Goal: Task Accomplishment & Management: Manage account settings

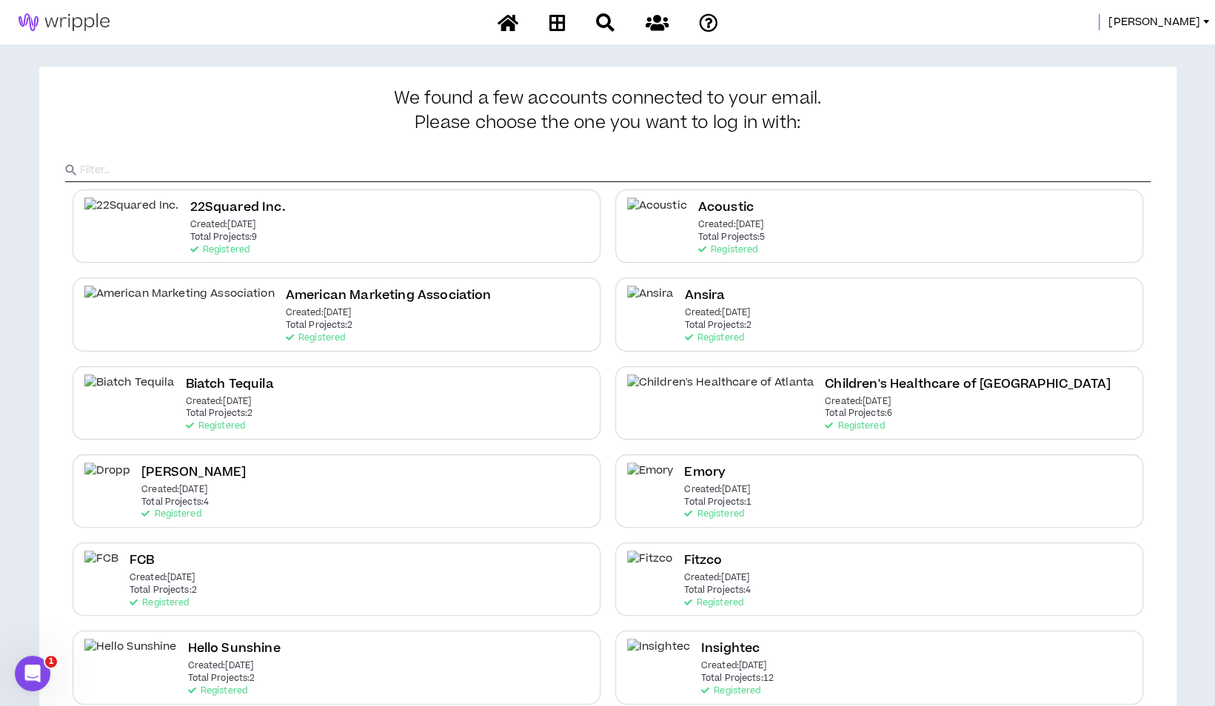
click at [227, 159] on input "text" at bounding box center [615, 170] width 1071 height 22
type input "stella"
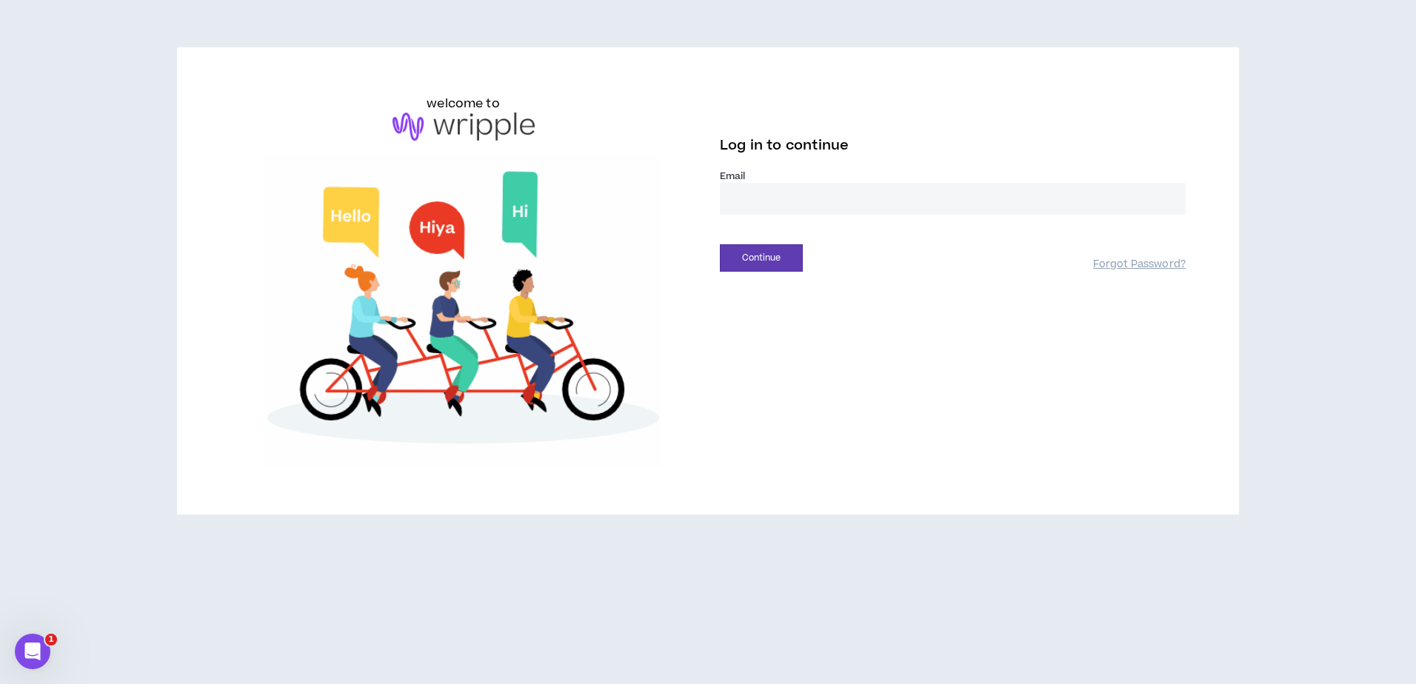
click at [820, 204] on input "email" at bounding box center [953, 199] width 466 height 32
type input "**********"
click at [736, 261] on button "Continue" at bounding box center [761, 257] width 83 height 27
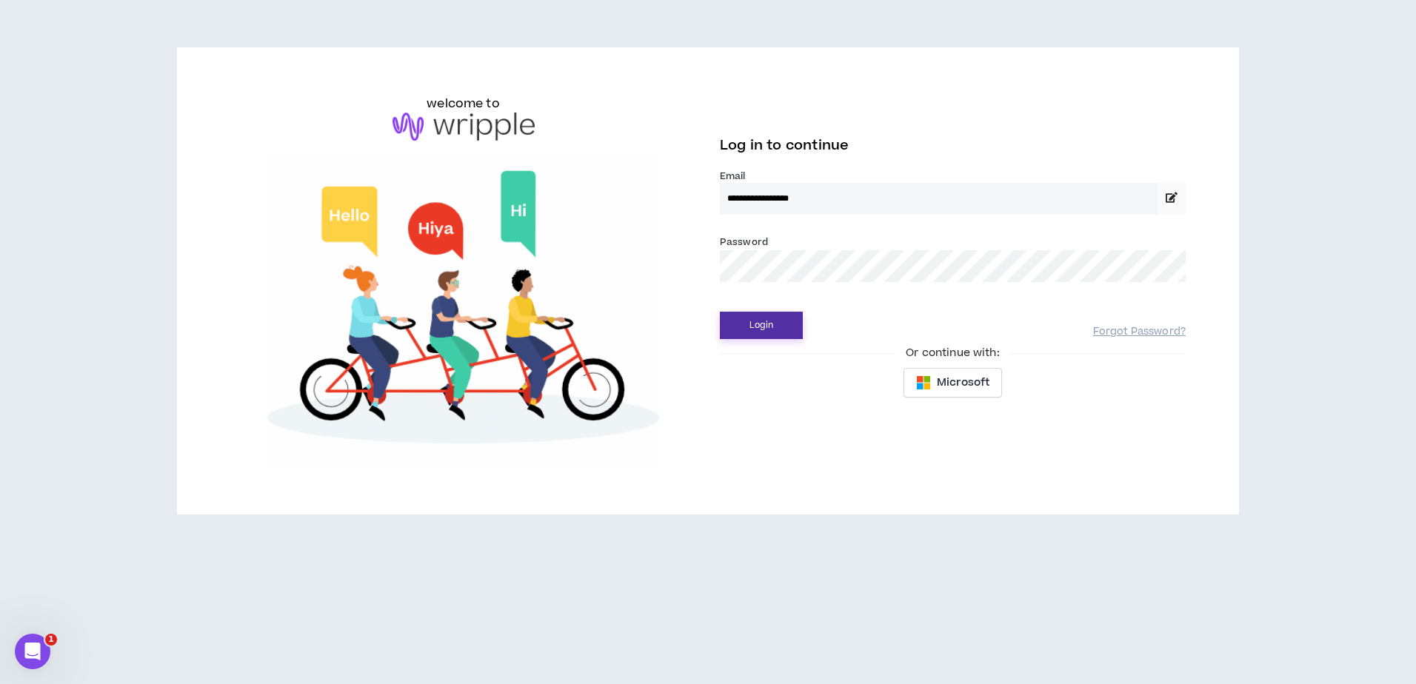
click at [774, 317] on button "Login" at bounding box center [761, 325] width 83 height 27
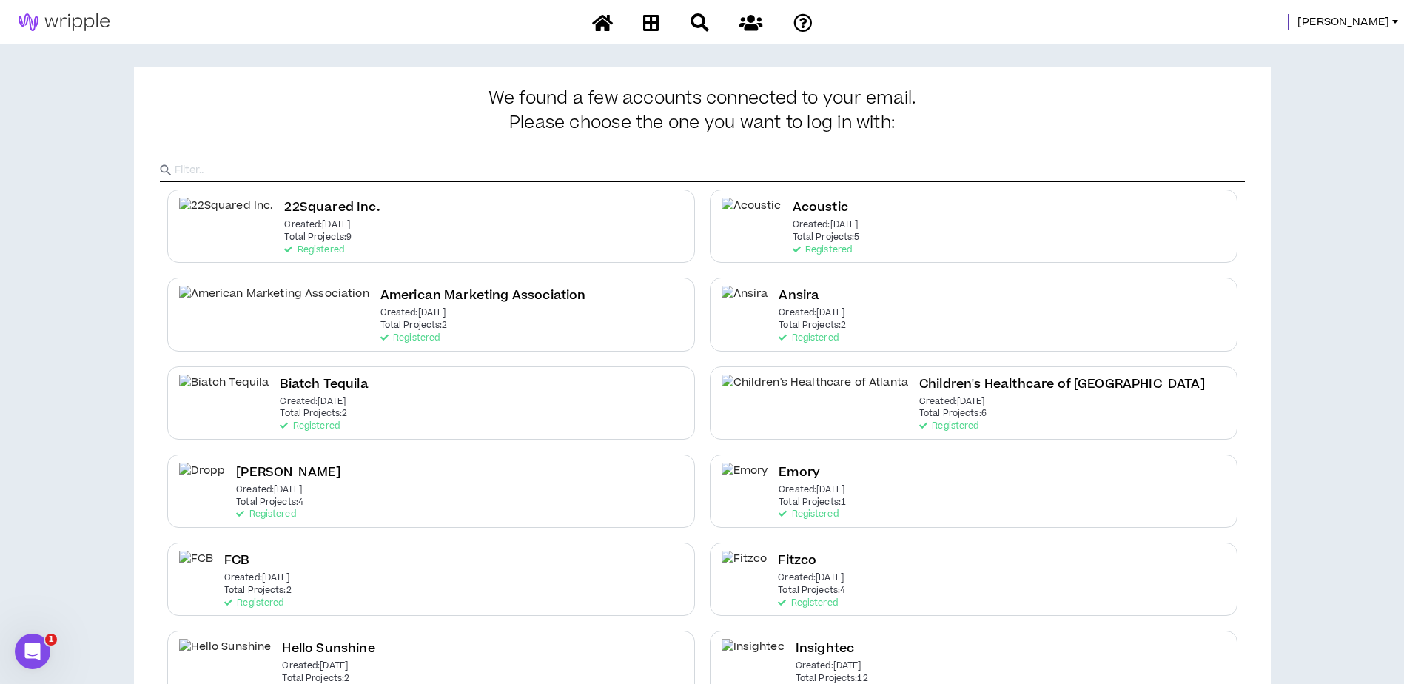
scroll to position [580, 0]
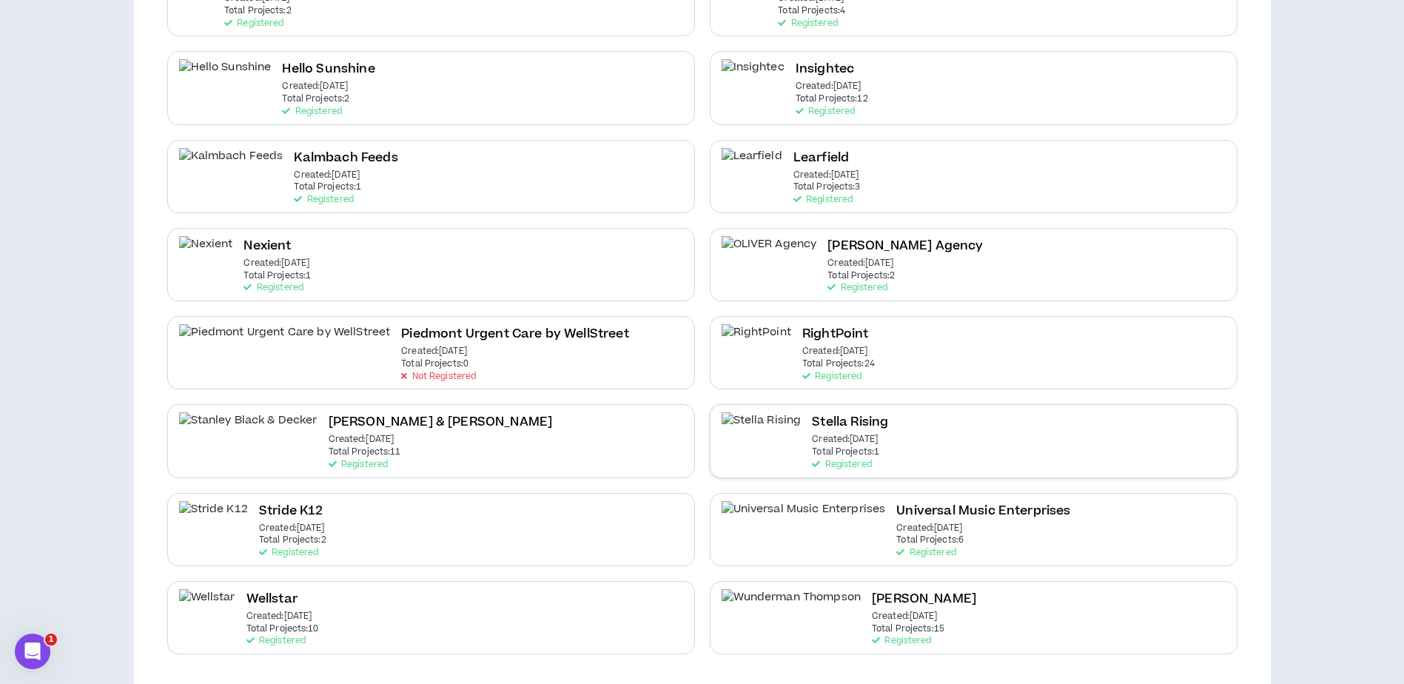
click at [821, 424] on h2 "Stella Rising" at bounding box center [850, 422] width 76 height 20
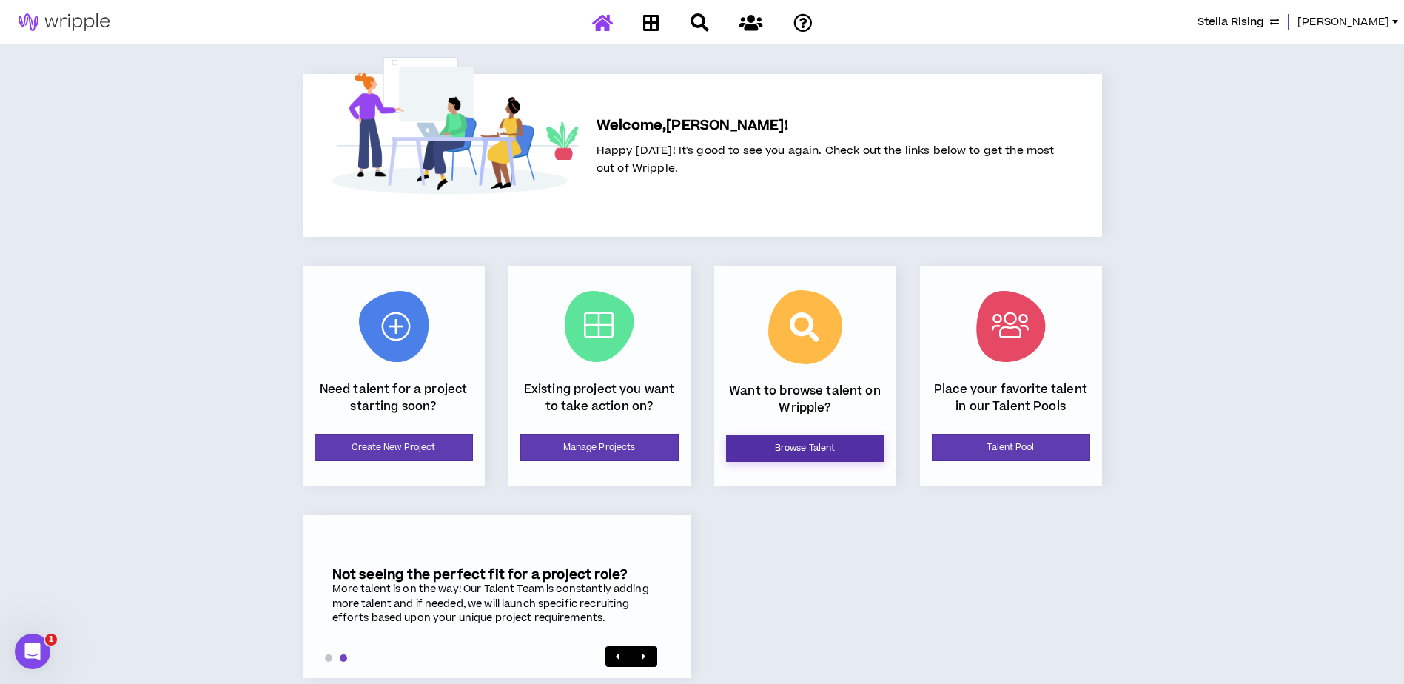
click at [791, 446] on link "Browse Talent" at bounding box center [805, 448] width 158 height 27
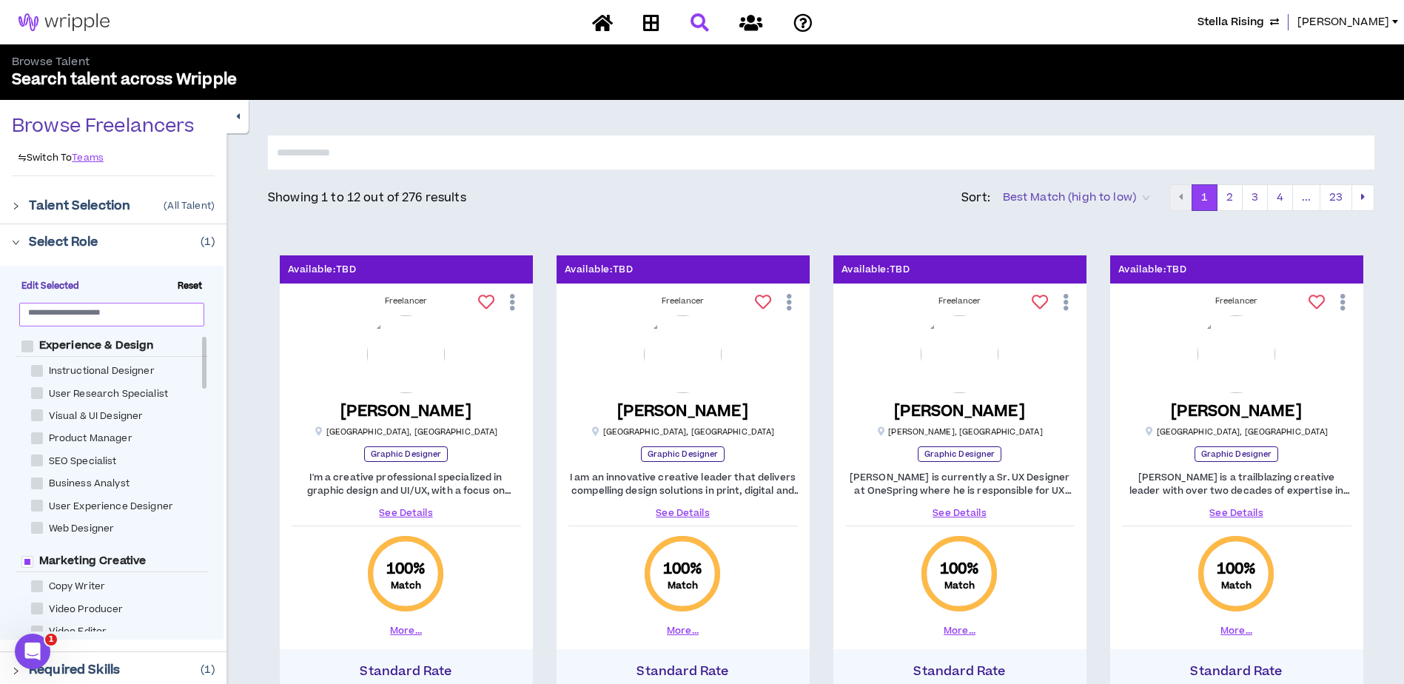
click at [121, 323] on span at bounding box center [112, 315] width 186 height 24
click at [121, 309] on input "text" at bounding box center [105, 312] width 155 height 11
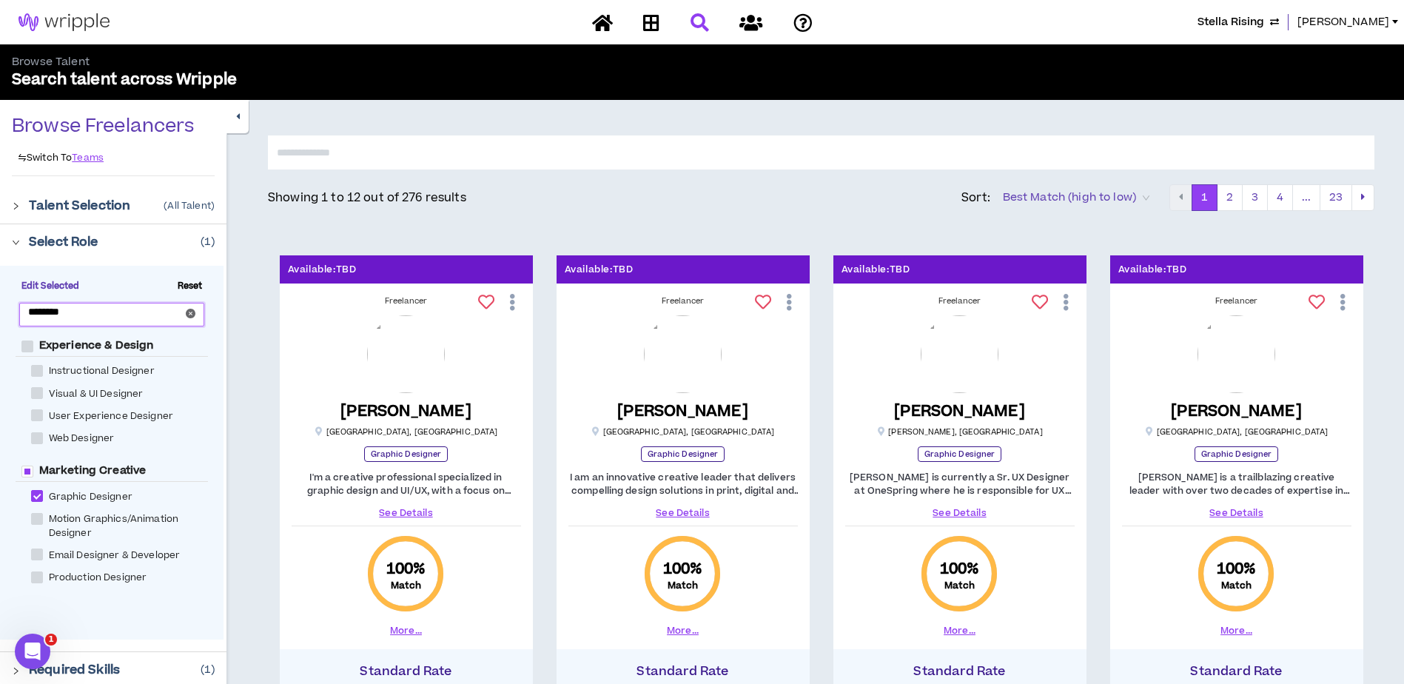
type input "********"
click at [171, 238] on div "Select Role ( 1 )" at bounding box center [122, 242] width 186 height 18
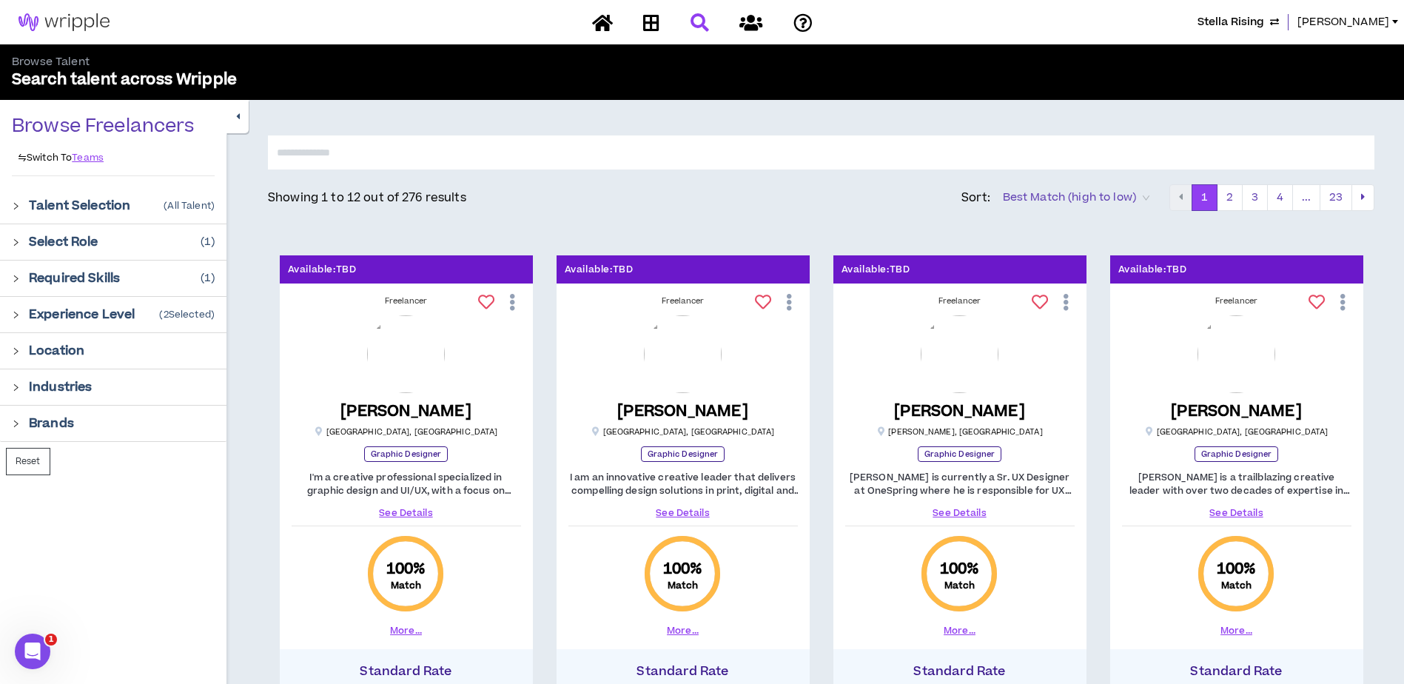
click at [144, 275] on div "Required Skills ( 1 )" at bounding box center [122, 278] width 186 height 18
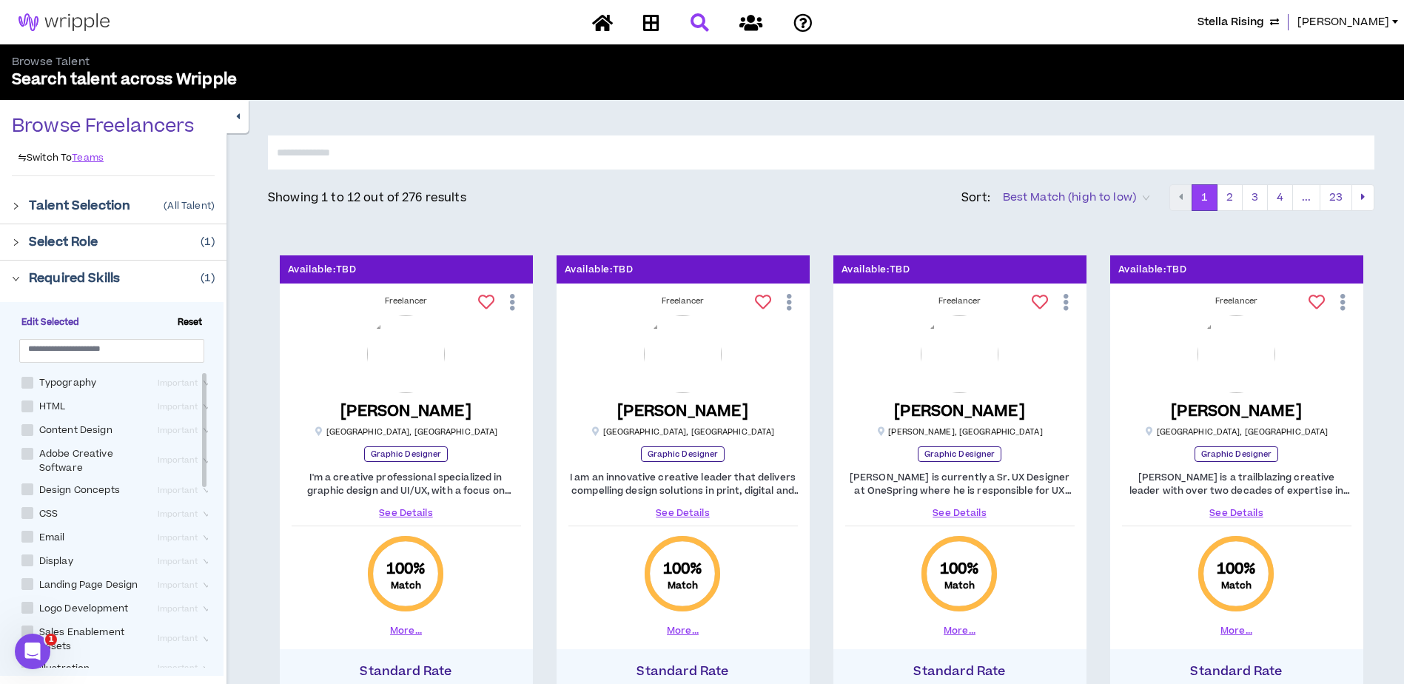
click at [26, 429] on span at bounding box center [27, 430] width 12 height 12
checkbox Design "****"
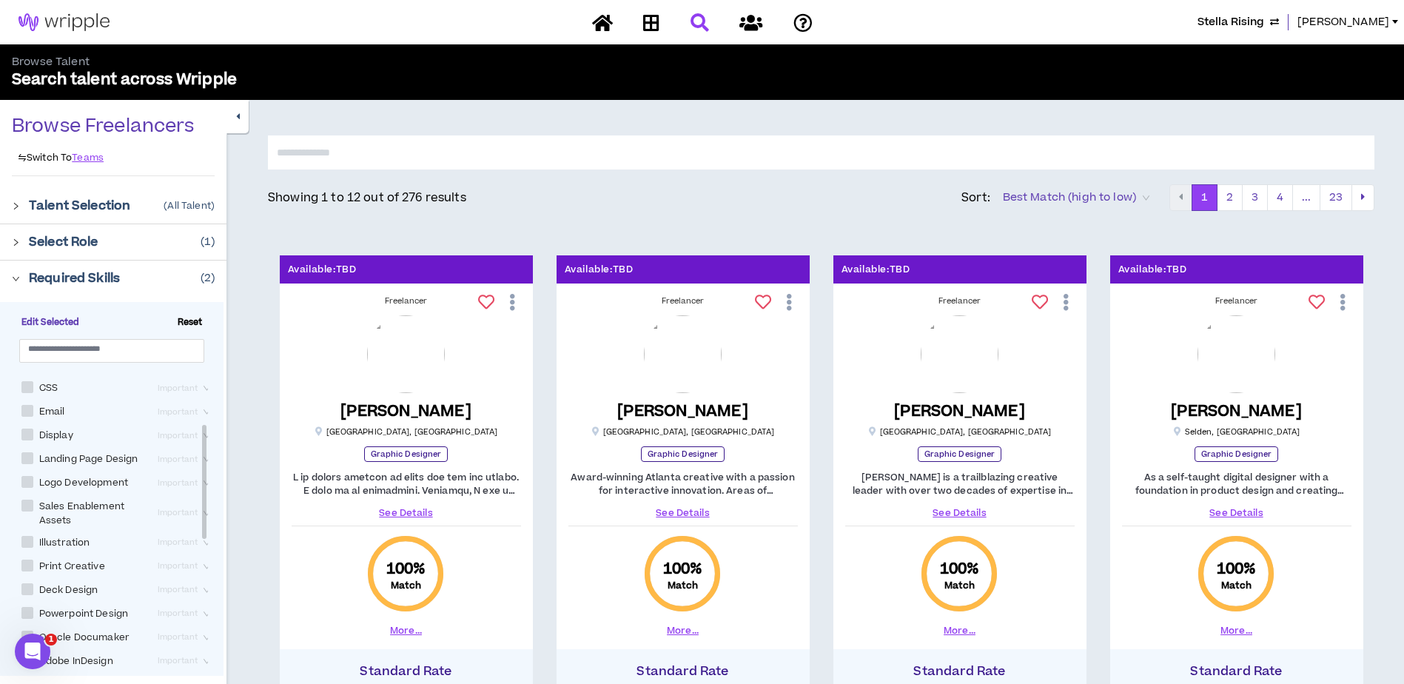
scroll to position [148, 0]
click at [29, 573] on span at bounding box center [27, 567] width 12 height 12
checkbox Design "****"
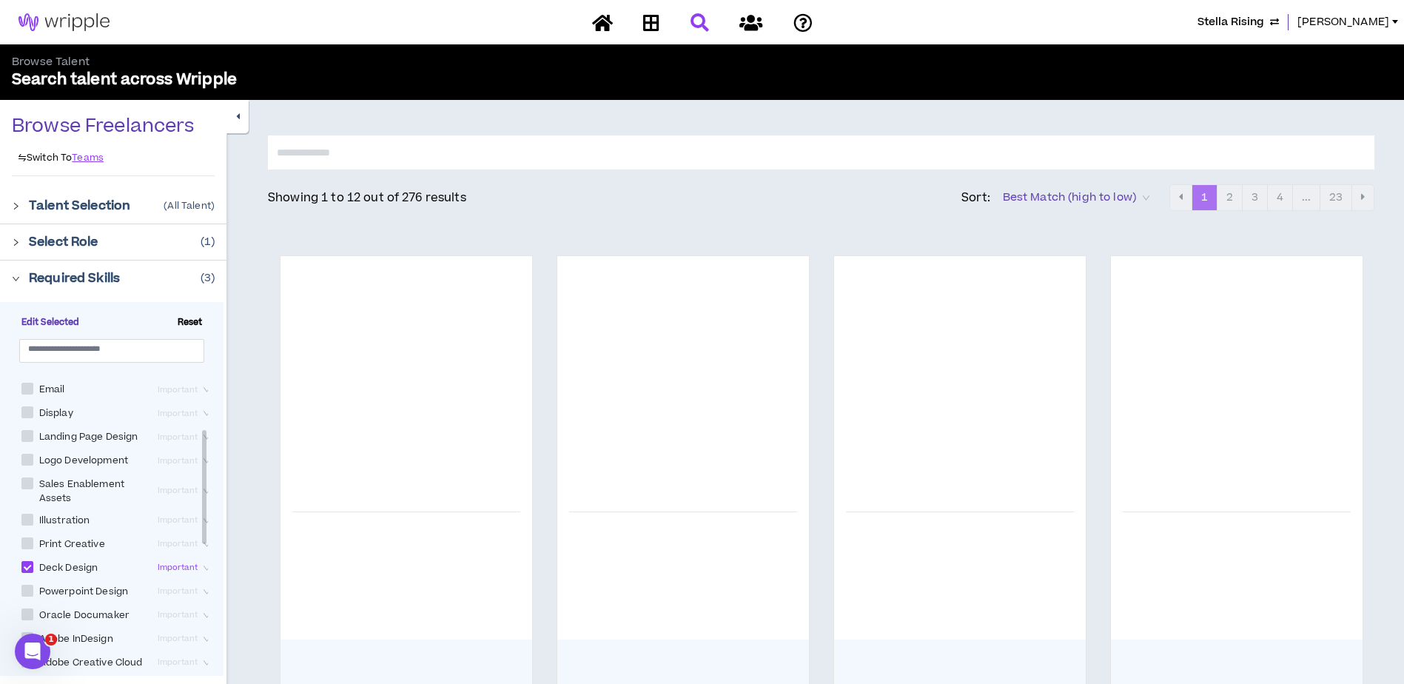
click at [195, 576] on span "Important" at bounding box center [186, 568] width 56 height 16
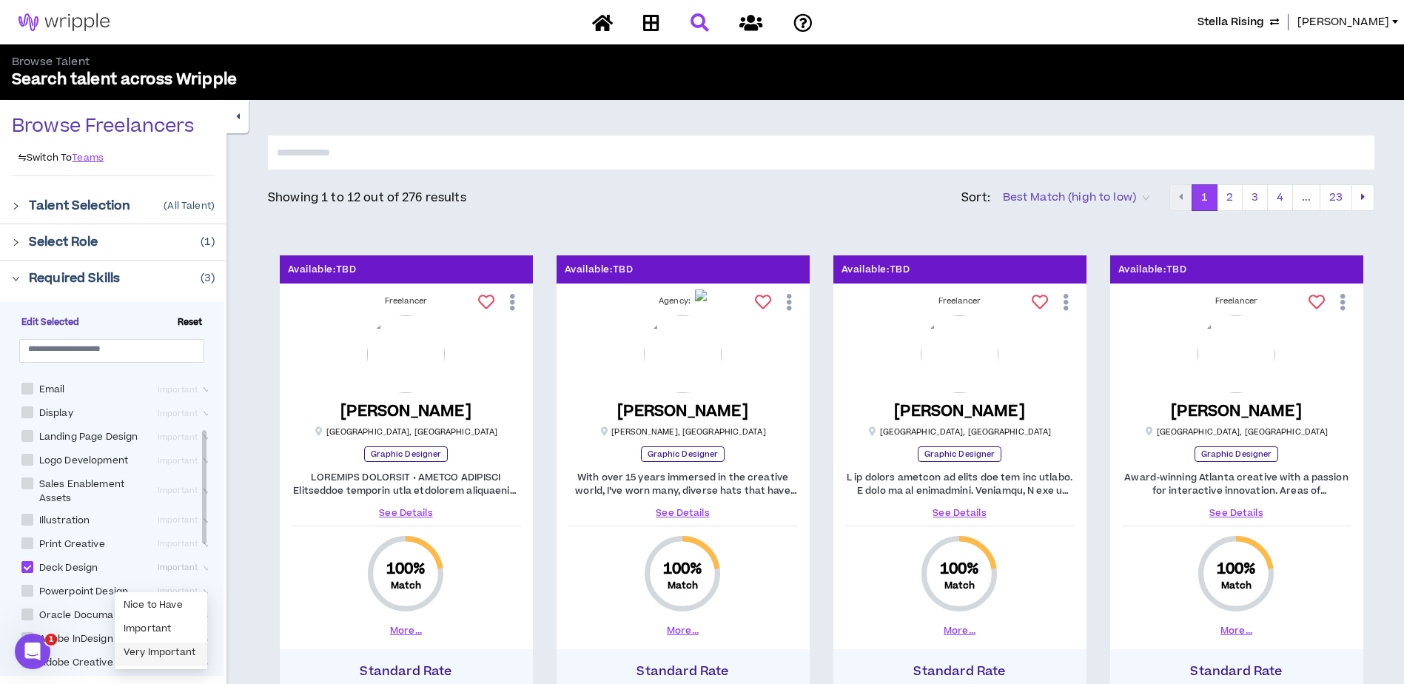
click at [173, 654] on div "Very Important" at bounding box center [161, 654] width 75 height 16
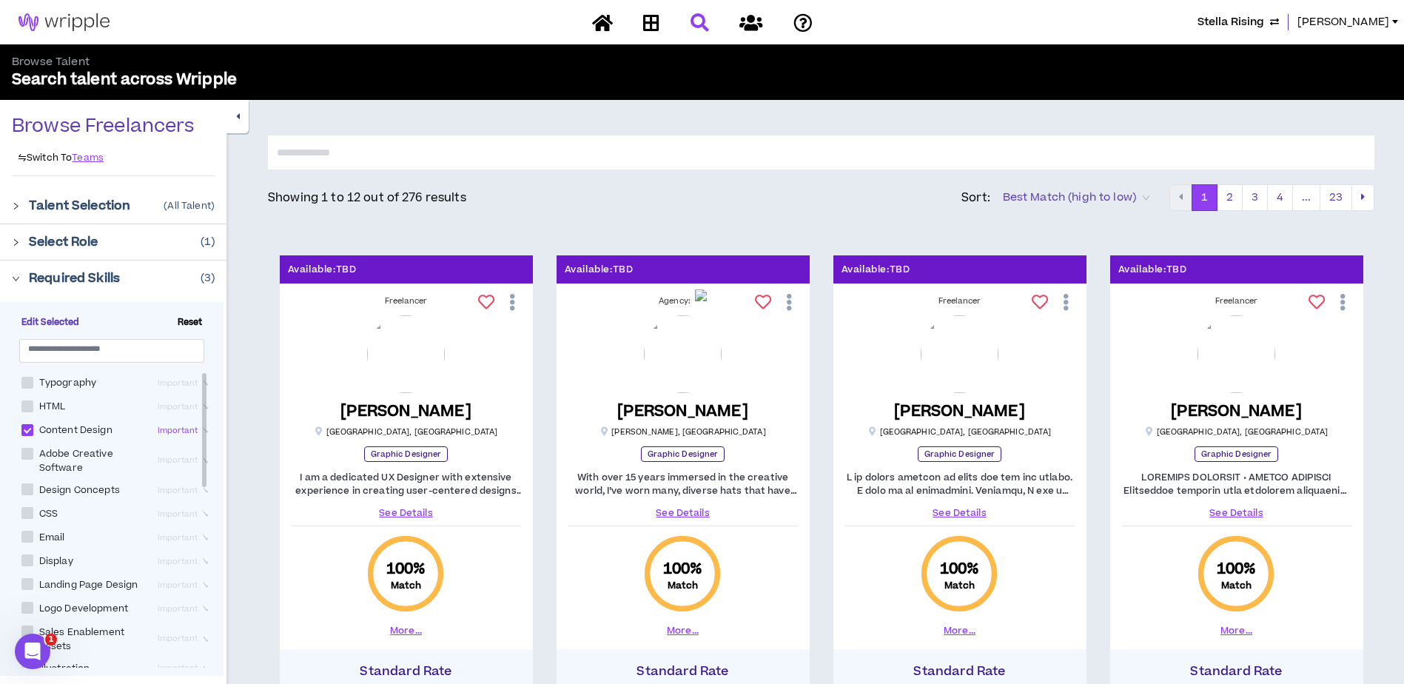
click at [195, 429] on span "Important" at bounding box center [186, 431] width 56 height 16
click at [189, 503] on div "Very Important" at bounding box center [161, 504] width 75 height 16
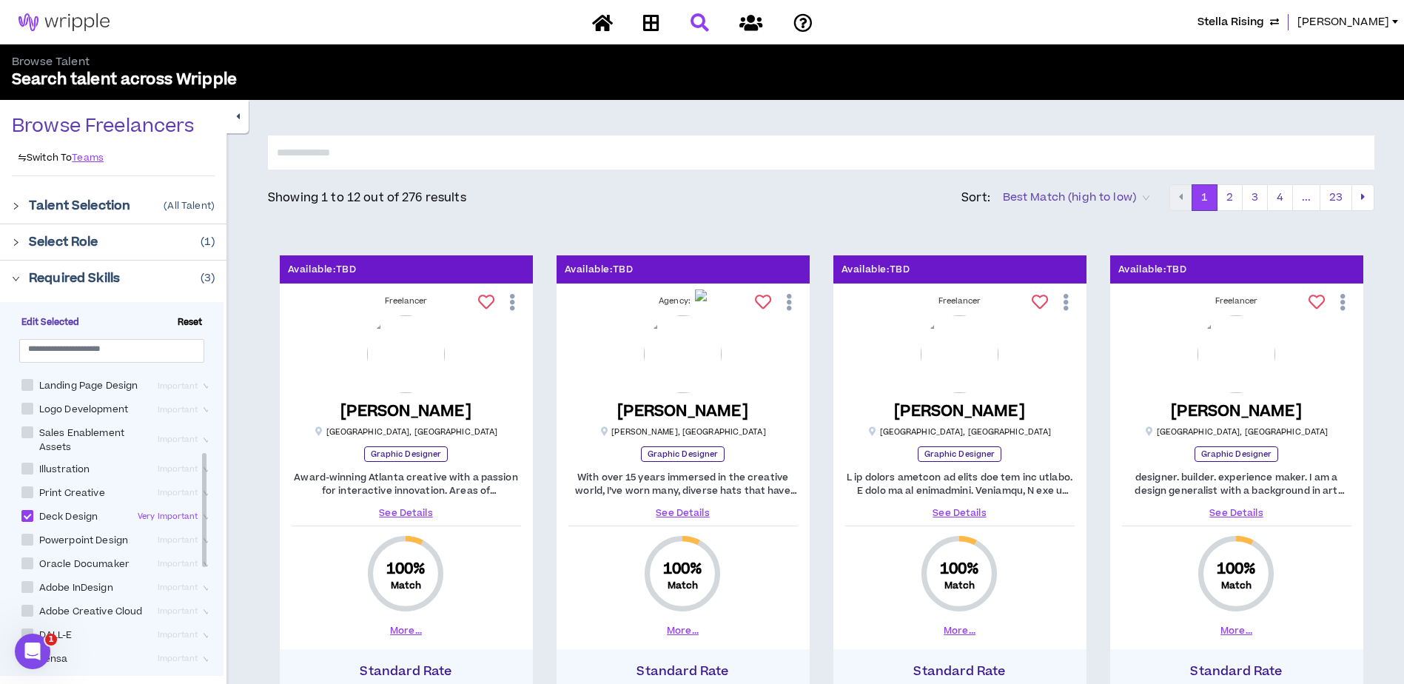
scroll to position [222, 0]
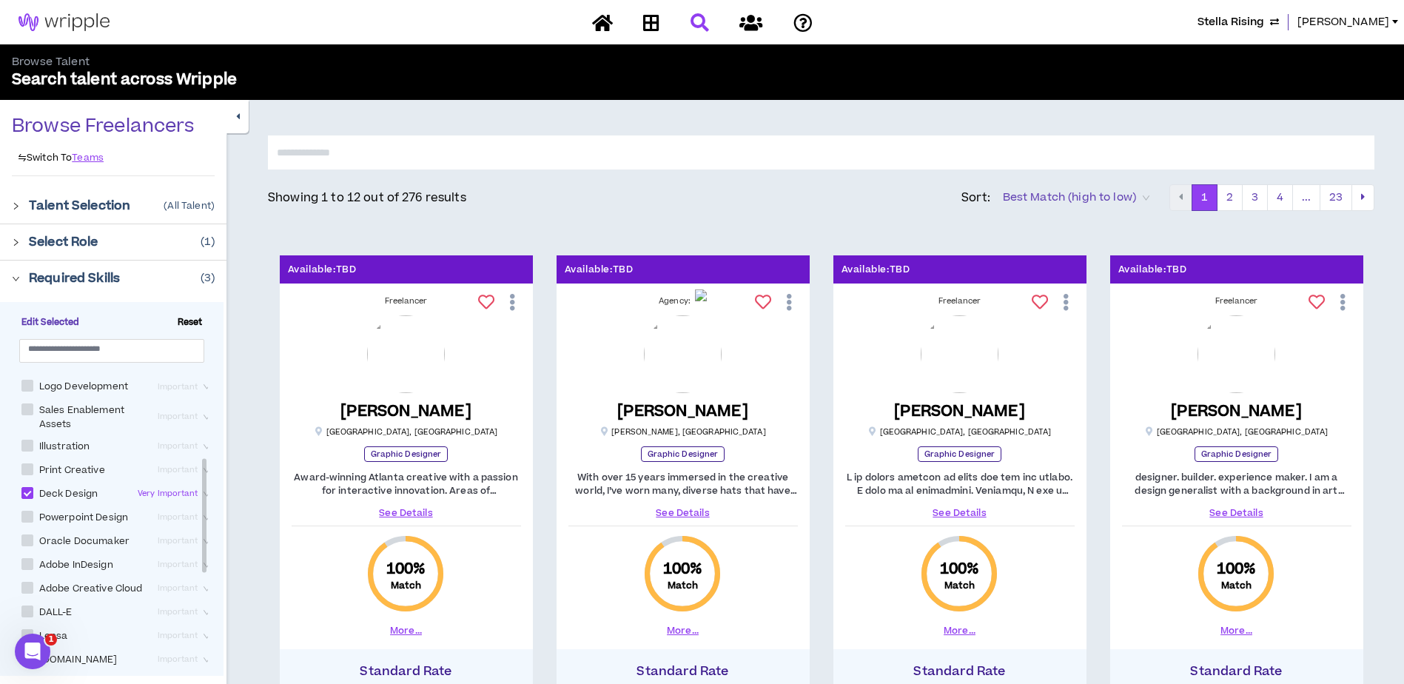
click at [30, 523] on span at bounding box center [27, 517] width 12 height 12
checkbox Design "****"
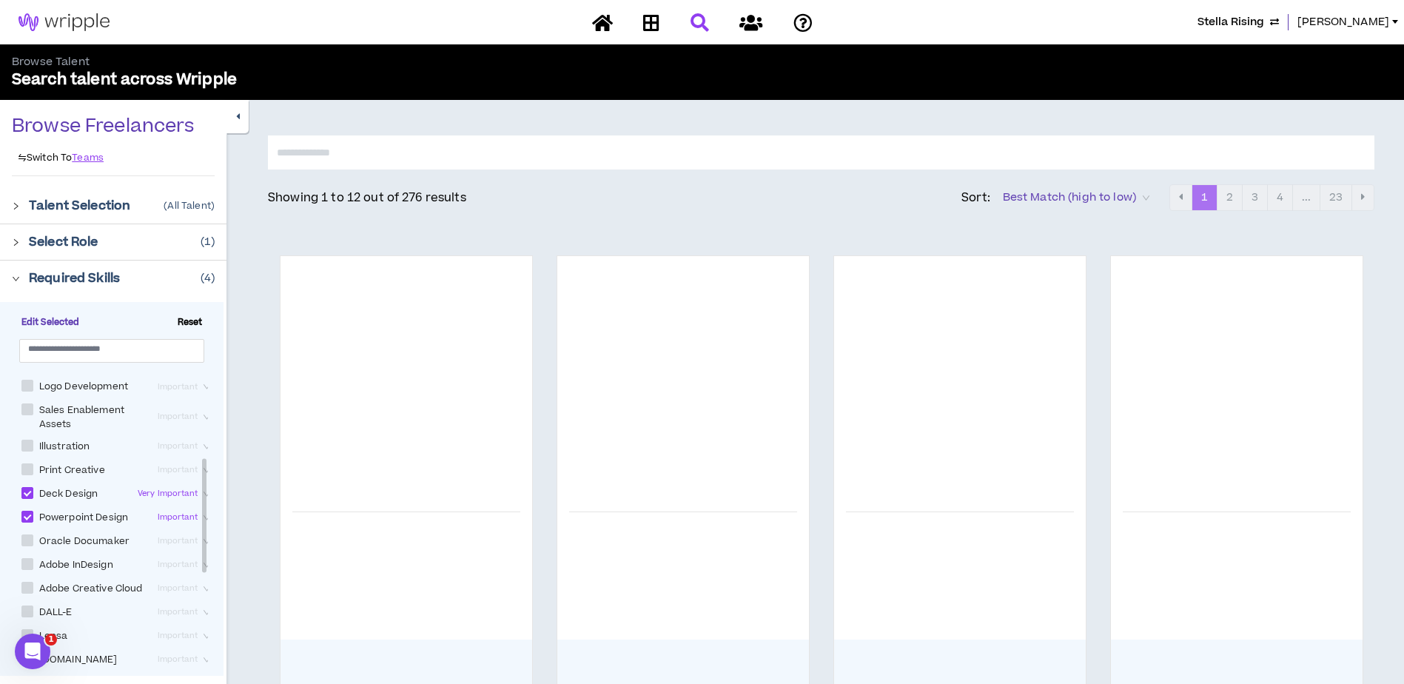
click at [193, 526] on span "Important" at bounding box center [186, 517] width 56 height 16
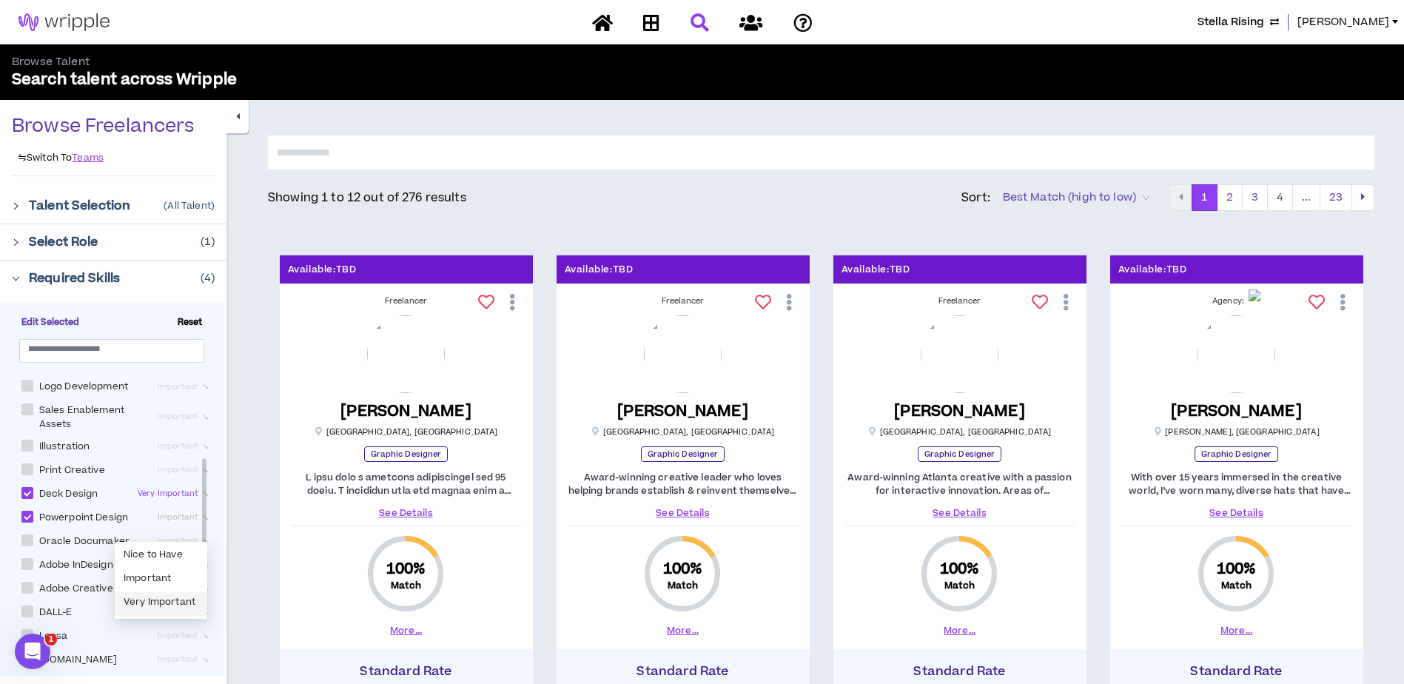
click at [170, 600] on div "Very Important" at bounding box center [161, 604] width 75 height 16
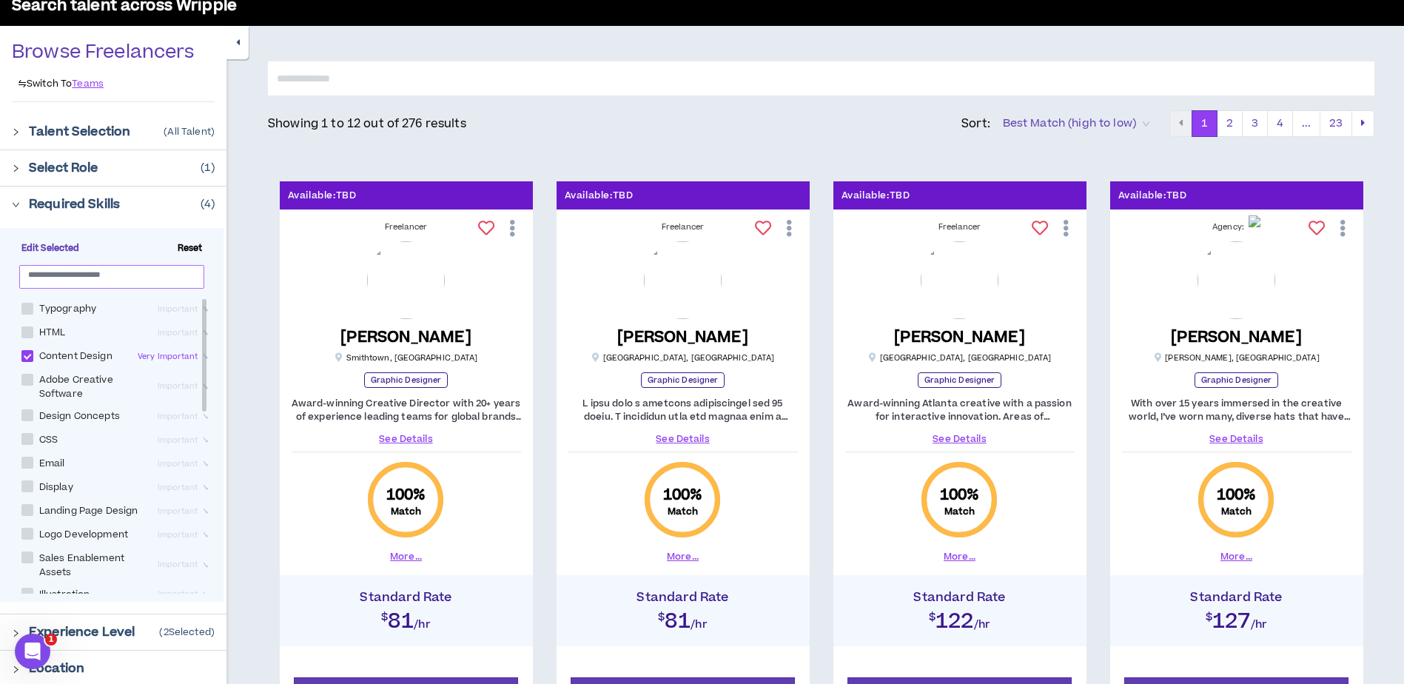
click at [117, 276] on input "text" at bounding box center [105, 274] width 155 height 11
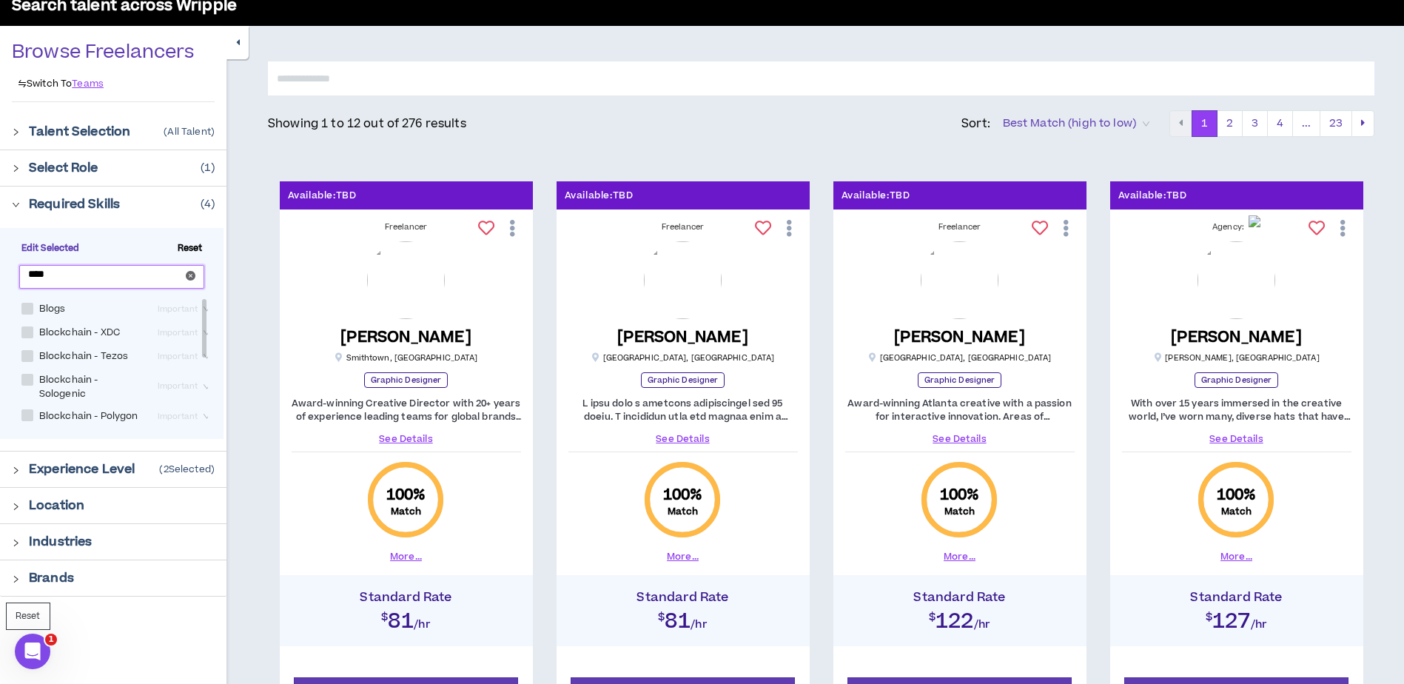
type input "****"
click at [27, 307] on span at bounding box center [27, 309] width 12 height 12
checkbox input "****"
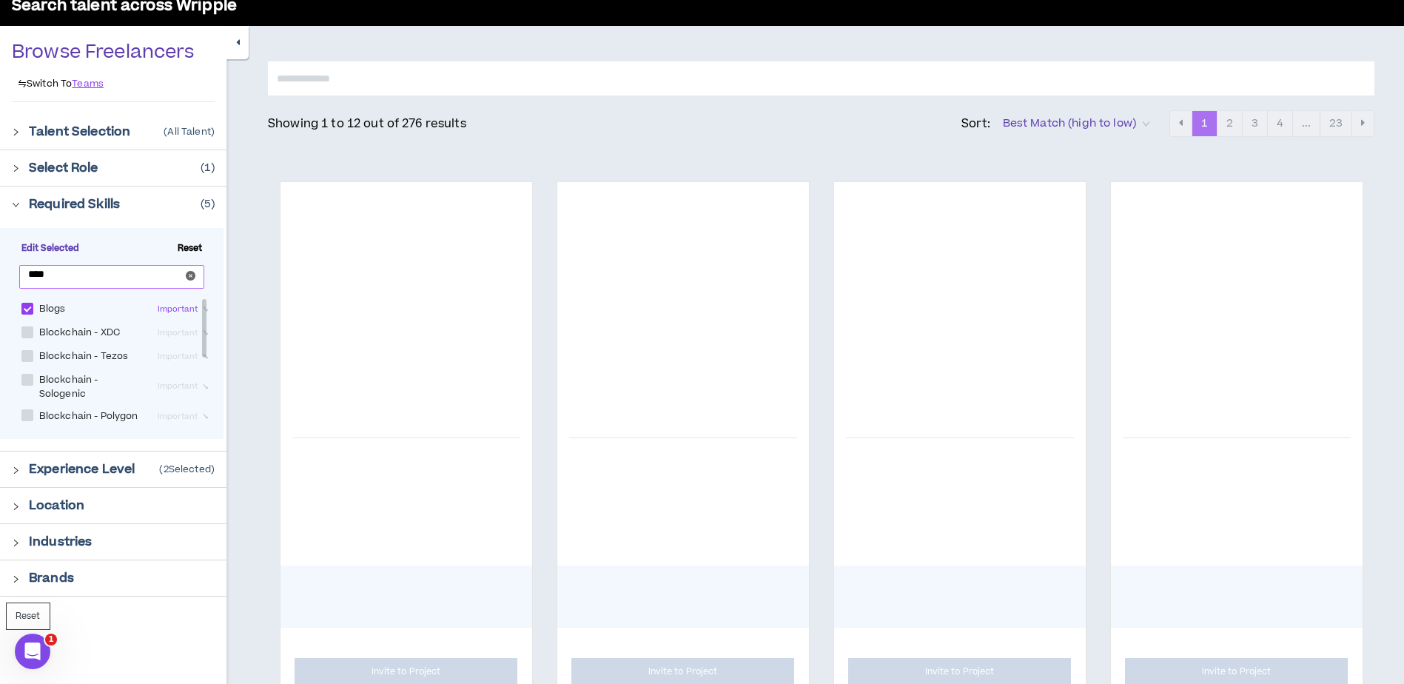
click at [98, 271] on input "****" at bounding box center [105, 274] width 155 height 11
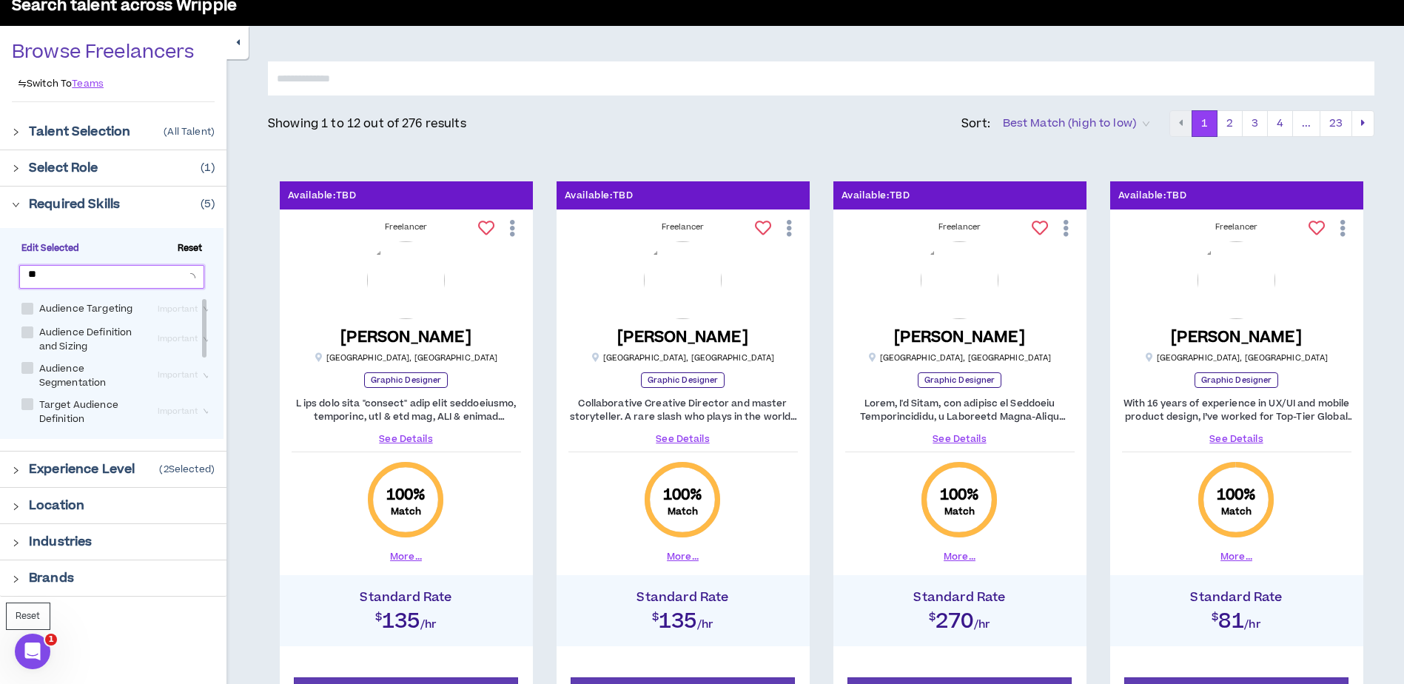
type input "*"
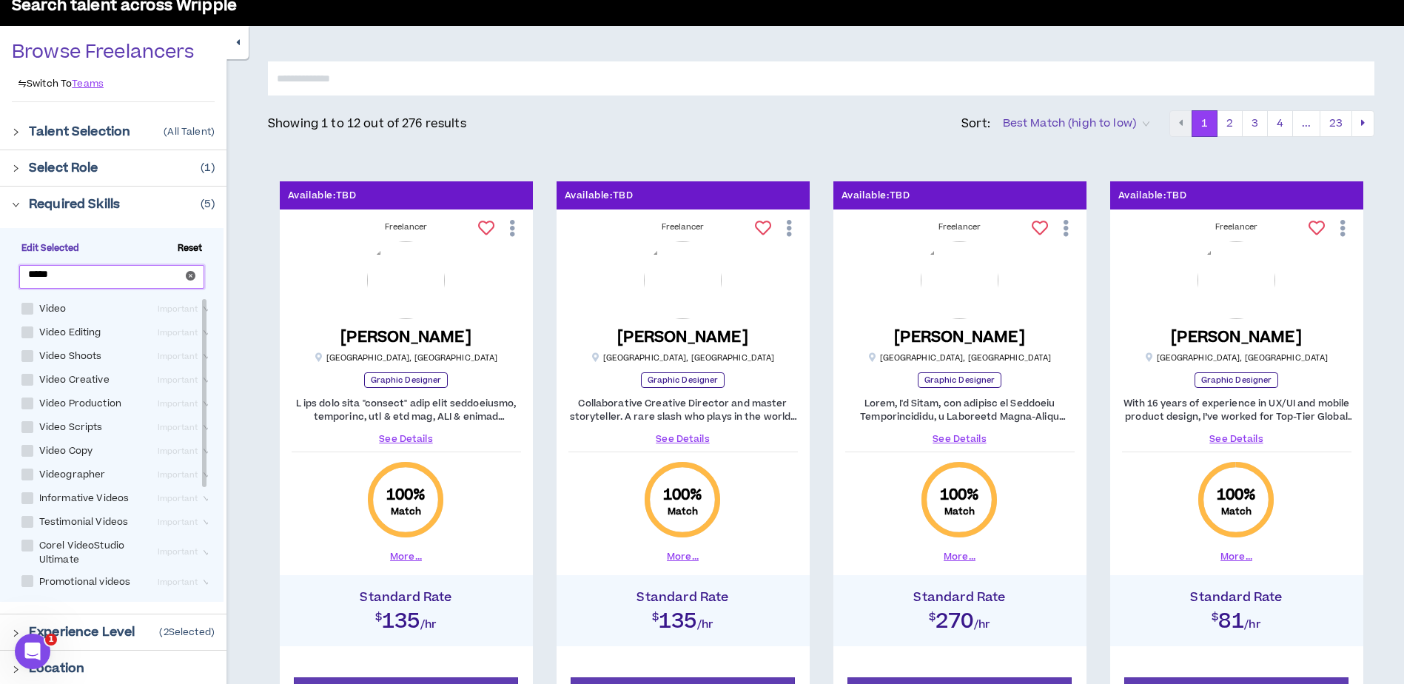
type input "*****"
click at [27, 310] on span at bounding box center [27, 309] width 12 height 12
checkbox input "****"
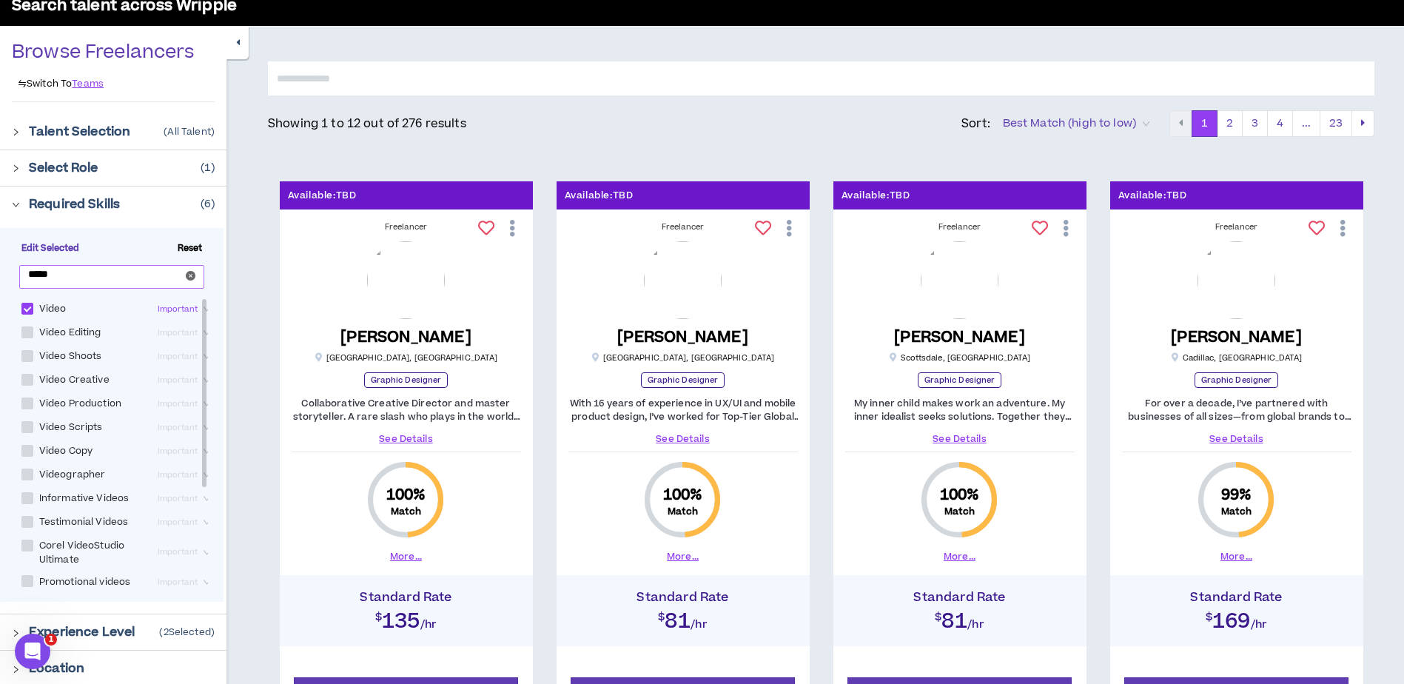
click at [80, 278] on input "*****" at bounding box center [105, 274] width 155 height 11
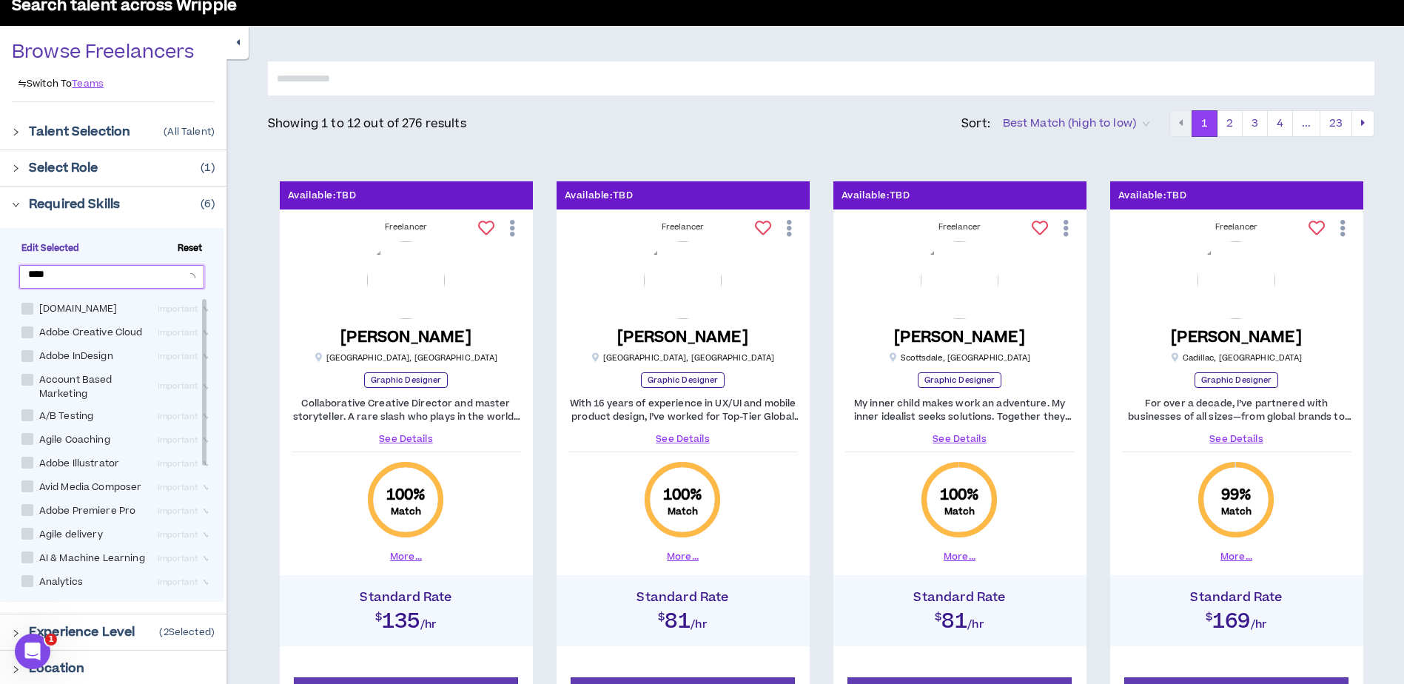
type input "*****"
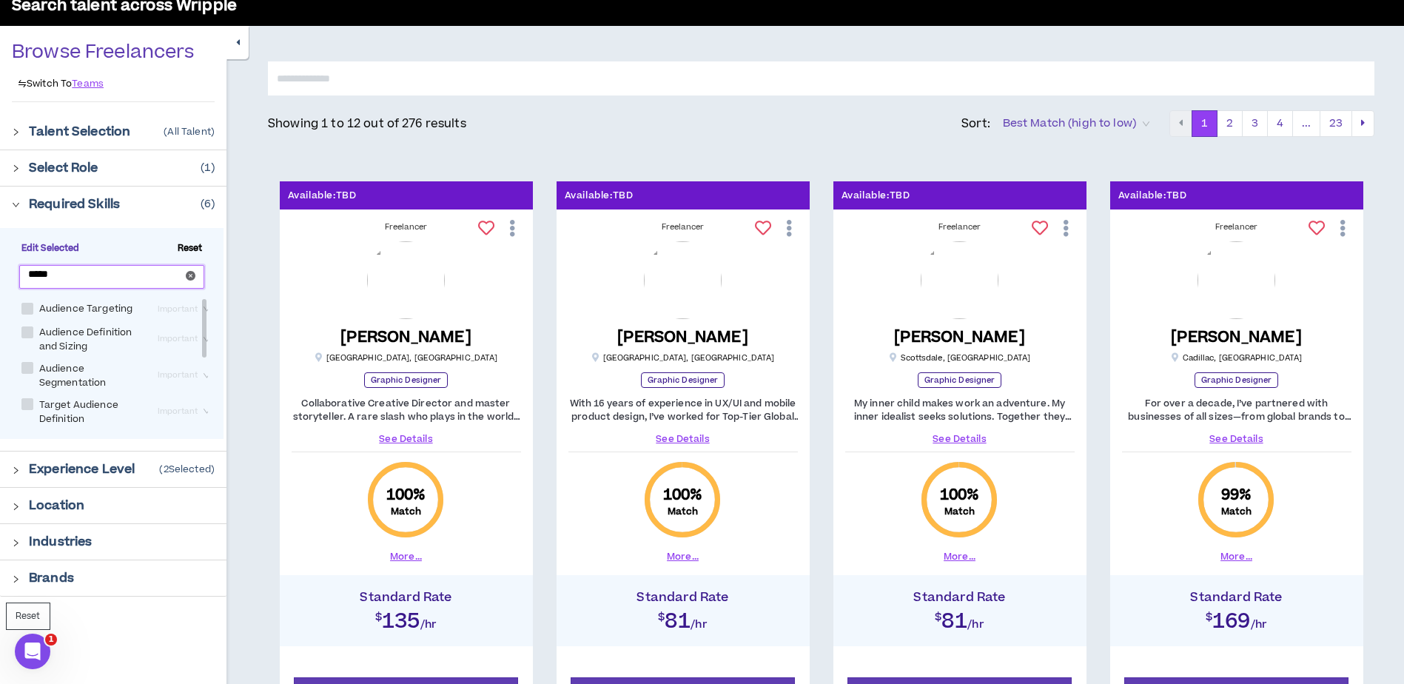
click at [78, 277] on input "*****" at bounding box center [105, 274] width 155 height 11
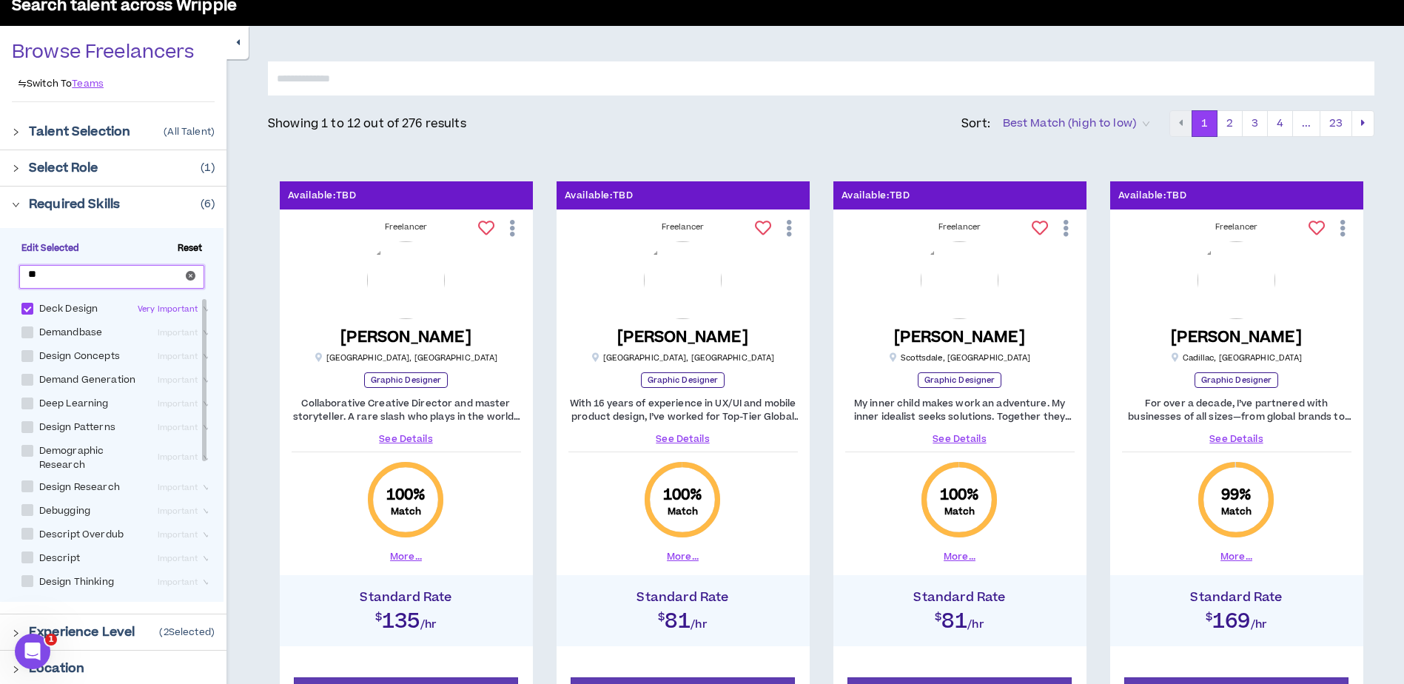
type input "*"
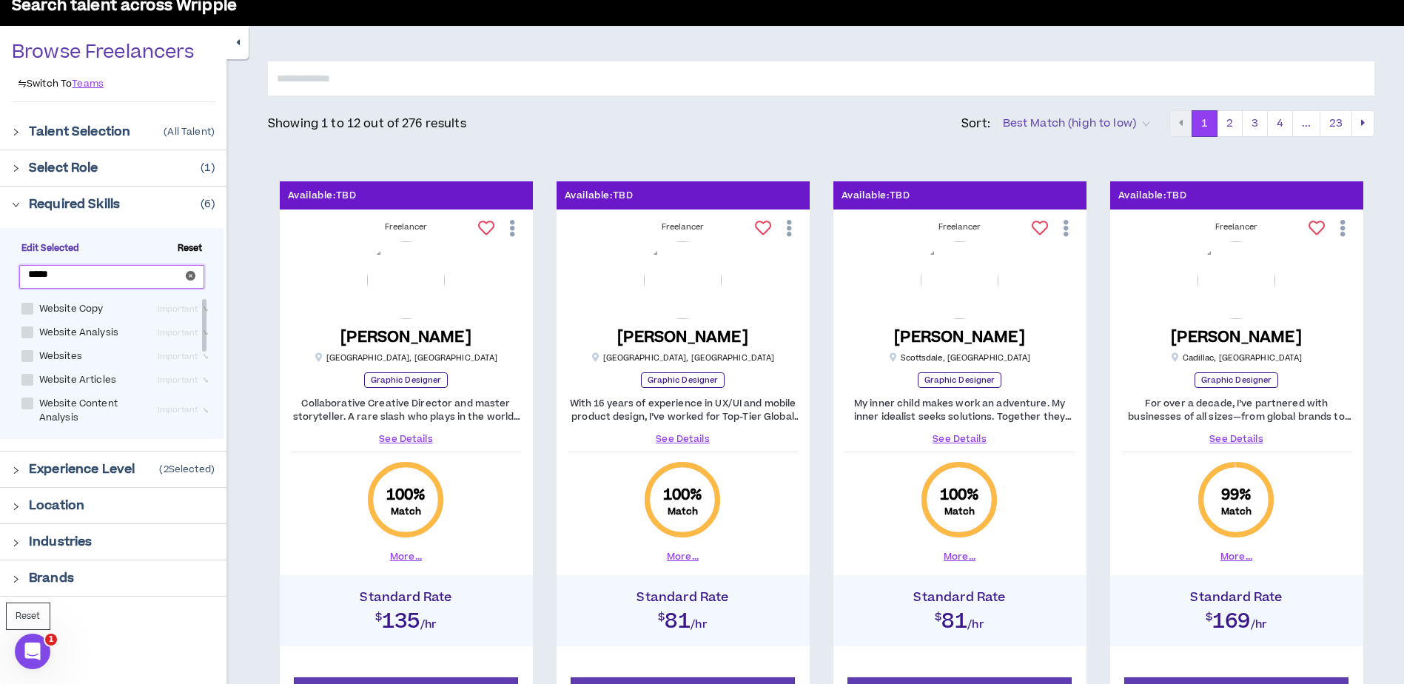
type input "*****"
click at [29, 310] on span at bounding box center [27, 309] width 12 height 12
checkbox Copy "****"
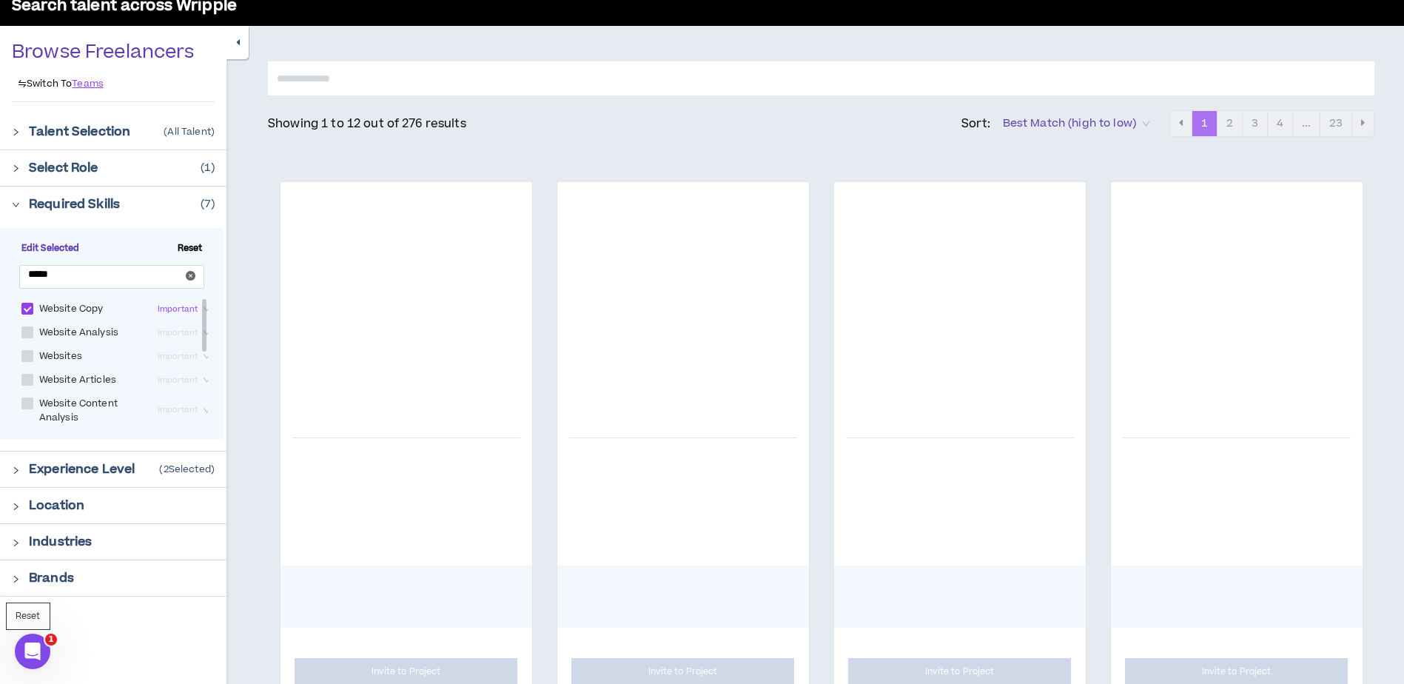
click at [198, 307] on span "Important" at bounding box center [186, 309] width 56 height 16
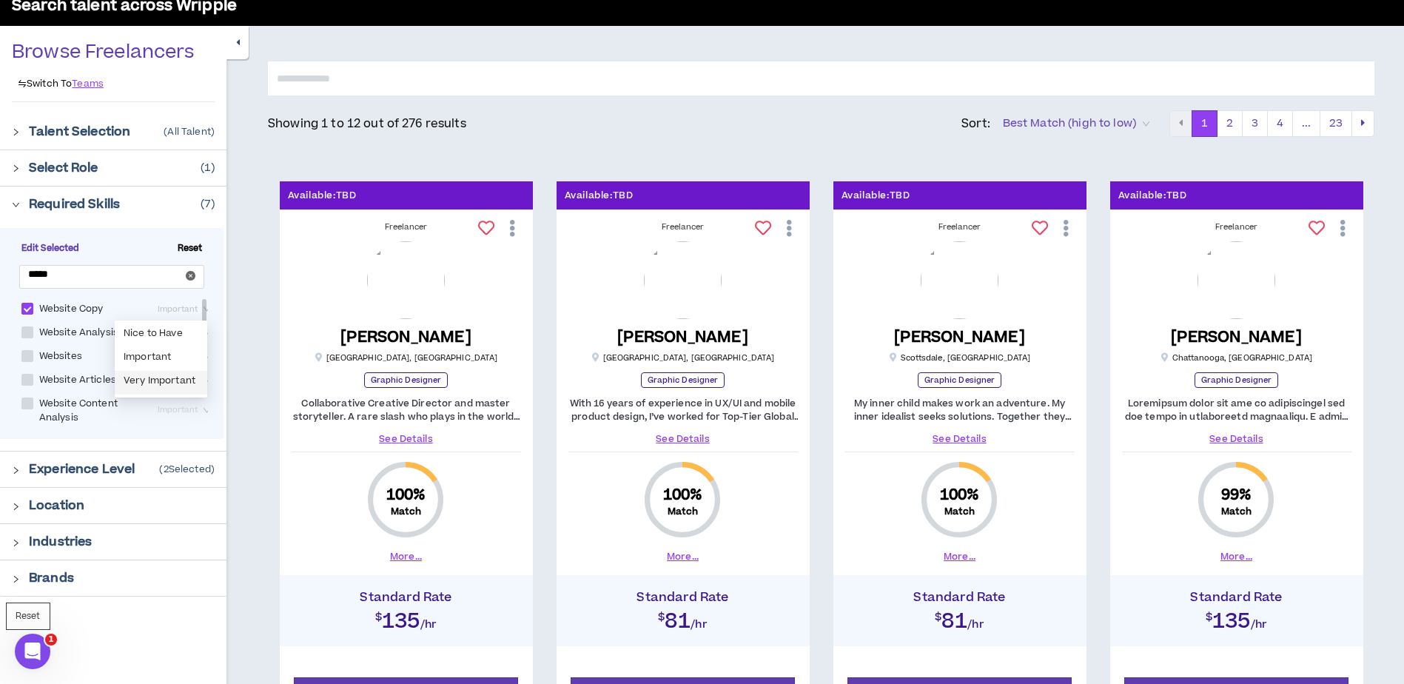
click at [186, 375] on div "Very Important" at bounding box center [161, 383] width 75 height 16
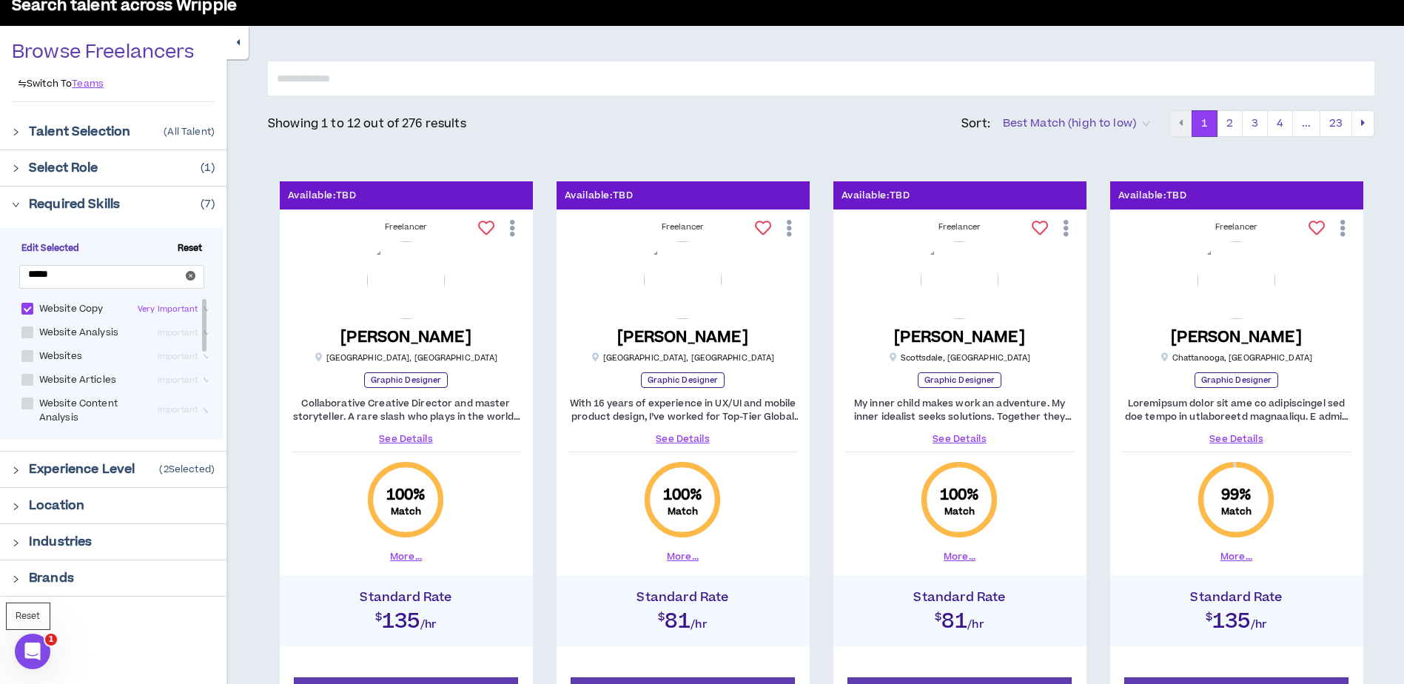
click at [21, 380] on span at bounding box center [27, 380] width 12 height 12
checkbox Articles "****"
click at [26, 358] on span at bounding box center [27, 356] width 12 height 12
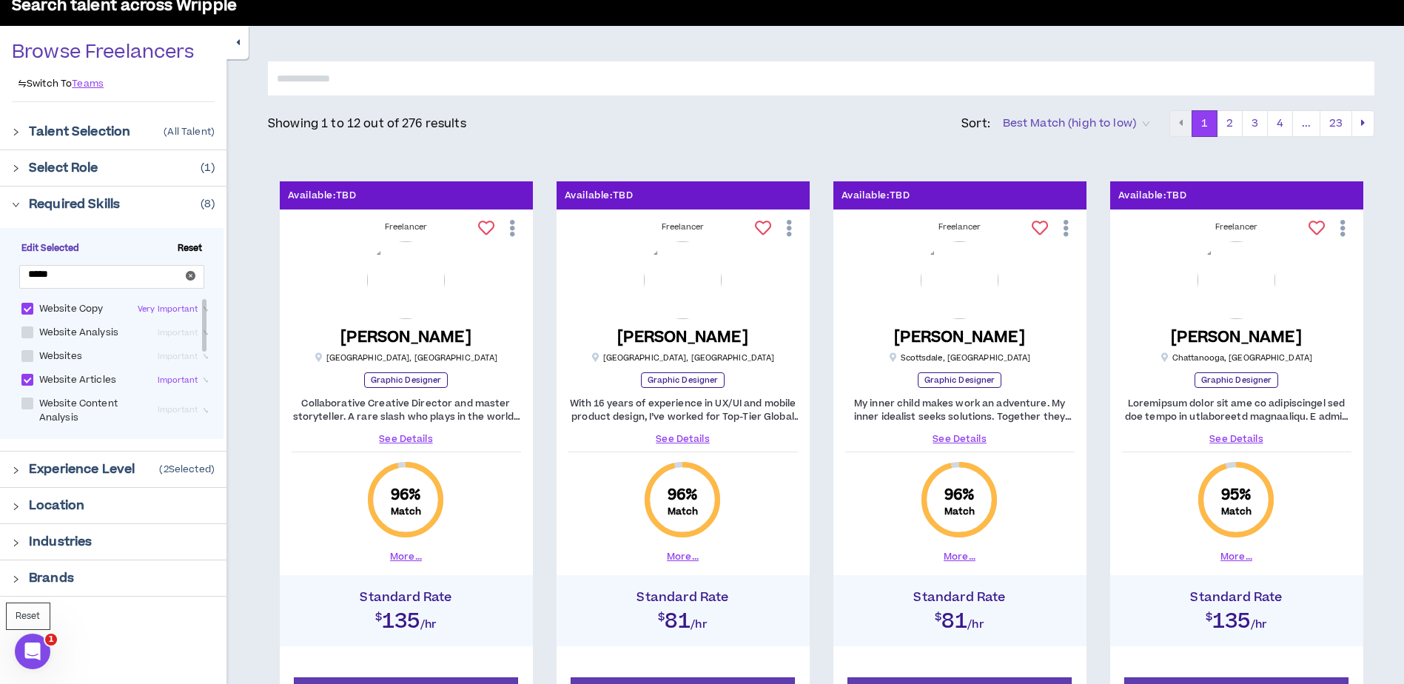
checkbox input "****"
click at [191, 278] on icon "close-circle" at bounding box center [191, 276] width 10 height 10
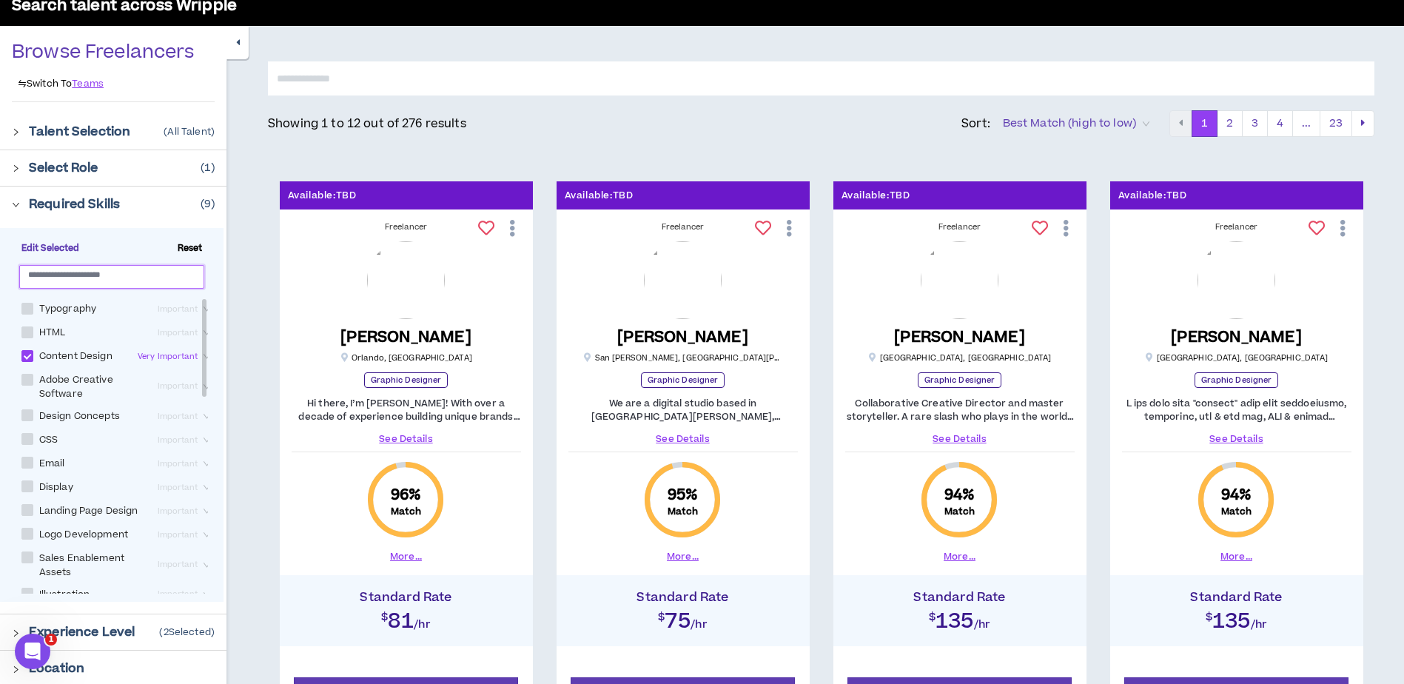
click at [121, 276] on input "text" at bounding box center [105, 274] width 155 height 11
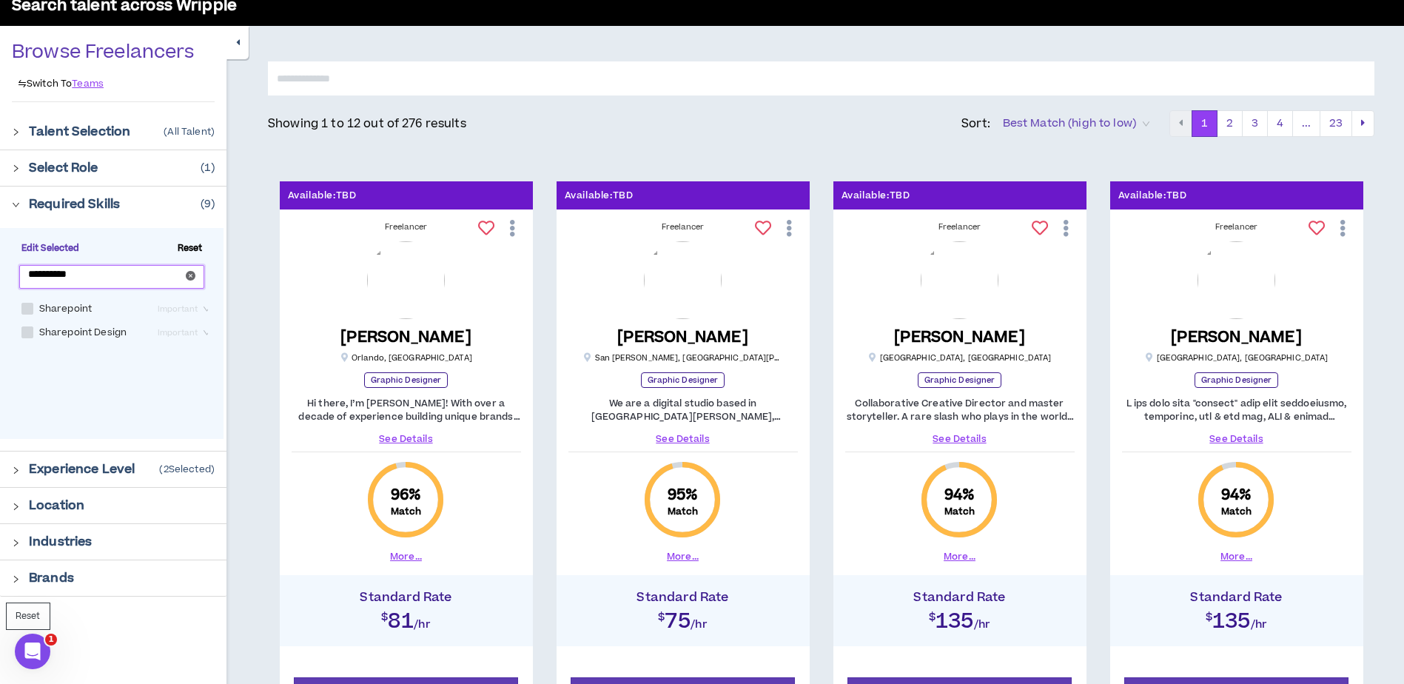
type input "**********"
click at [30, 331] on span at bounding box center [27, 333] width 12 height 12
checkbox Design "****"
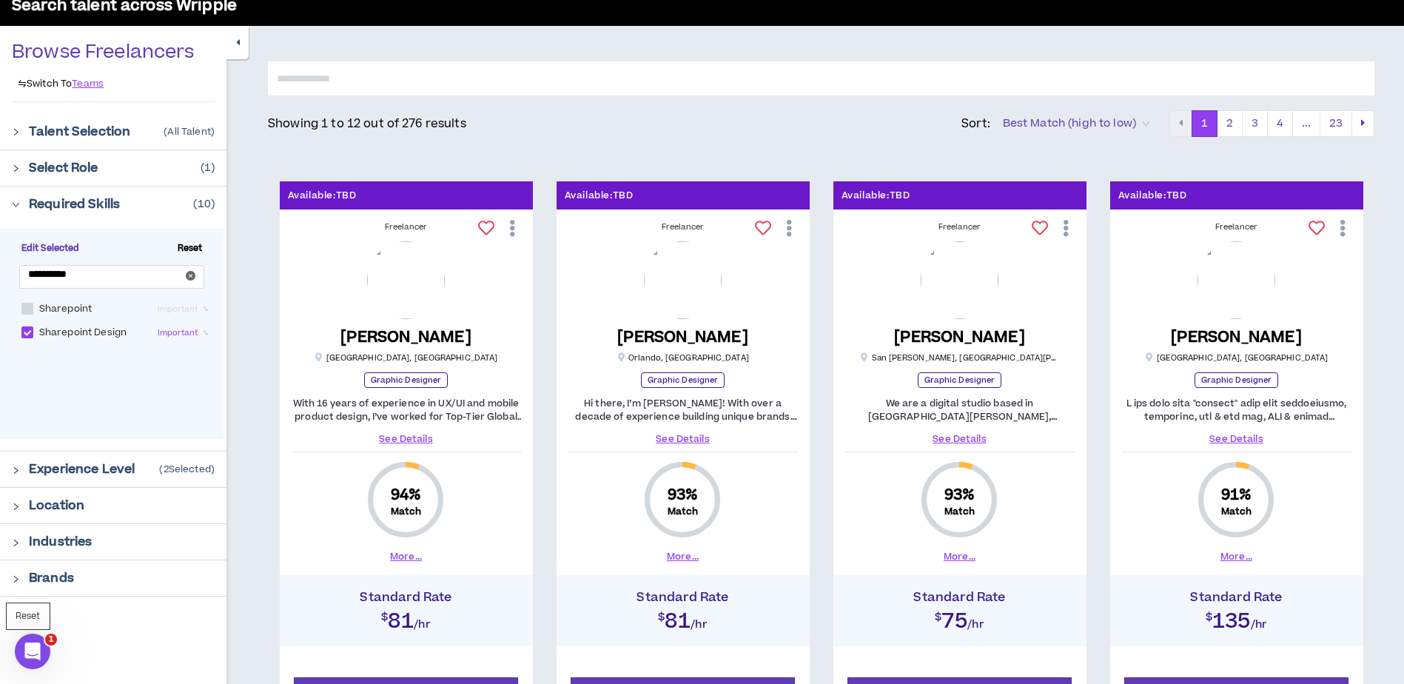
click at [25, 309] on span at bounding box center [27, 309] width 12 height 12
checkbox input "****"
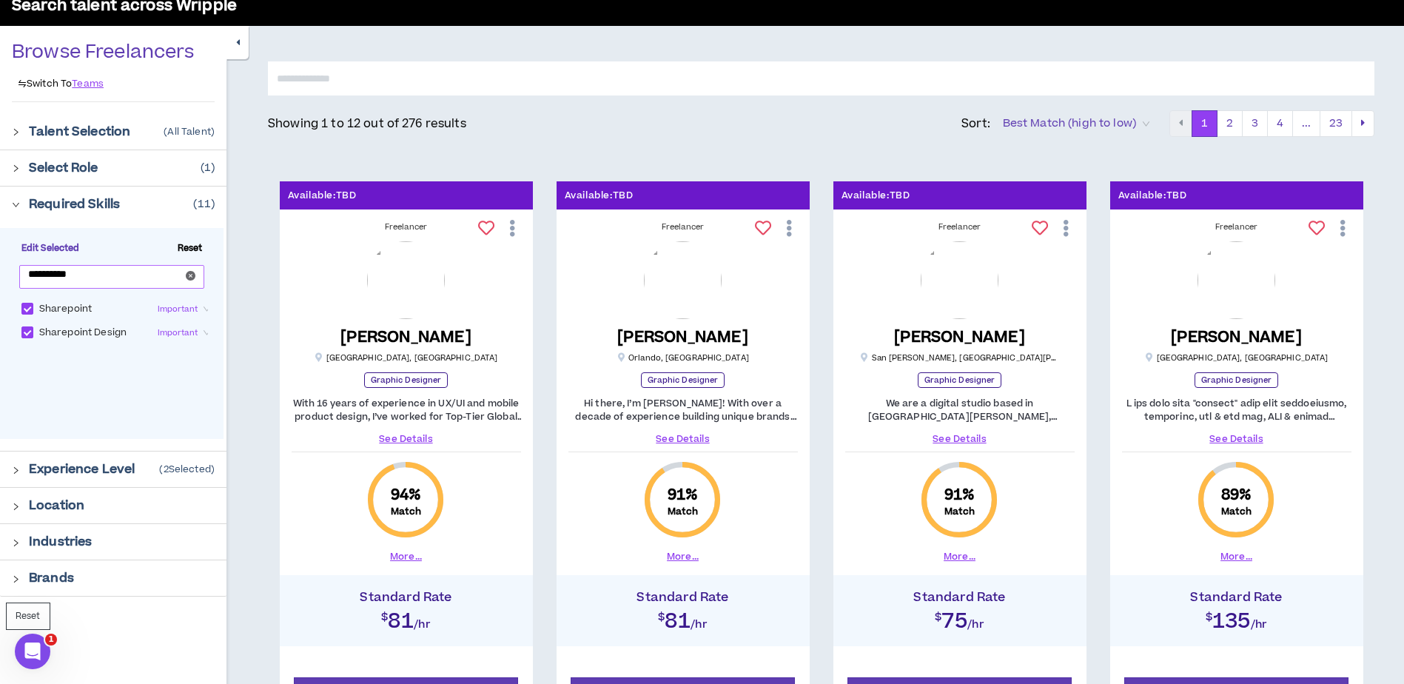
click at [190, 278] on icon "close-circle" at bounding box center [191, 276] width 10 height 10
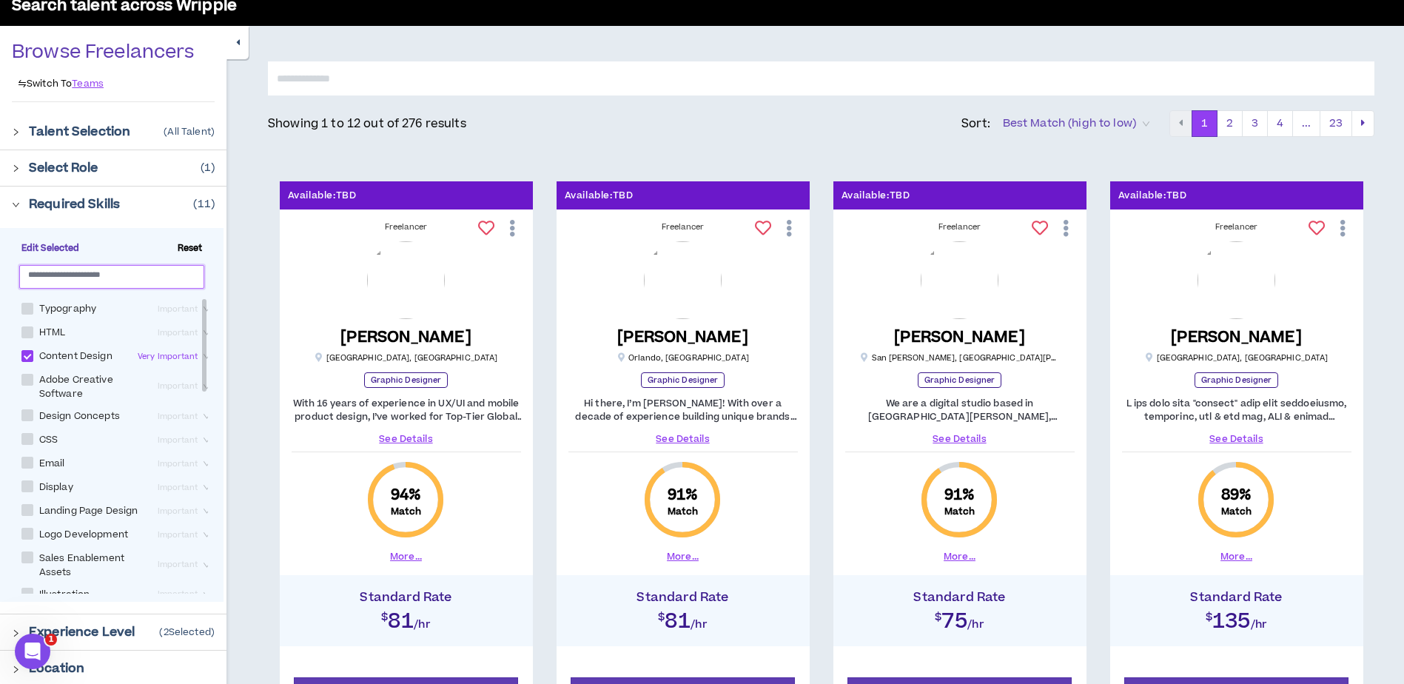
click at [236, 42] on icon "button" at bounding box center [238, 43] width 4 height 10
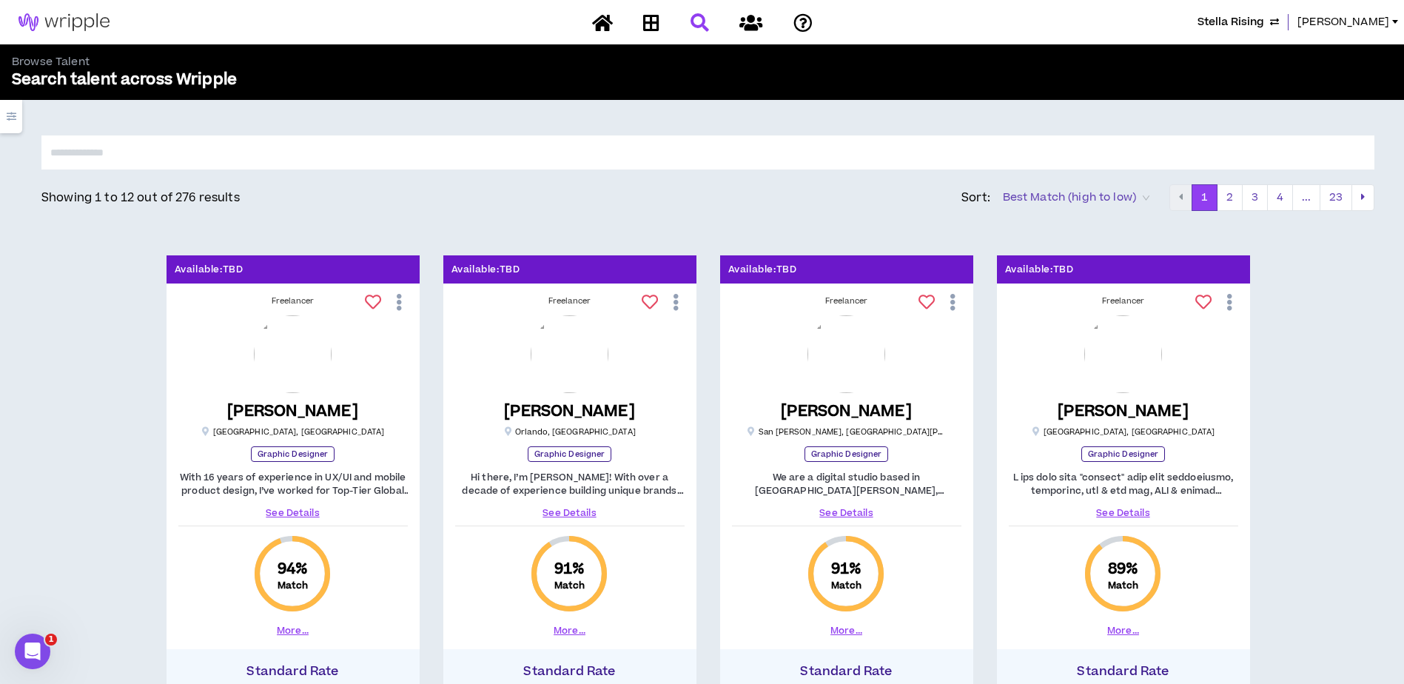
click at [16, 121] on button "button" at bounding box center [11, 116] width 22 height 33
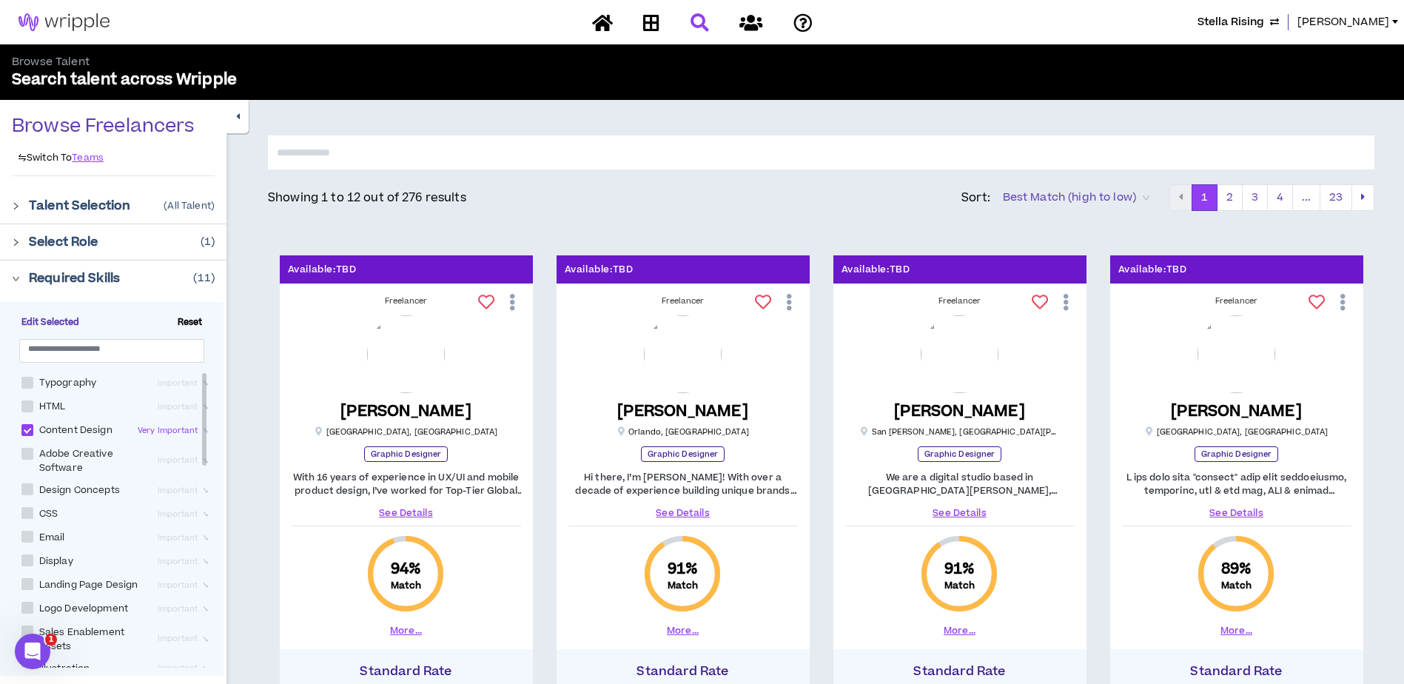
click at [143, 281] on div "Required Skills ( 11 )" at bounding box center [122, 278] width 186 height 18
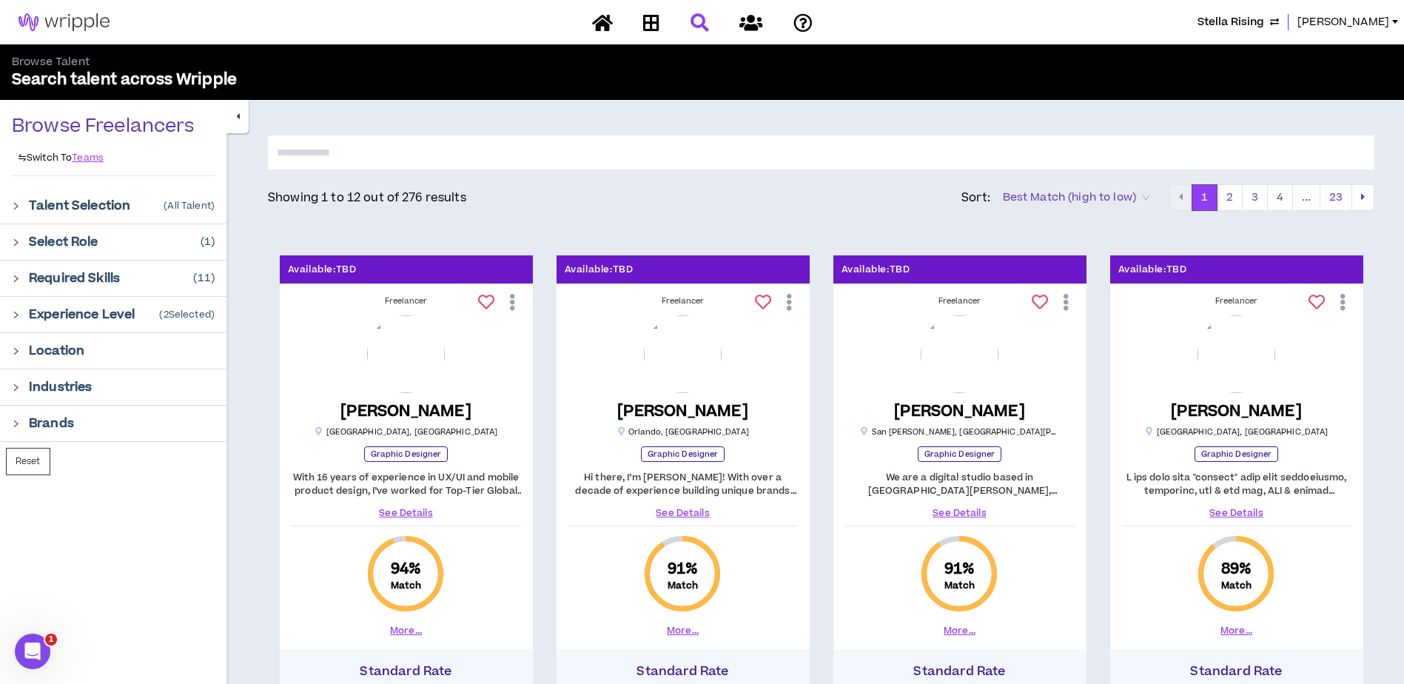
click at [112, 356] on div "Location" at bounding box center [122, 351] width 186 height 18
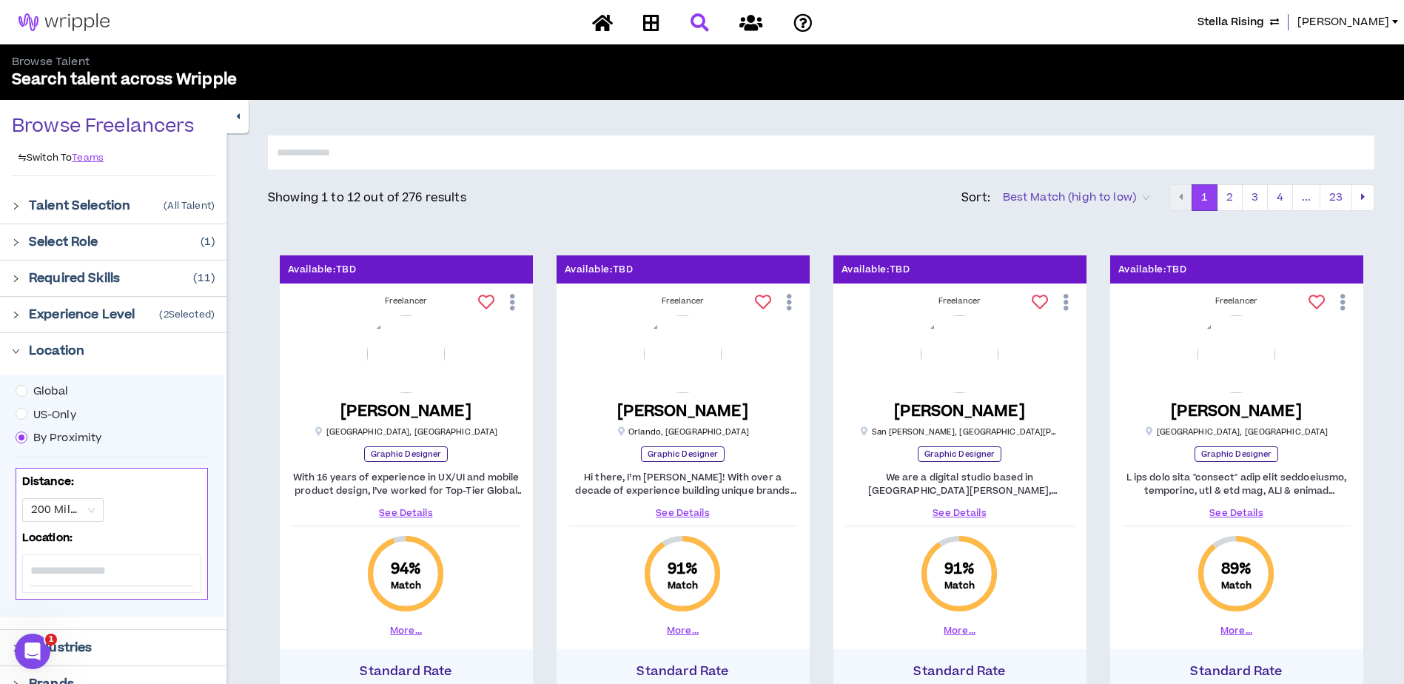
click at [97, 574] on input at bounding box center [111, 570] width 163 height 31
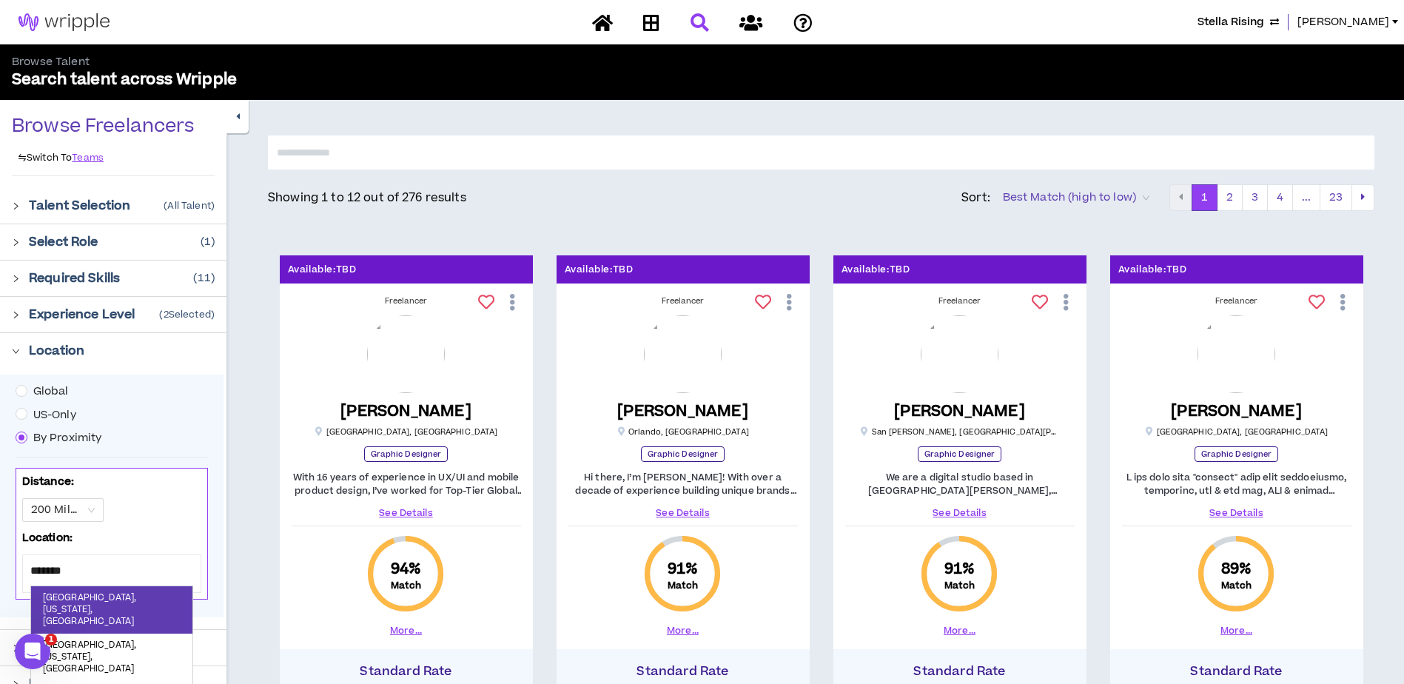
type input "********"
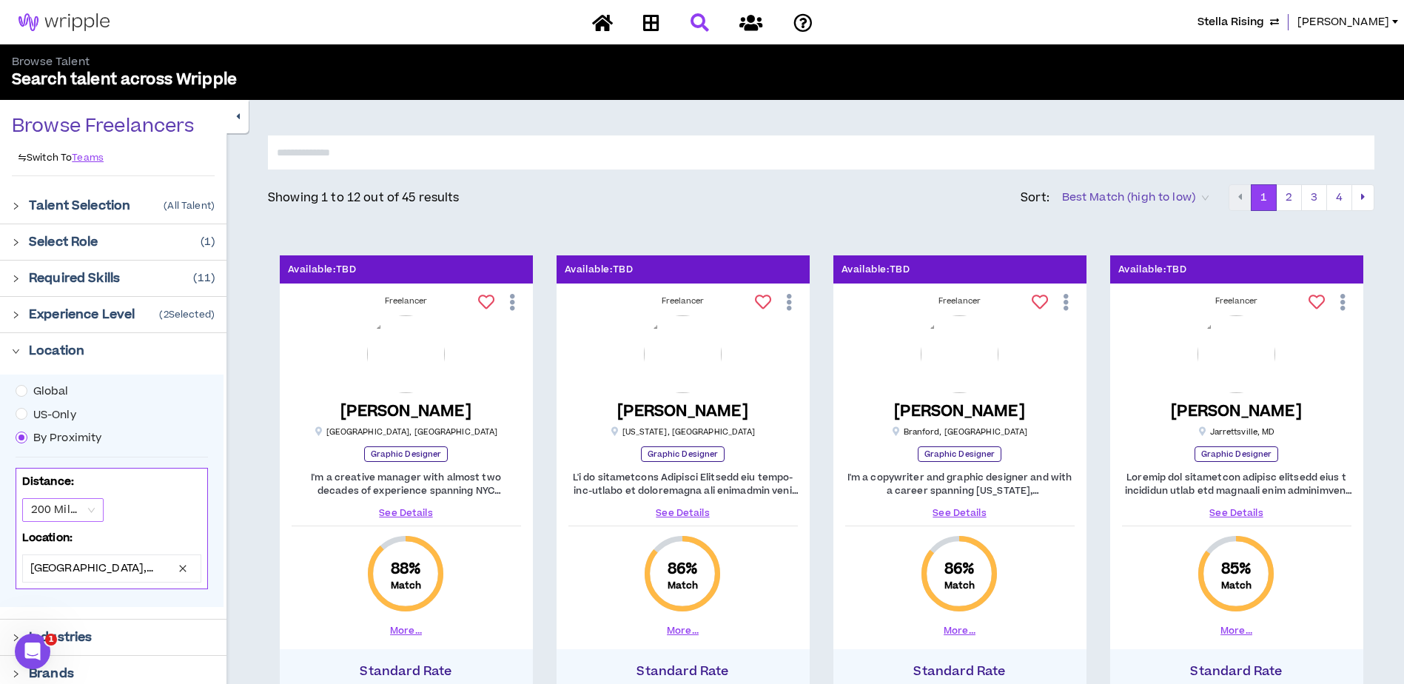
click at [91, 508] on span "200 Miles" at bounding box center [63, 510] width 64 height 22
click at [84, 578] on div "100 Miles" at bounding box center [61, 587] width 81 height 24
click at [96, 516] on div "100 Miles" at bounding box center [62, 510] width 81 height 24
click at [65, 558] on div "50 Miles" at bounding box center [62, 563] width 64 height 16
click at [91, 515] on span "50 Miles" at bounding box center [63, 510] width 64 height 22
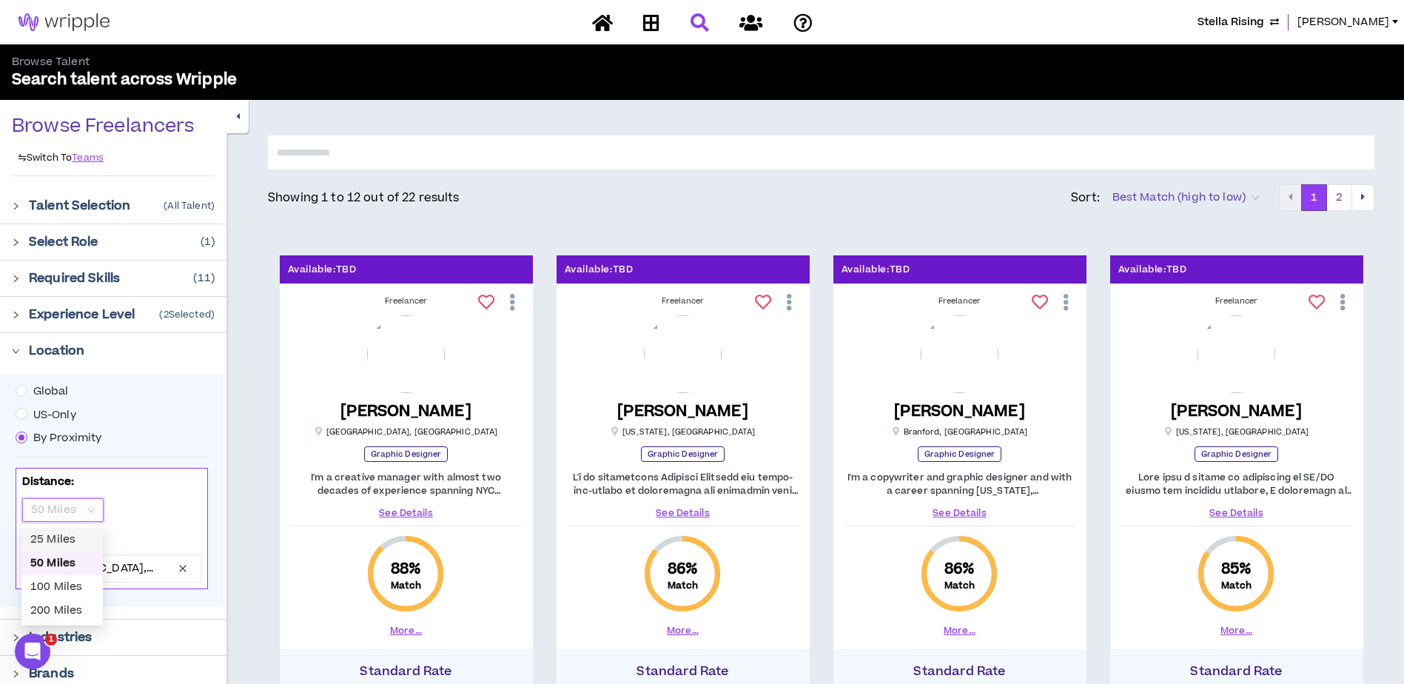
drag, startPoint x: 80, startPoint y: 541, endPoint x: 104, endPoint y: 515, distance: 35.7
click at [80, 541] on div "25 Miles" at bounding box center [62, 540] width 64 height 16
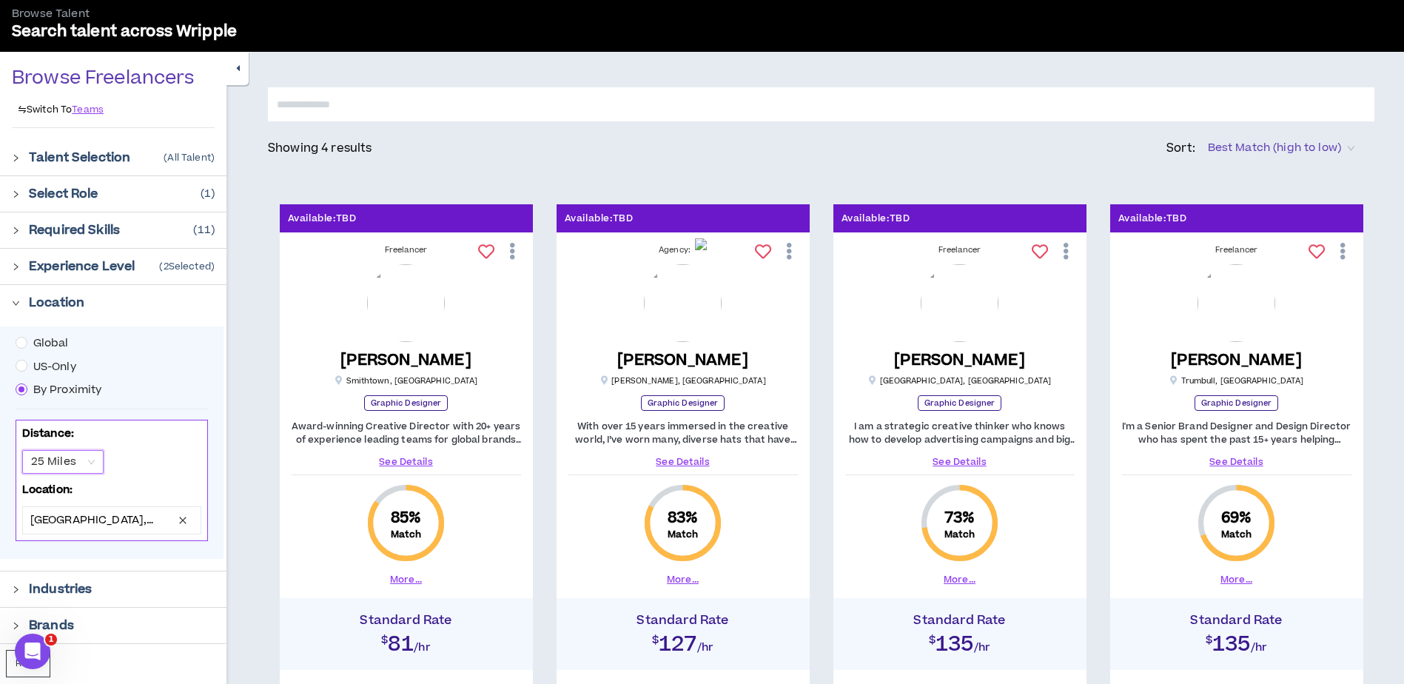
scroll to position [74, 0]
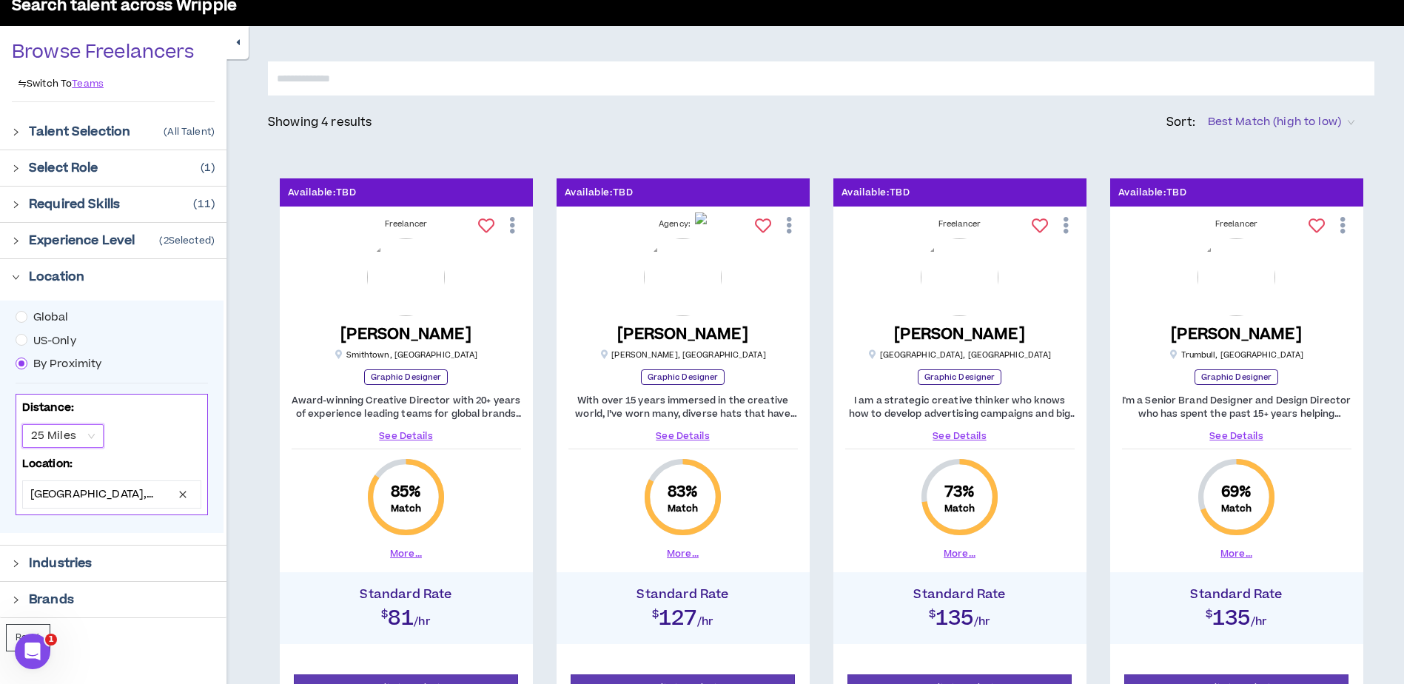
click at [94, 440] on span "25 Miles" at bounding box center [63, 436] width 64 height 22
click at [76, 489] on div "50 Miles" at bounding box center [62, 489] width 64 height 16
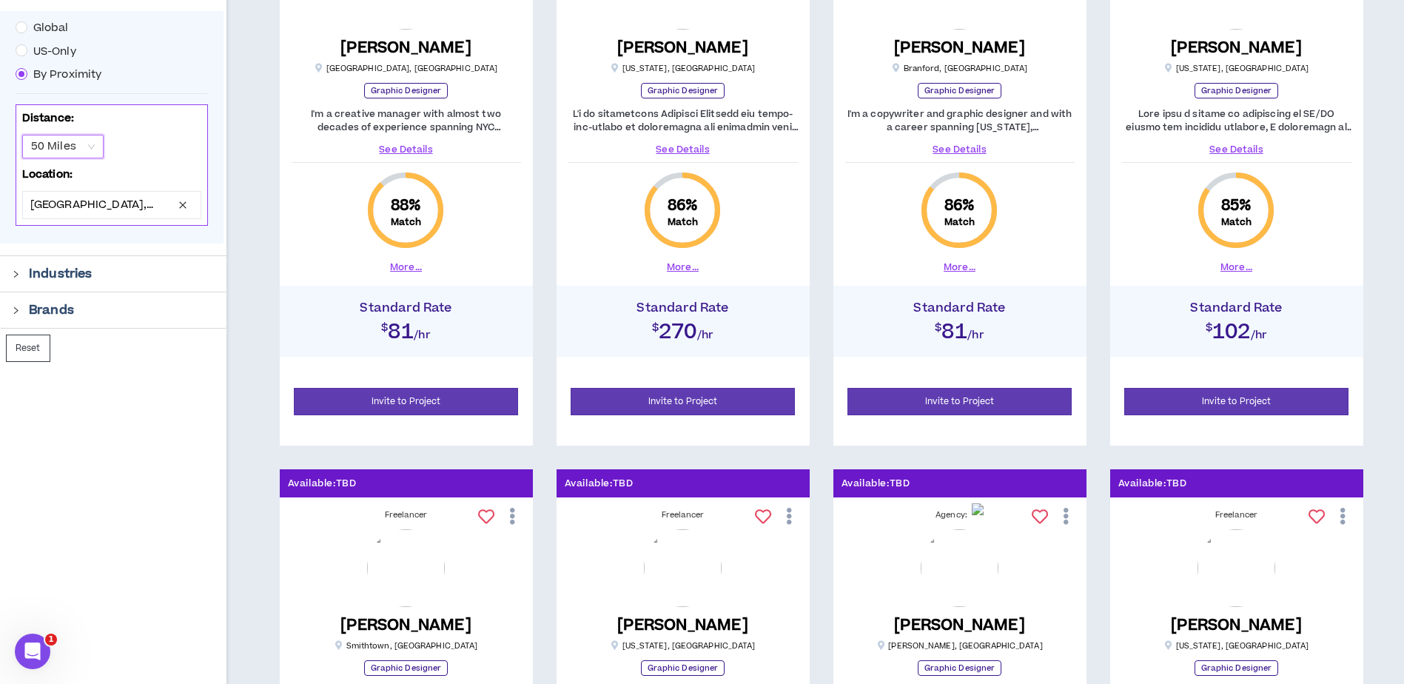
scroll to position [149, 0]
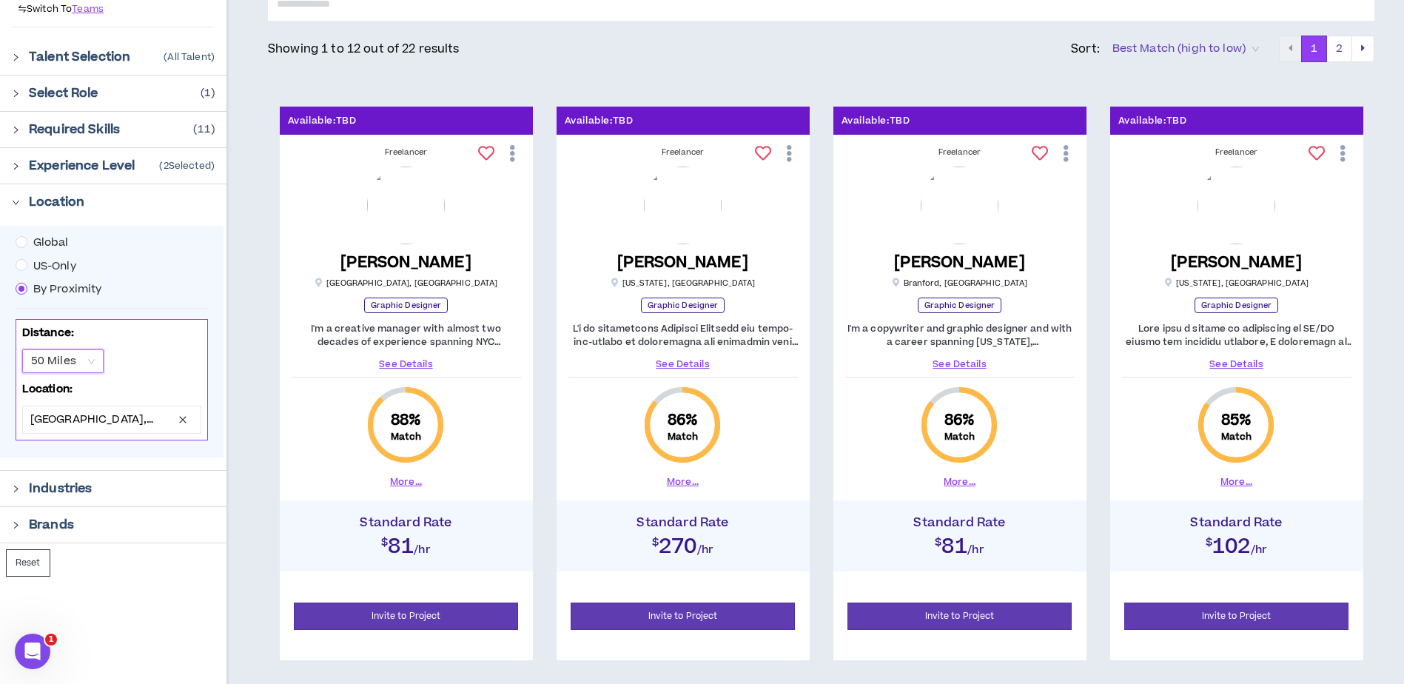
click at [974, 366] on link "See Details" at bounding box center [961, 364] width 230 height 13
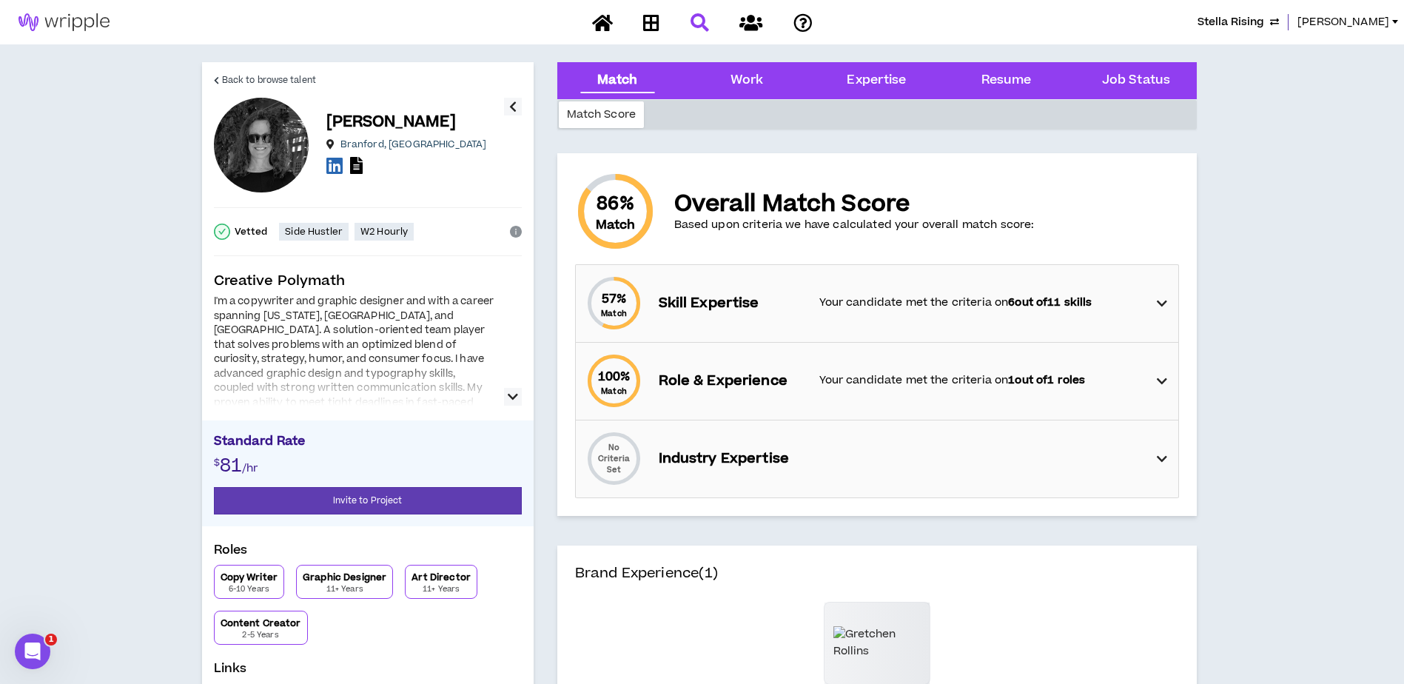
click at [514, 397] on icon "button" at bounding box center [513, 397] width 10 height 18
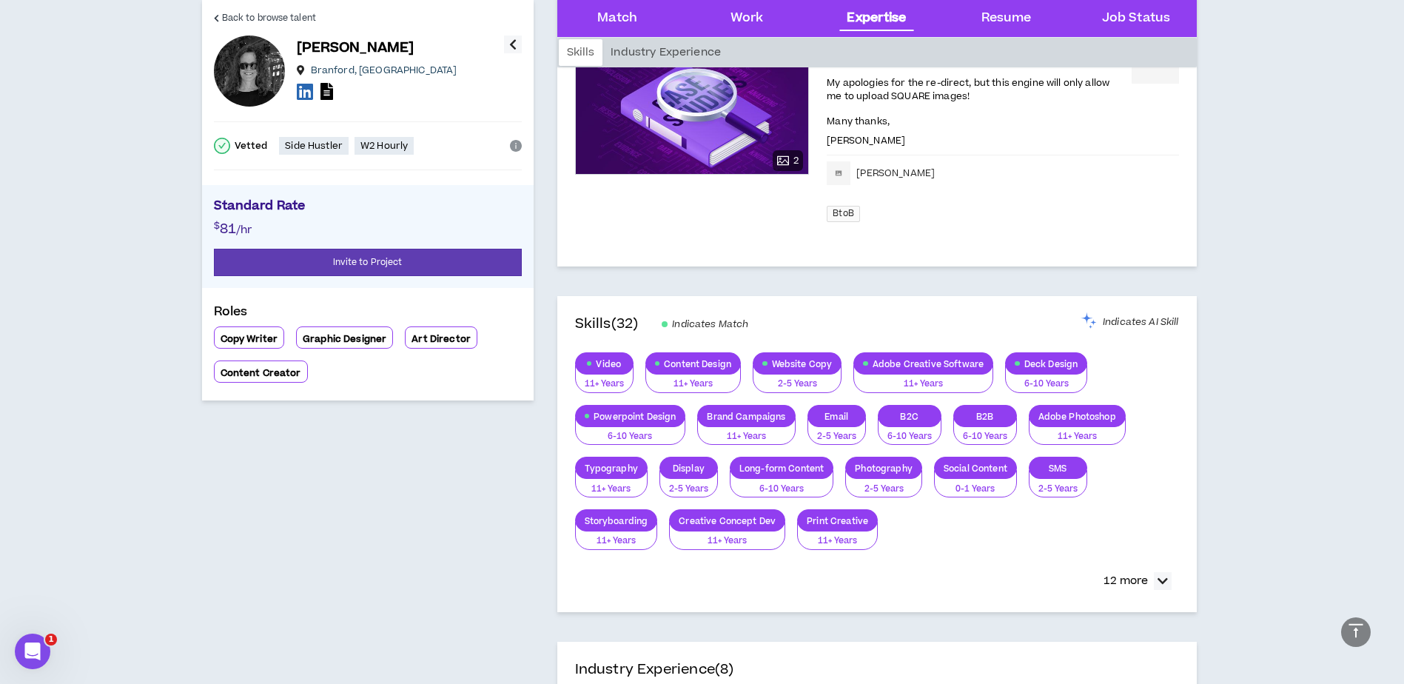
scroll to position [592, 0]
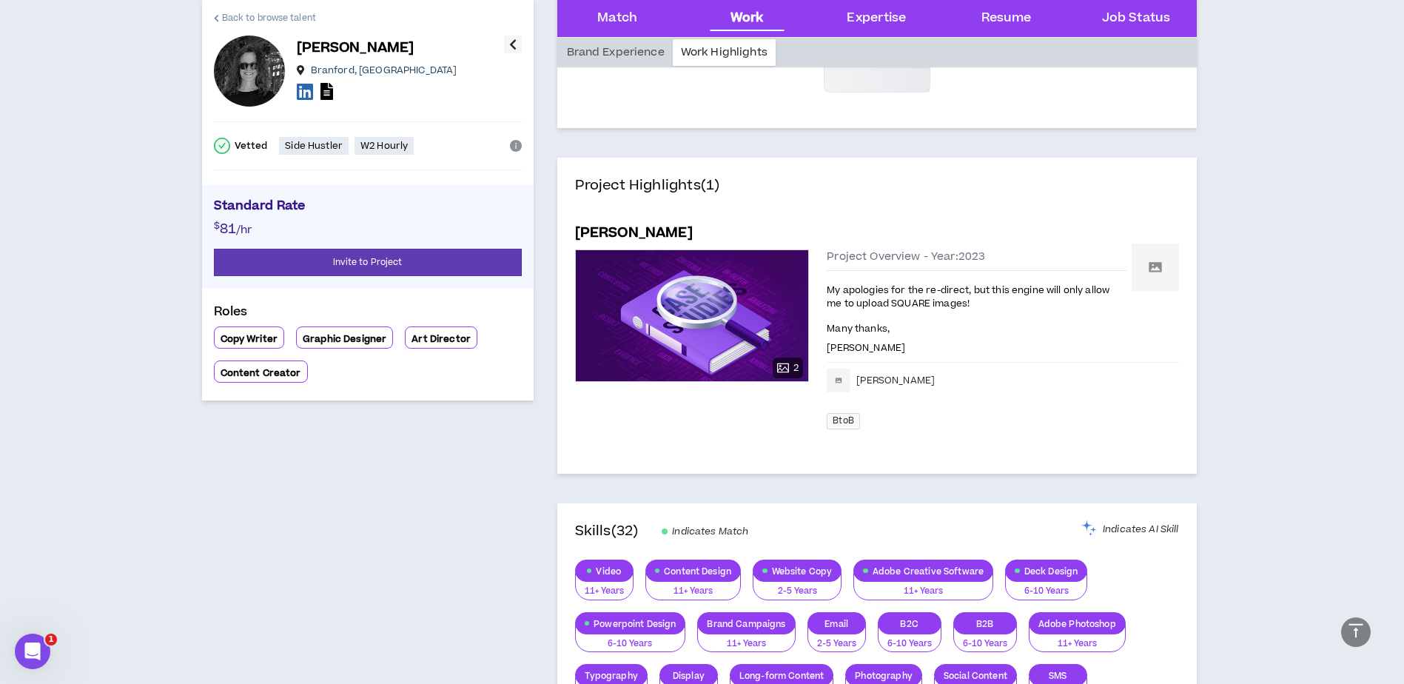
click at [244, 13] on span "Back to browse talent" at bounding box center [269, 18] width 94 height 14
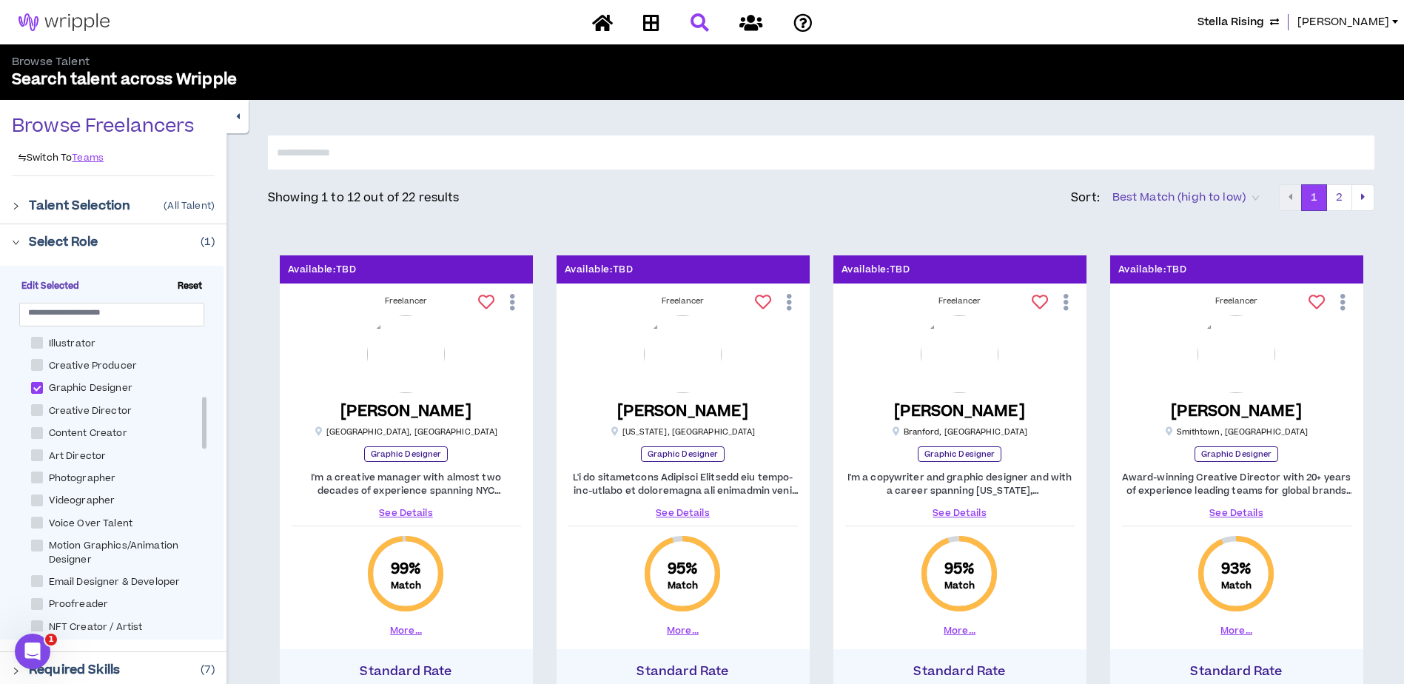
scroll to position [222, 0]
click at [35, 476] on span at bounding box center [37, 477] width 12 height 12
checkbox Designer "*****"
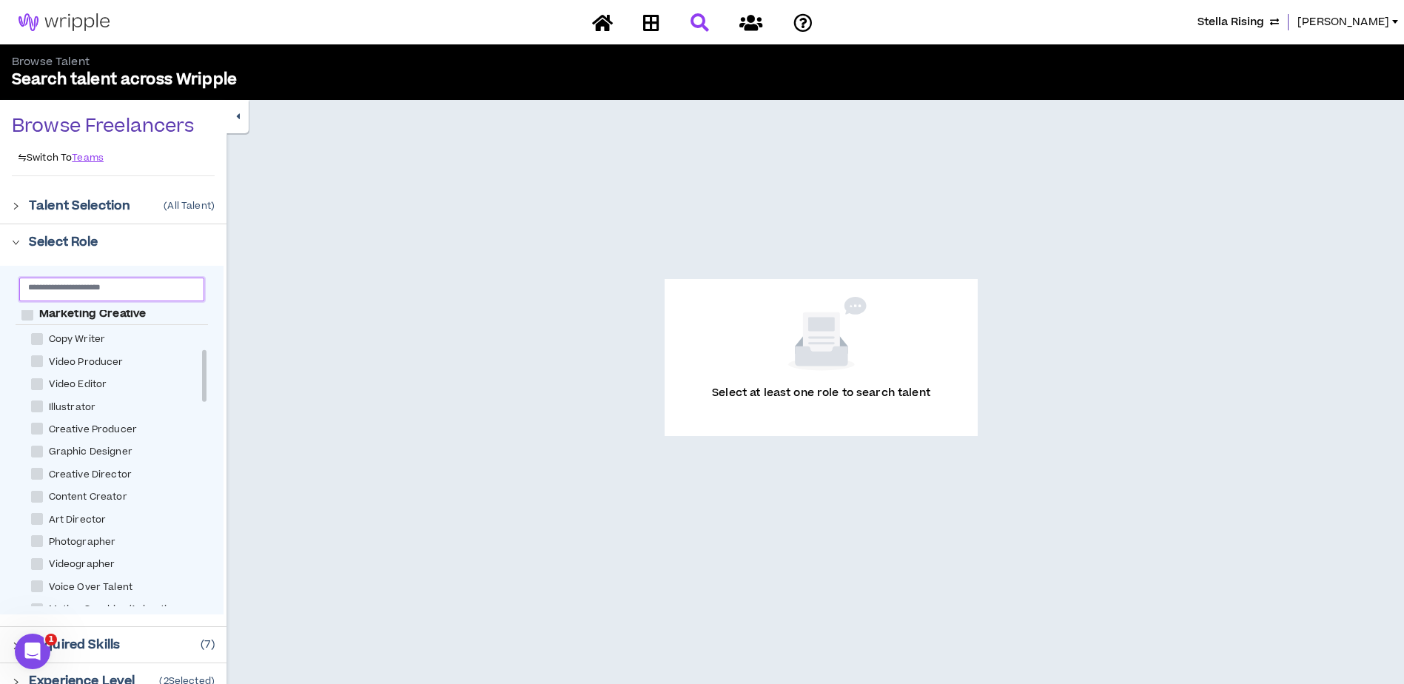
click at [99, 287] on input "text" at bounding box center [105, 286] width 155 height 11
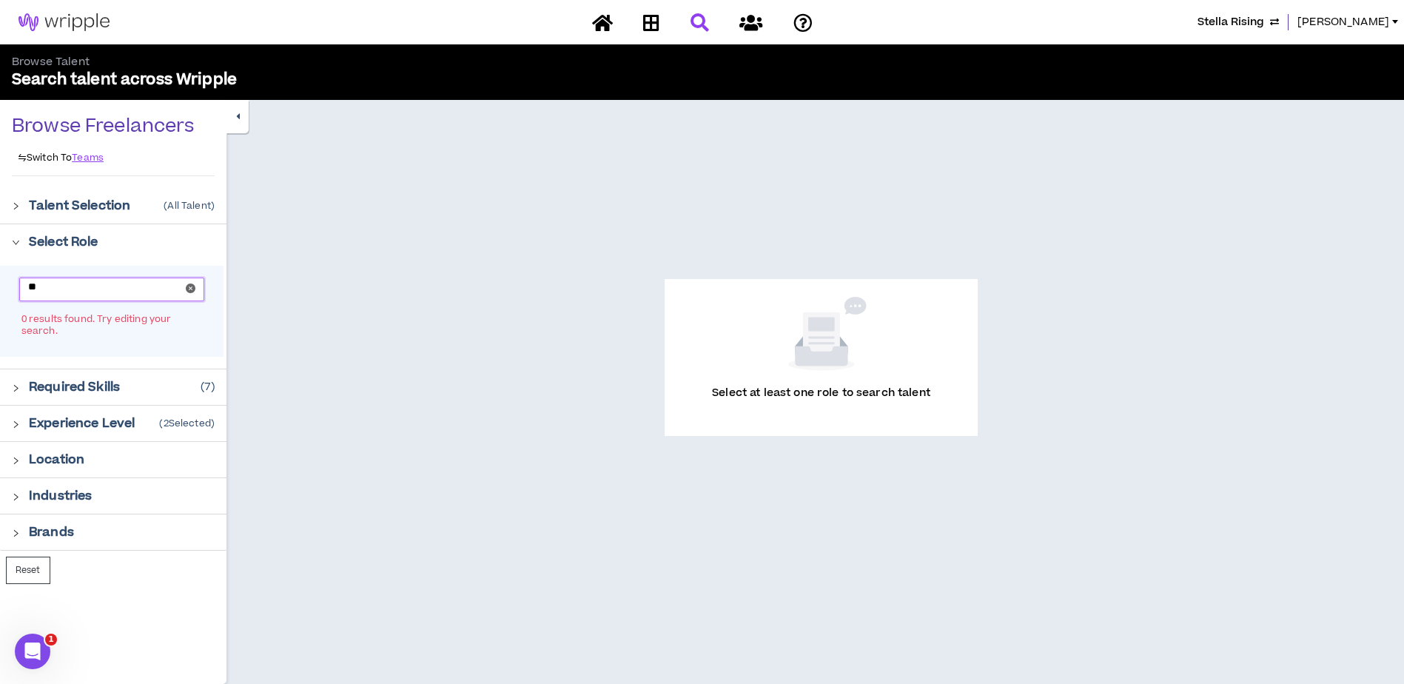
type input "*"
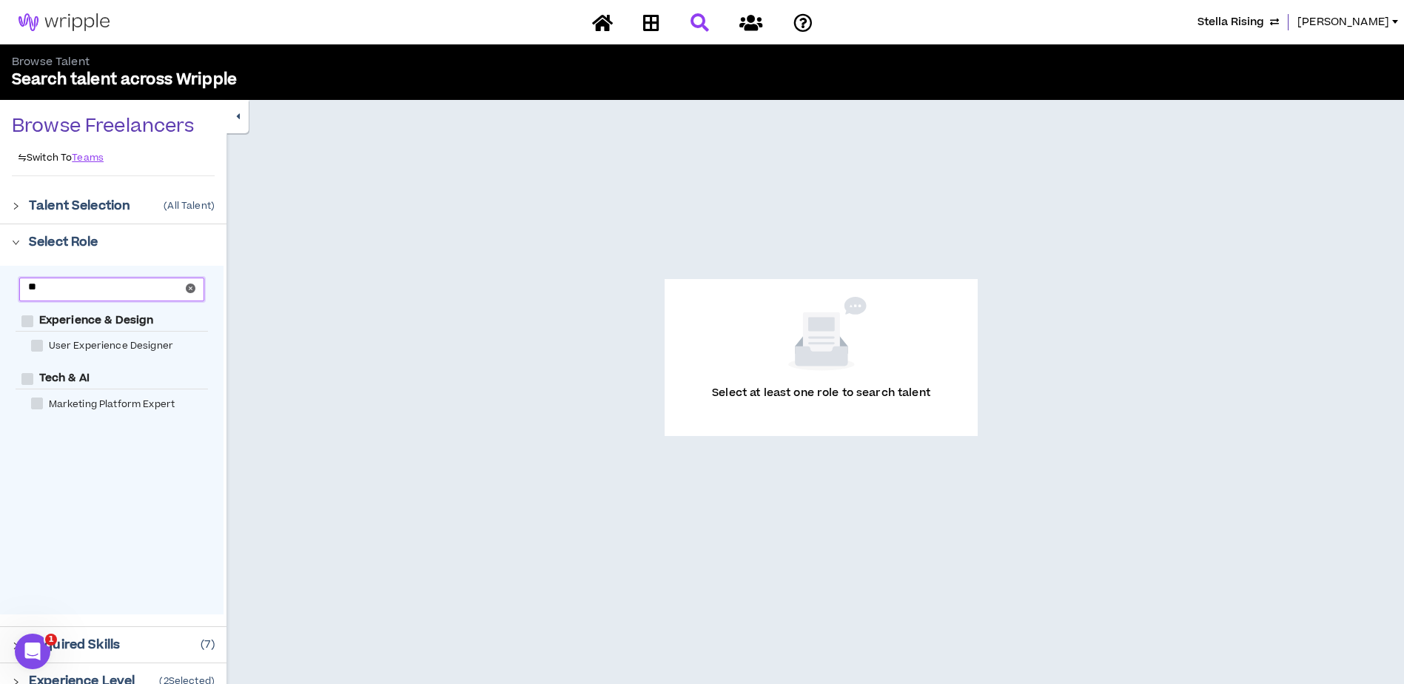
type input "*"
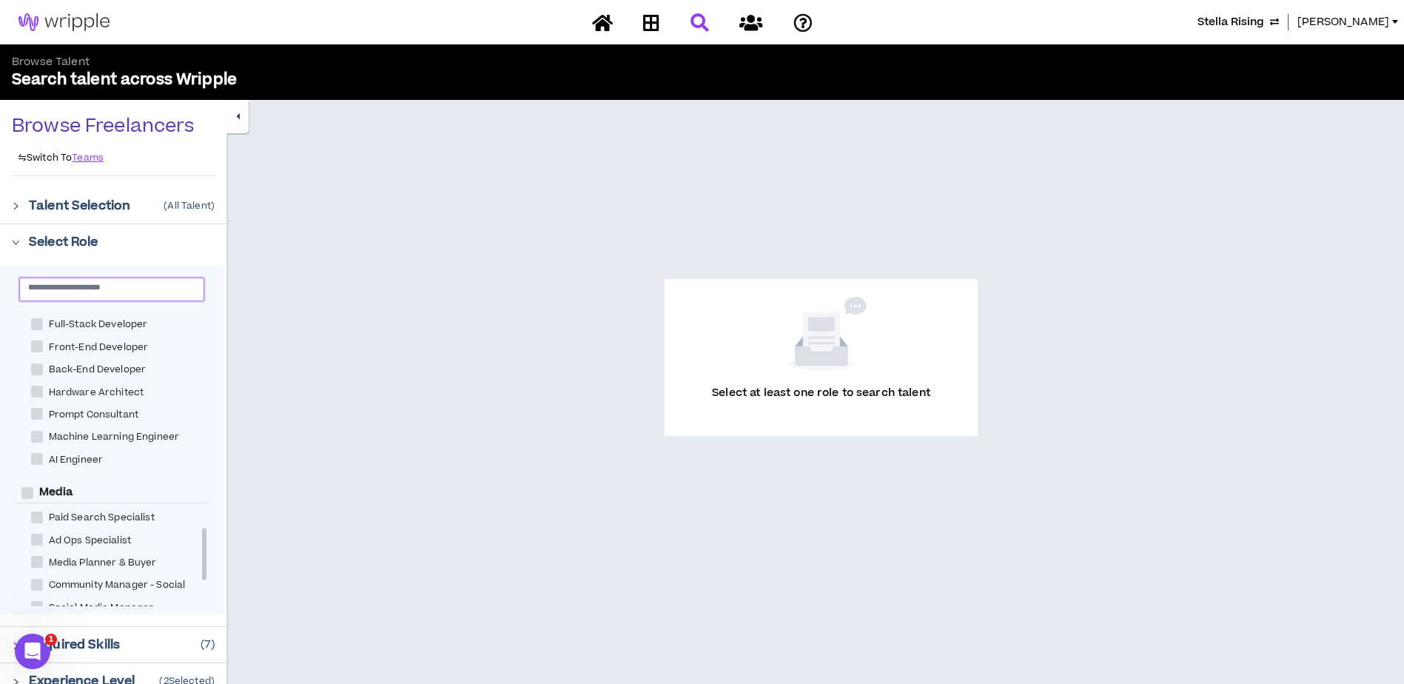
scroll to position [1259, 0]
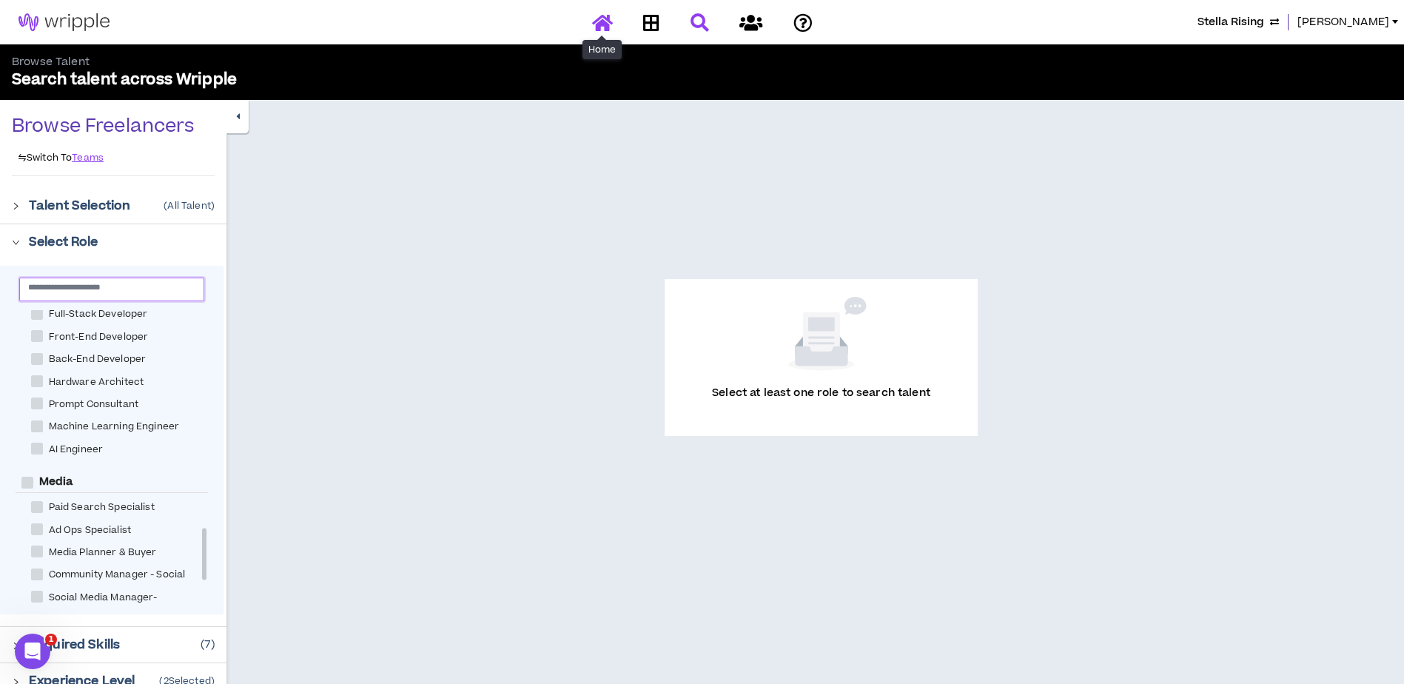
click at [600, 23] on icon at bounding box center [602, 22] width 21 height 19
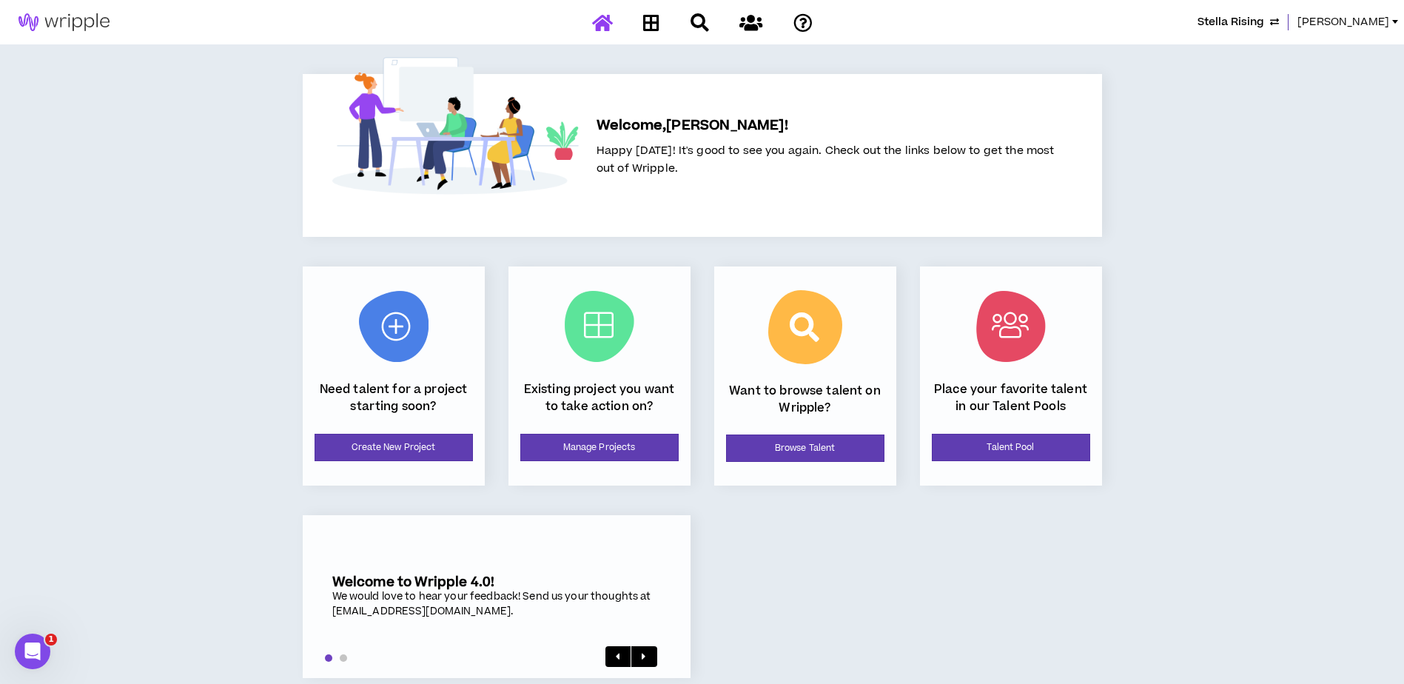
click at [1393, 16] on link "Corey" at bounding box center [1351, 22] width 107 height 16
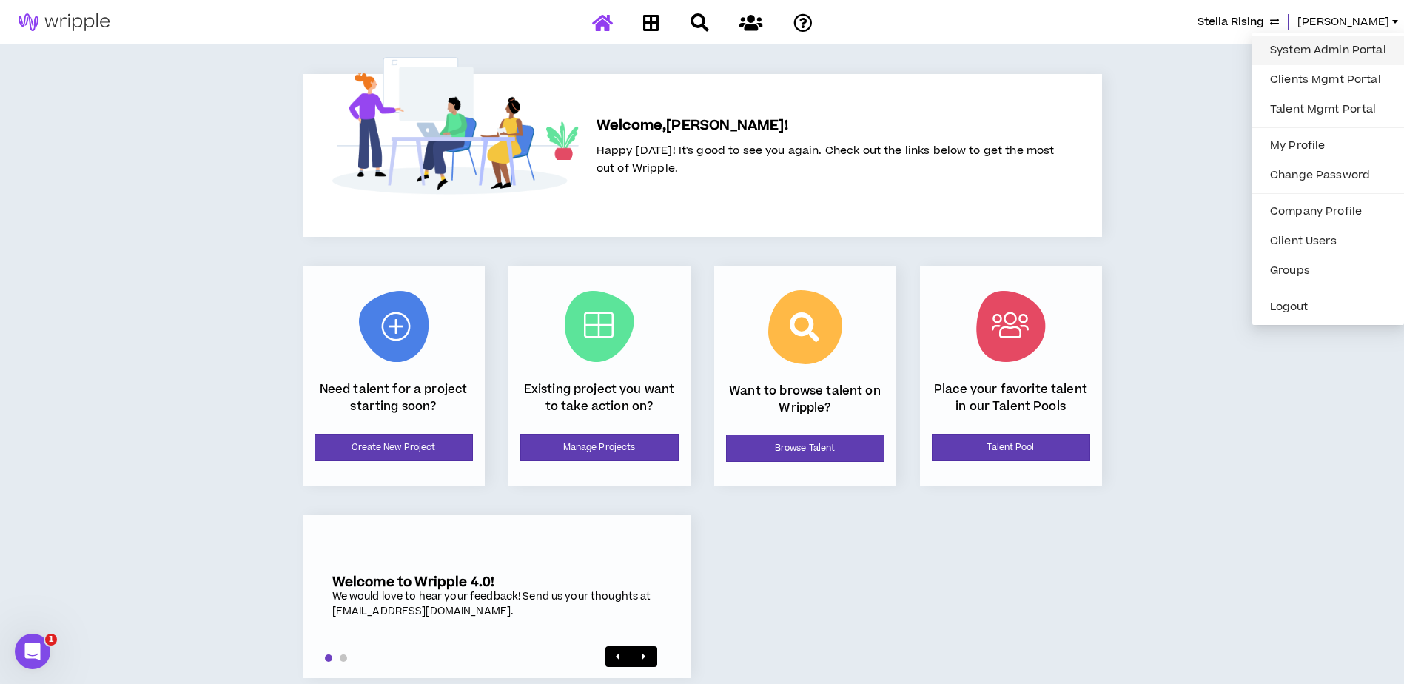
click at [1329, 52] on link "System Admin Portal" at bounding box center [1329, 50] width 134 height 22
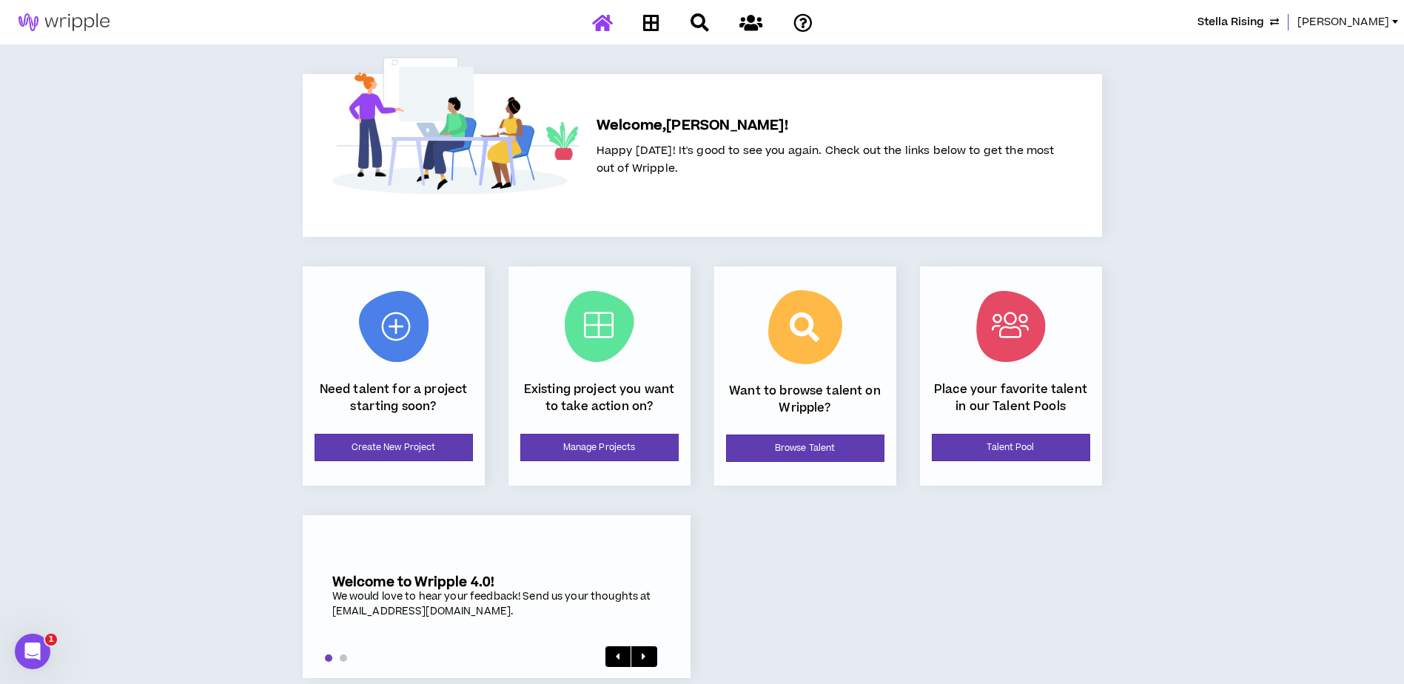
click at [1374, 19] on span "Corey" at bounding box center [1344, 22] width 92 height 16
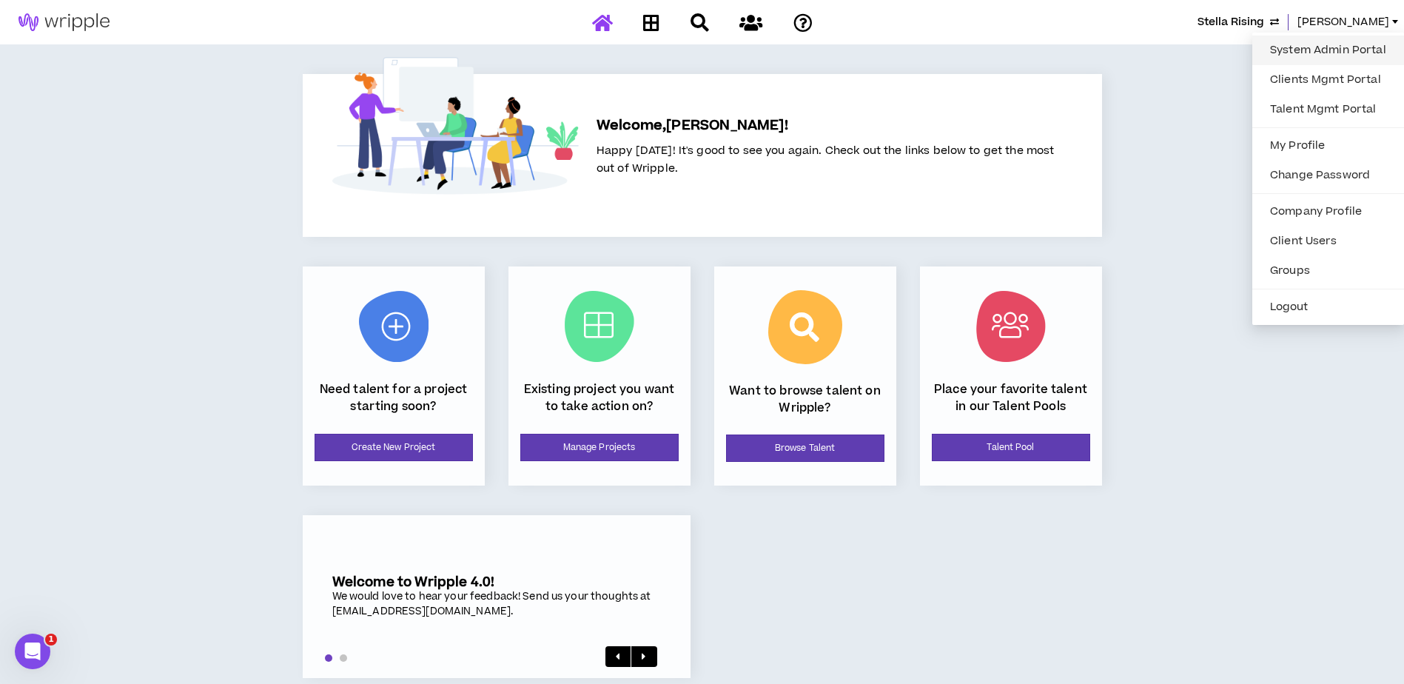
click at [1322, 47] on link "System Admin Portal" at bounding box center [1329, 50] width 134 height 22
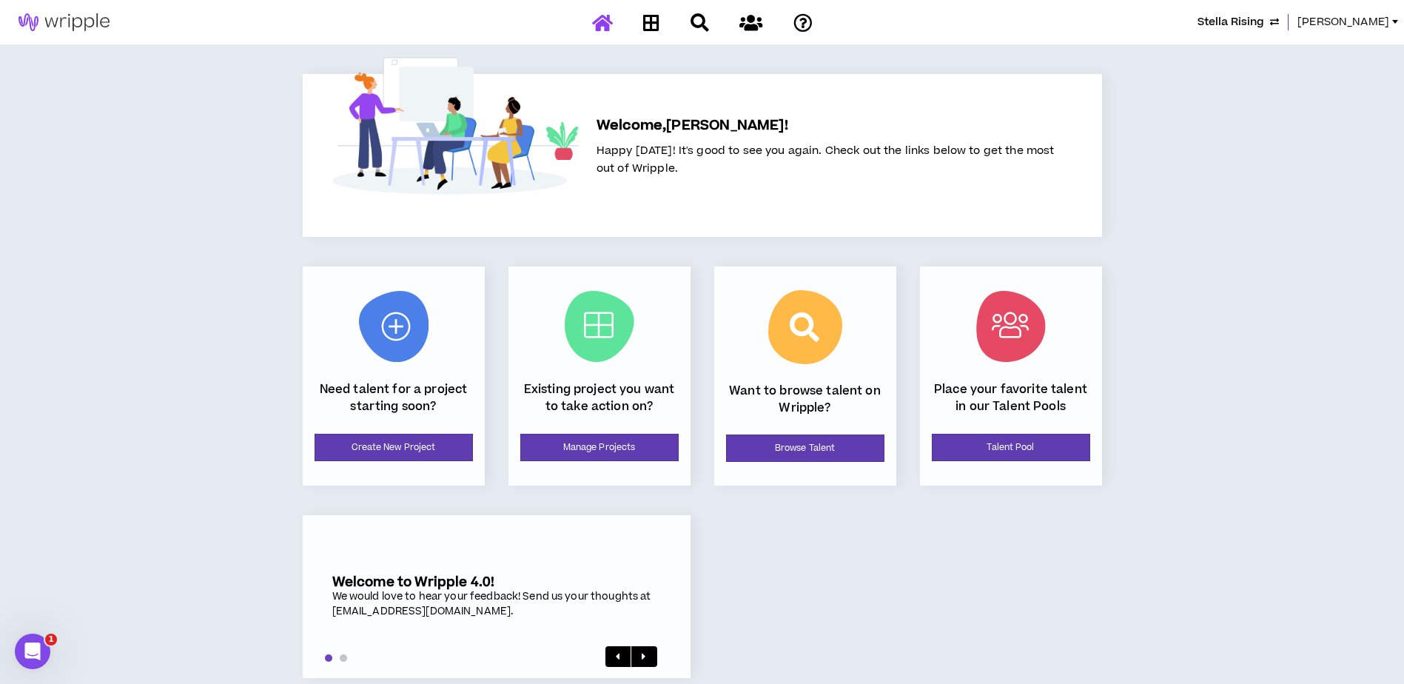
click at [1385, 26] on span "Corey" at bounding box center [1344, 22] width 92 height 16
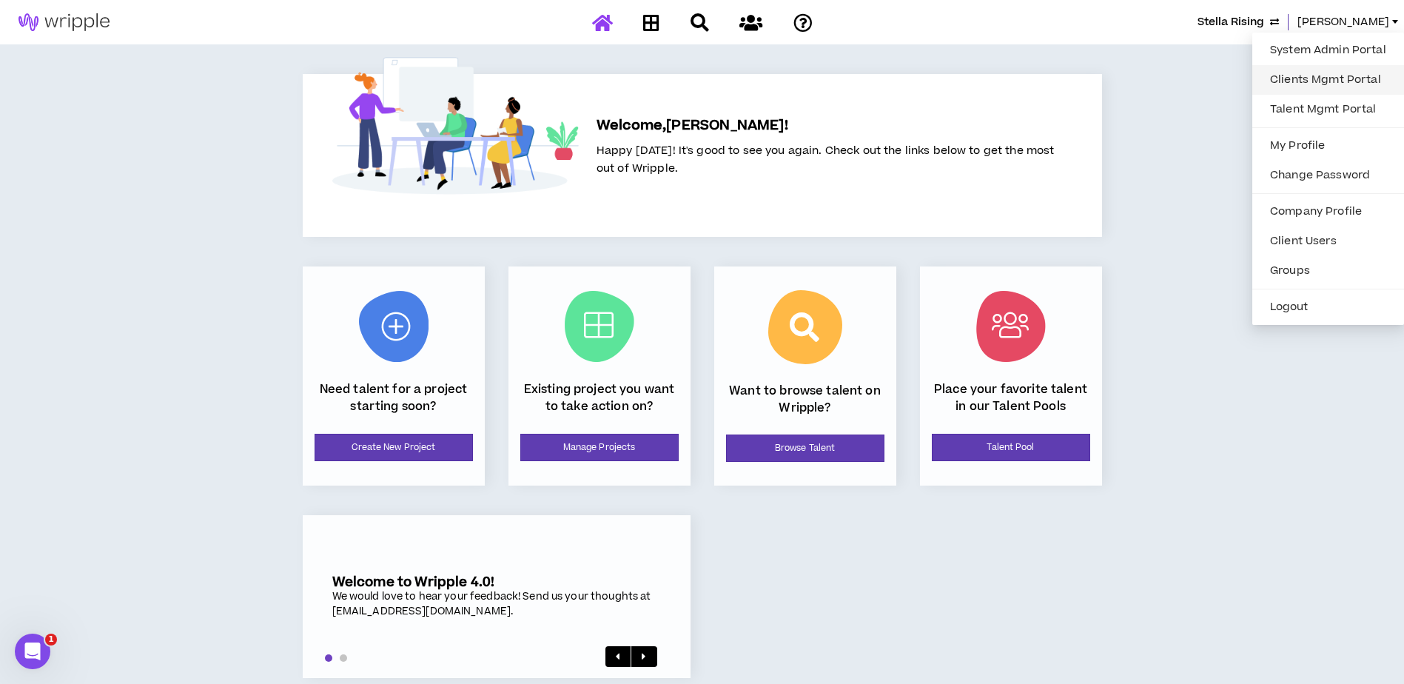
click at [1322, 84] on link "Clients Mgmt Portal" at bounding box center [1329, 80] width 134 height 22
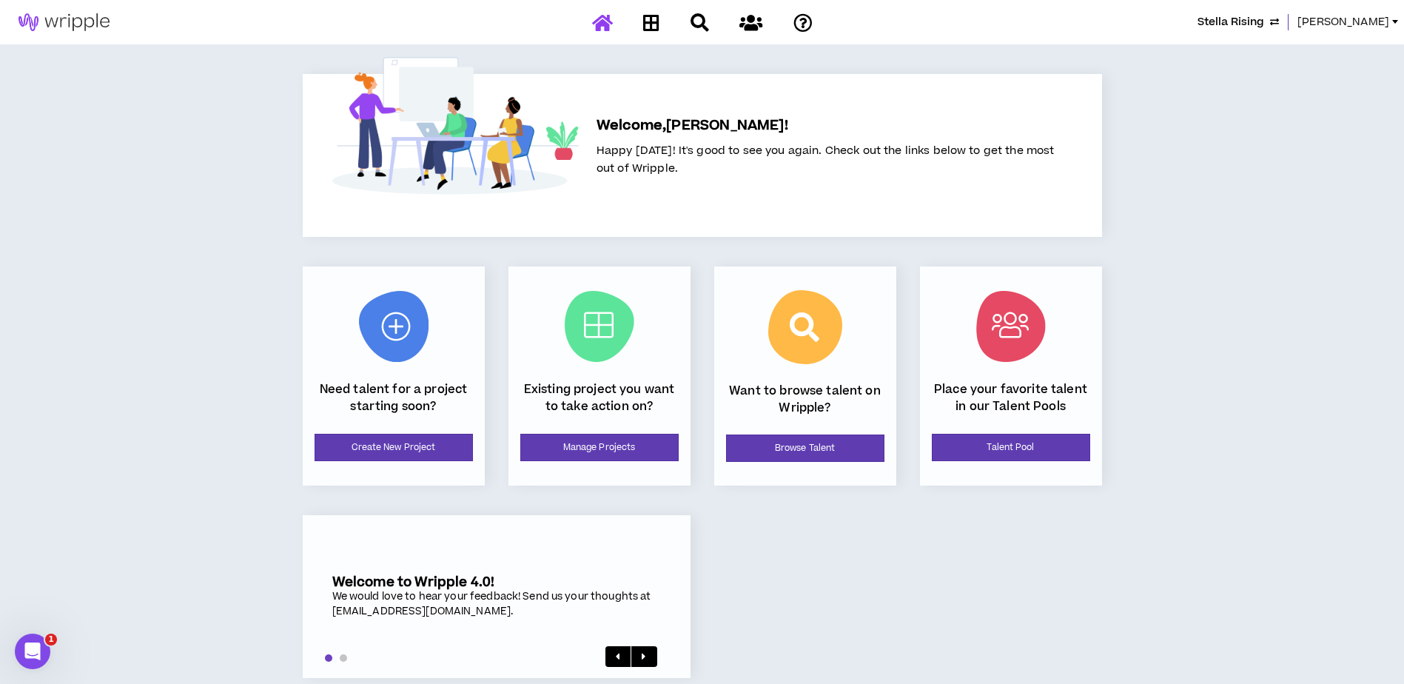
click at [1382, 24] on span "Corey" at bounding box center [1344, 22] width 92 height 16
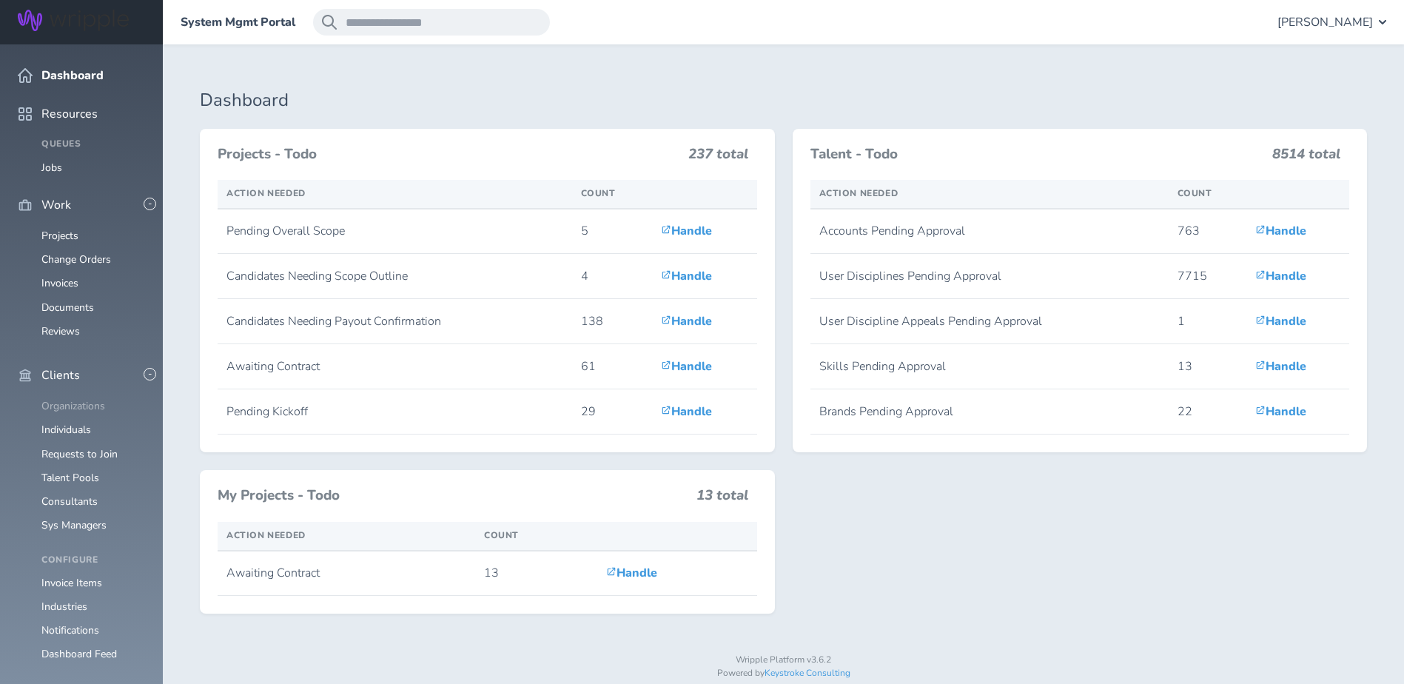
drag, startPoint x: 68, startPoint y: 368, endPoint x: 80, endPoint y: 364, distance: 12.7
click at [68, 399] on link "Organizations" at bounding box center [73, 406] width 64 height 14
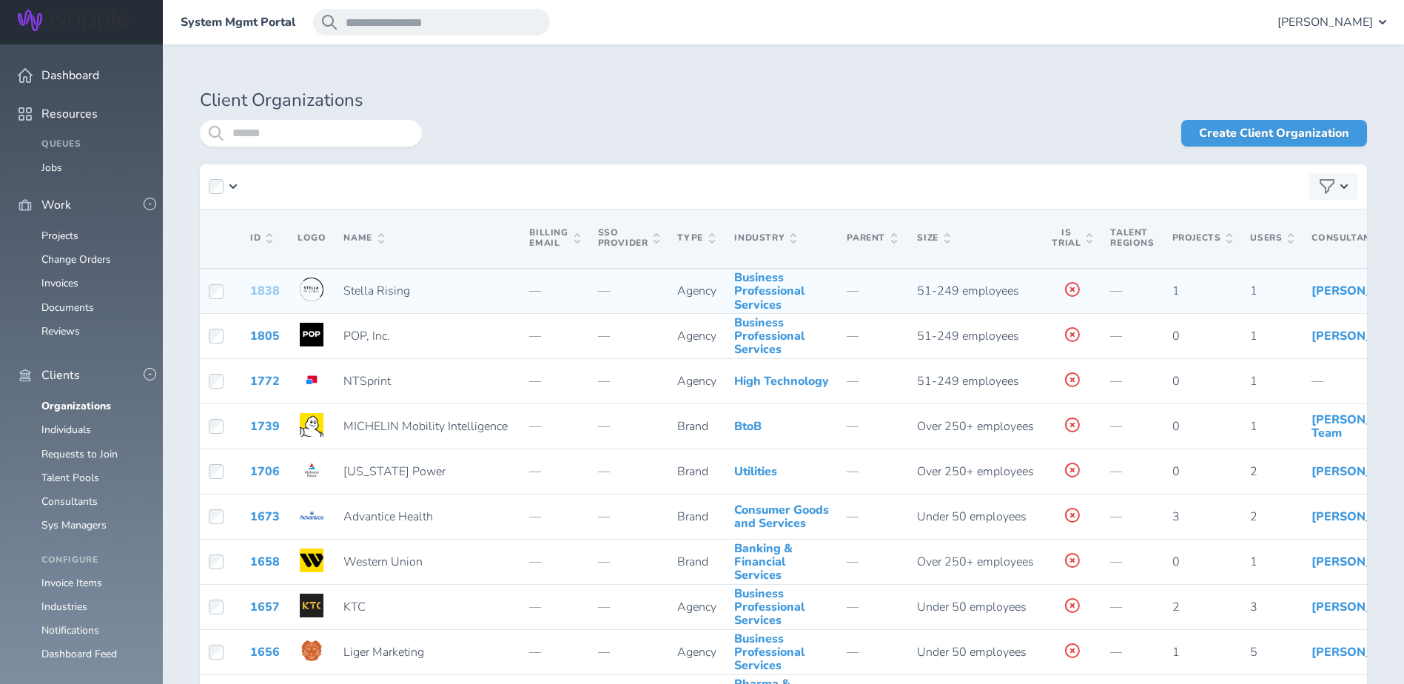
click at [258, 299] on link "1838" at bounding box center [265, 291] width 30 height 16
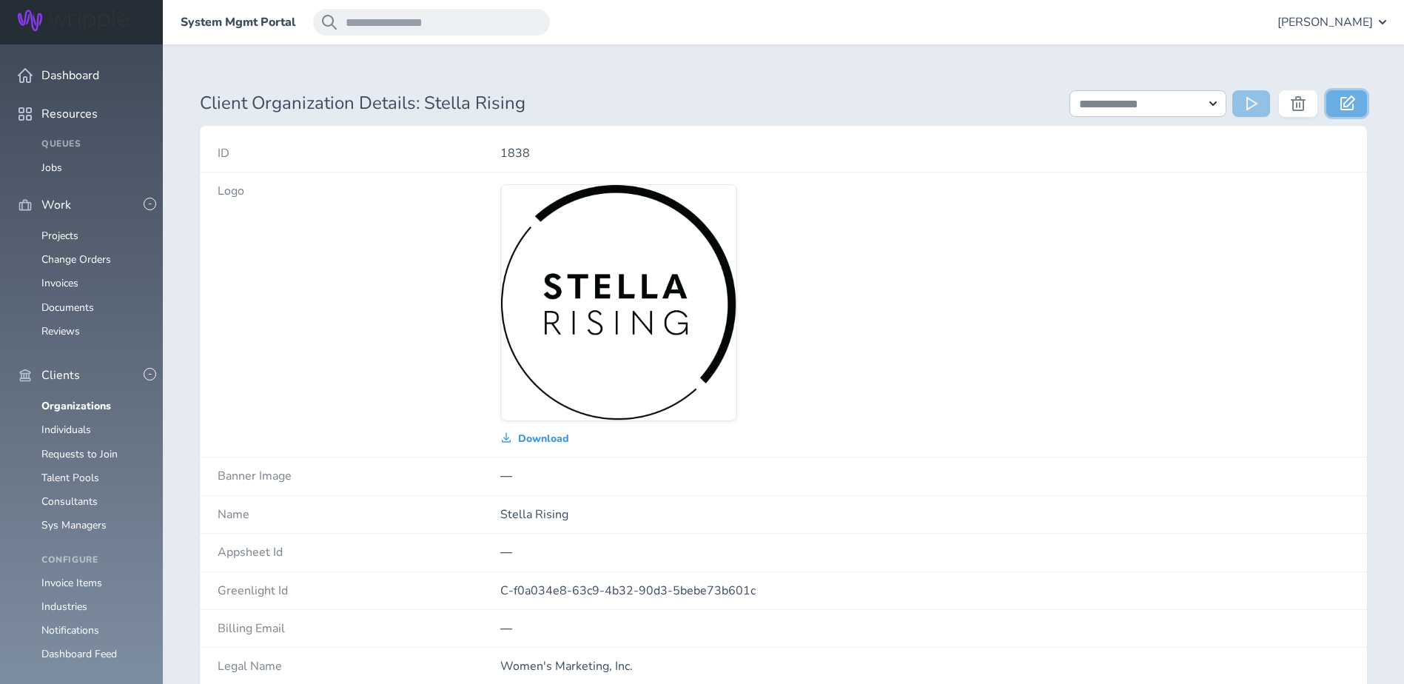
click at [1346, 101] on icon at bounding box center [1348, 103] width 15 height 15
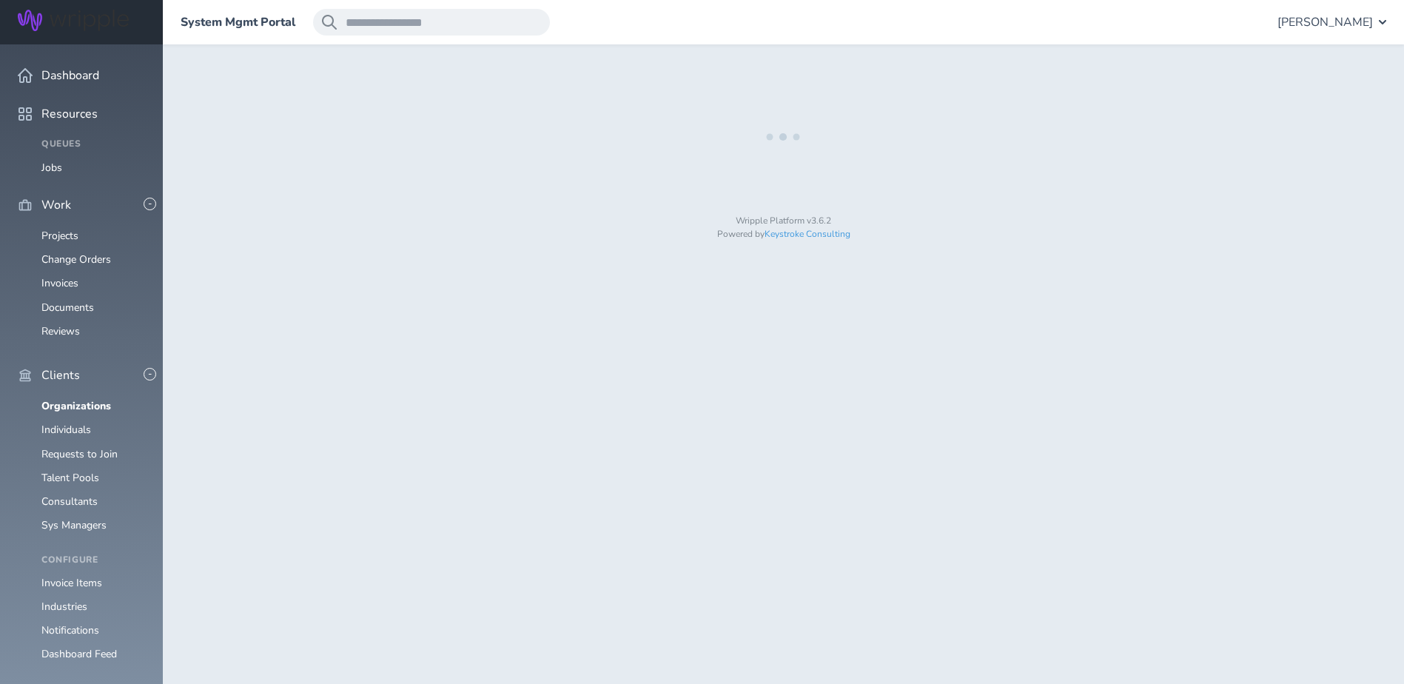
select select "*"
select select "**"
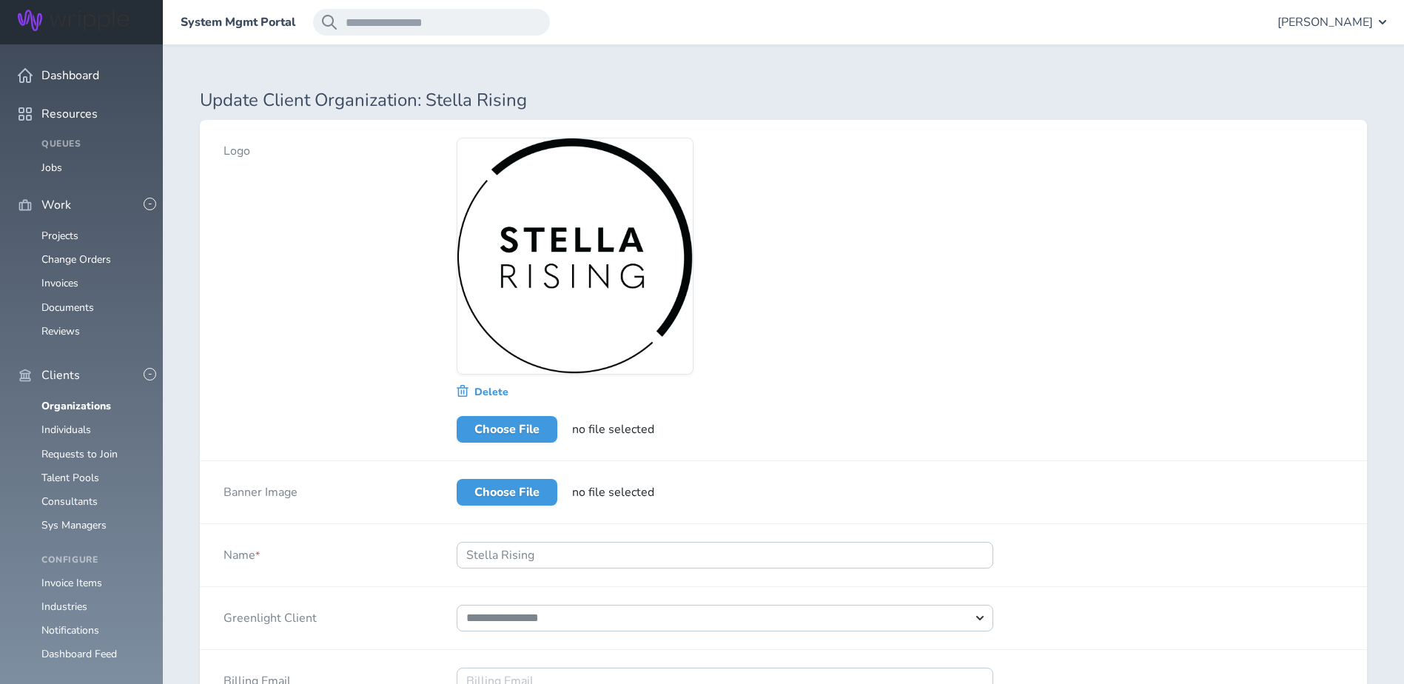
select select "*****"
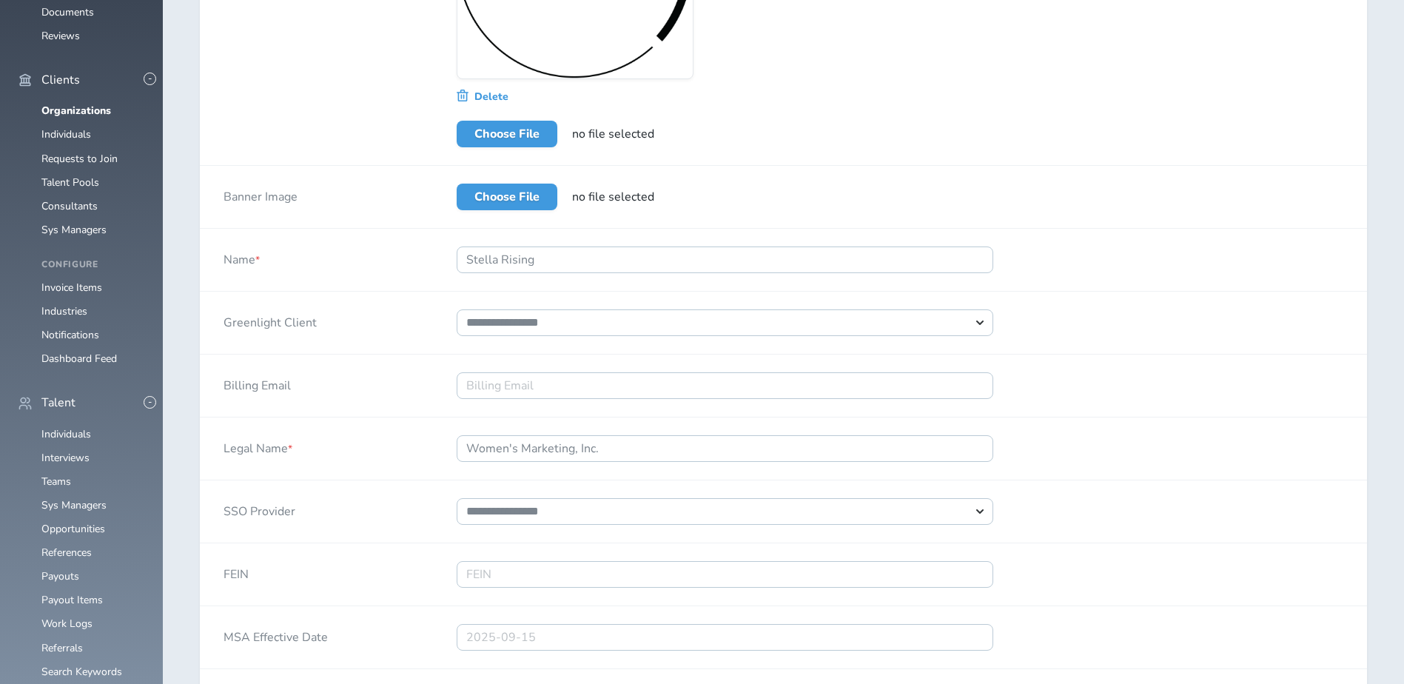
scroll to position [296, 0]
select select "*"
click at [513, 198] on label "Choose File" at bounding box center [507, 196] width 101 height 27
click at [457, 183] on input "Choose File" at bounding box center [457, 183] width 0 height 0
type input "**********"
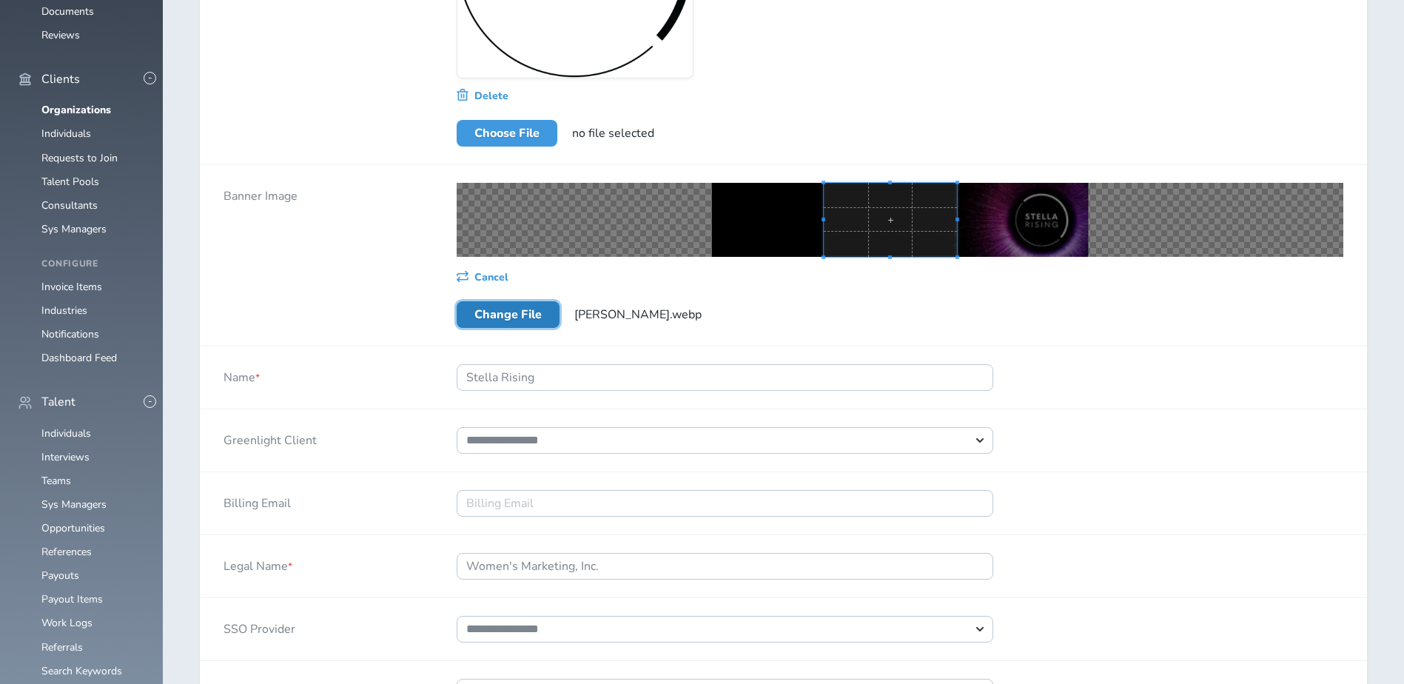
click at [735, 228] on div at bounding box center [900, 220] width 887 height 74
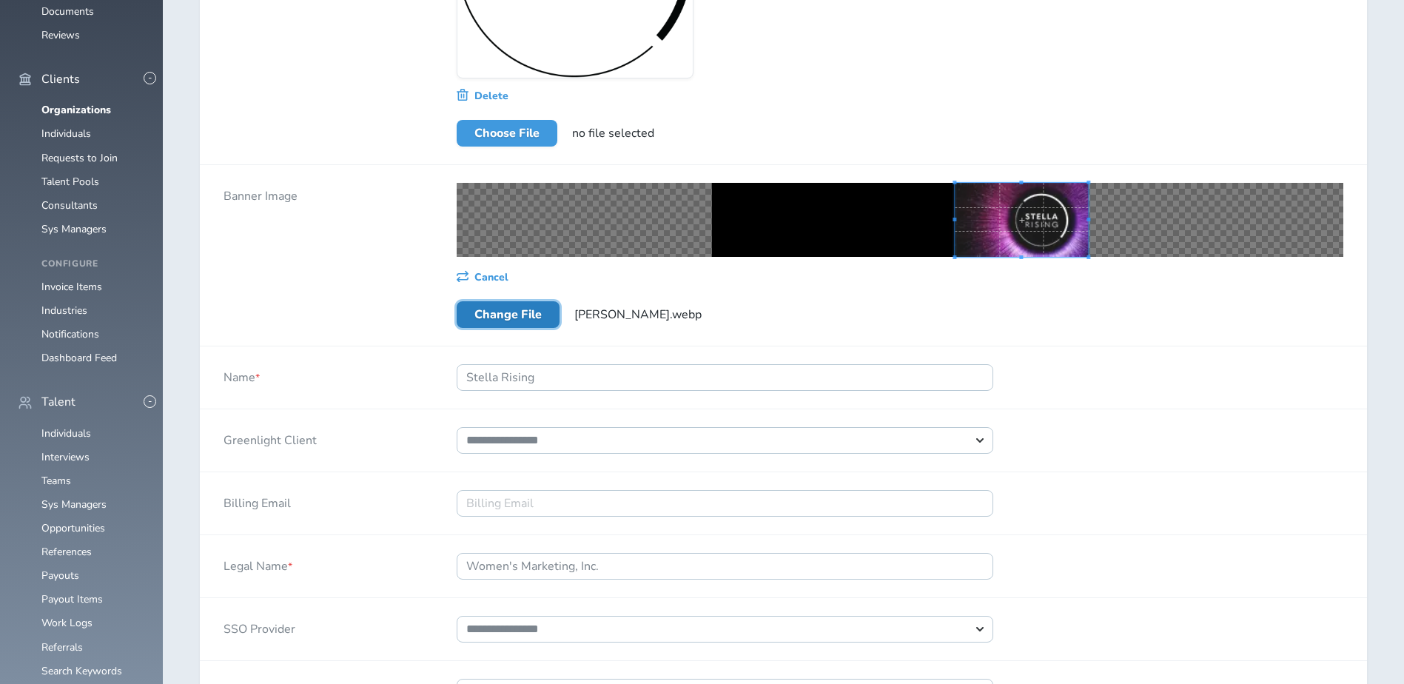
click at [1023, 232] on span at bounding box center [1022, 220] width 133 height 74
click at [896, 220] on div at bounding box center [900, 220] width 887 height 74
click at [923, 220] on div at bounding box center [900, 220] width 887 height 74
click at [1071, 281] on p "Cancel" at bounding box center [900, 276] width 887 height 15
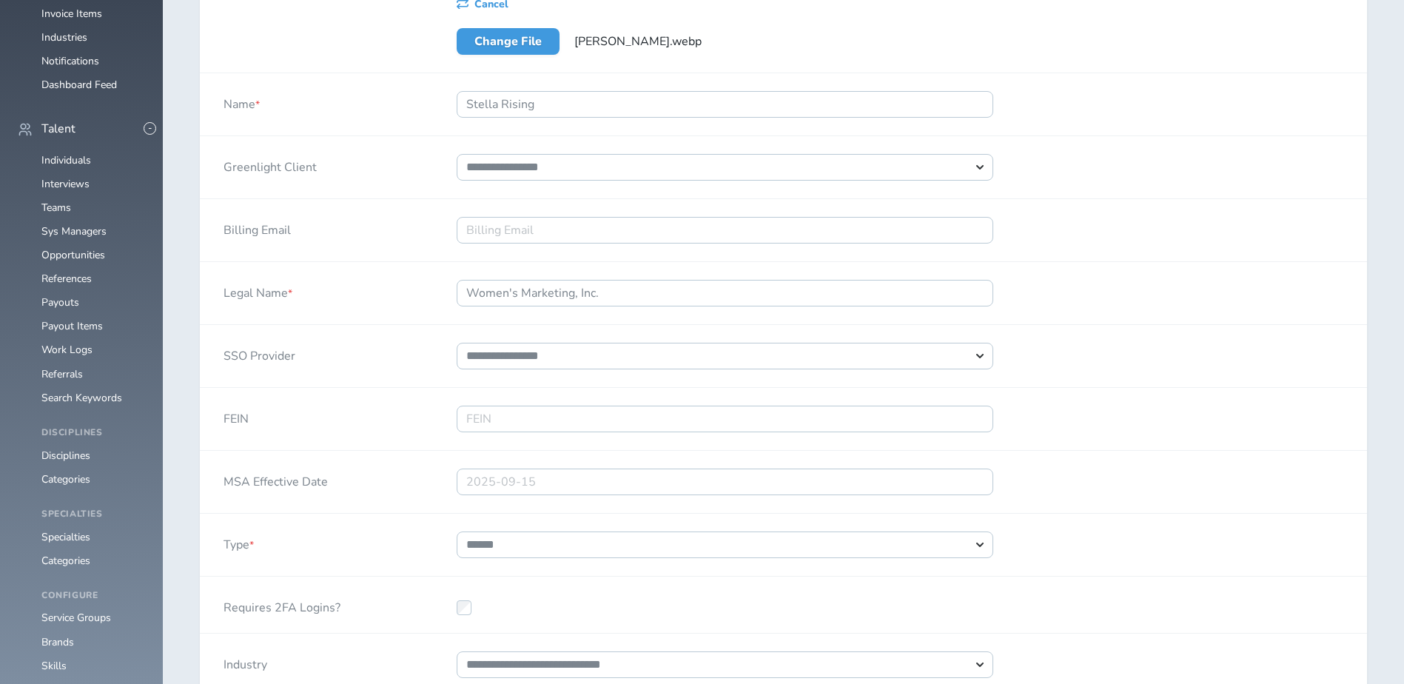
scroll to position [592, 0]
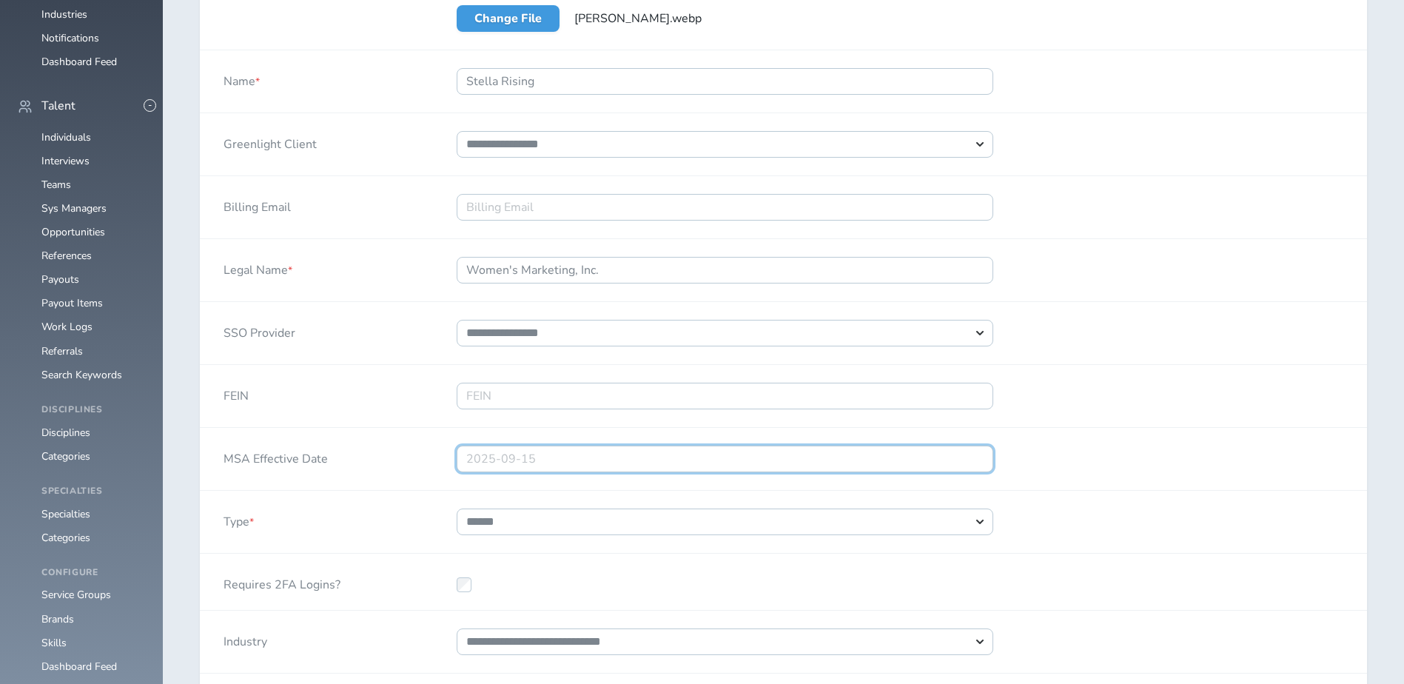
click at [884, 455] on input "text" at bounding box center [725, 459] width 537 height 27
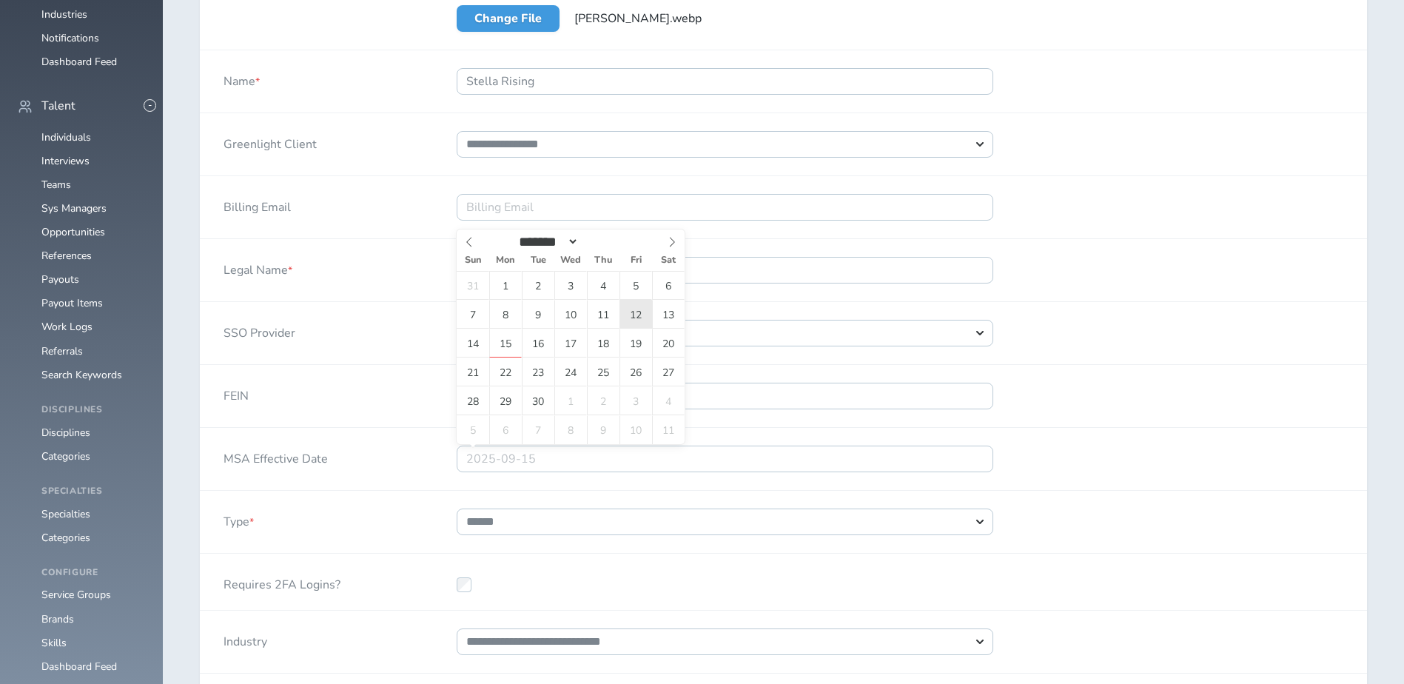
click at [646, 312] on span "12" at bounding box center [636, 314] width 33 height 29
type input "[DATE]"
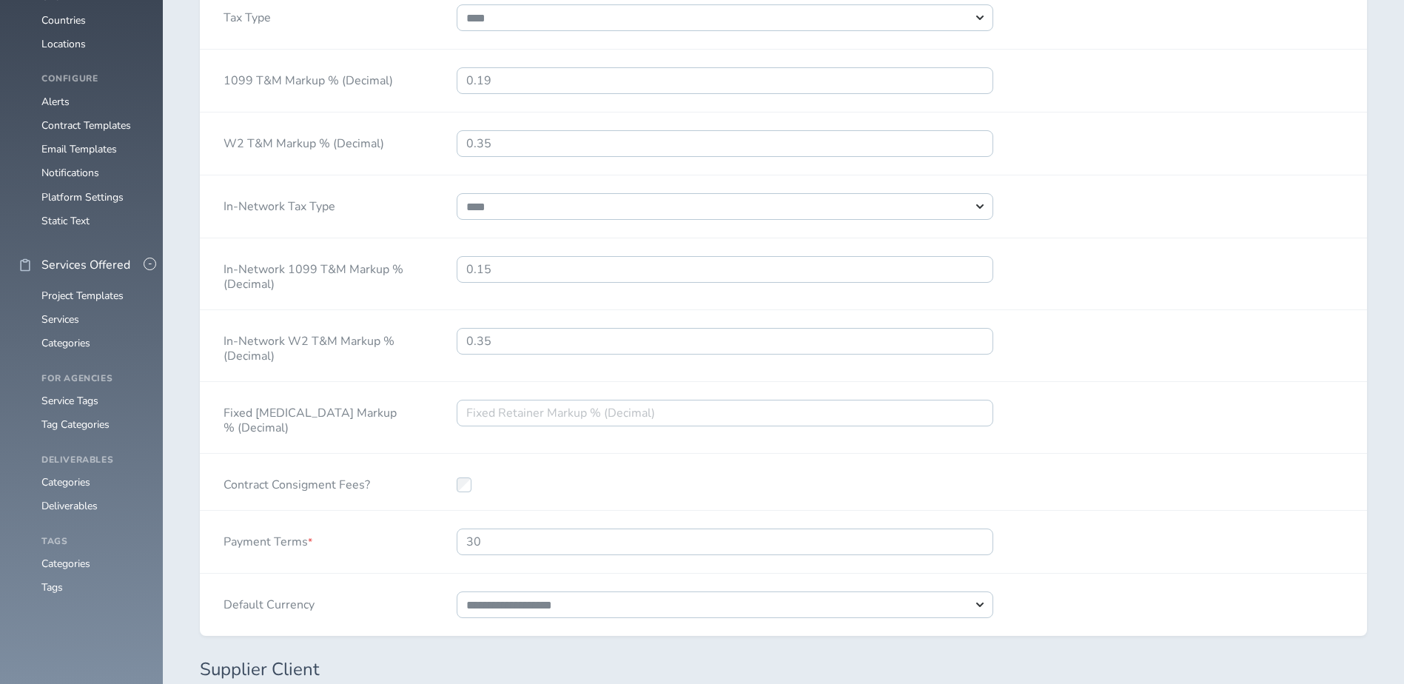
scroll to position [1703, 0]
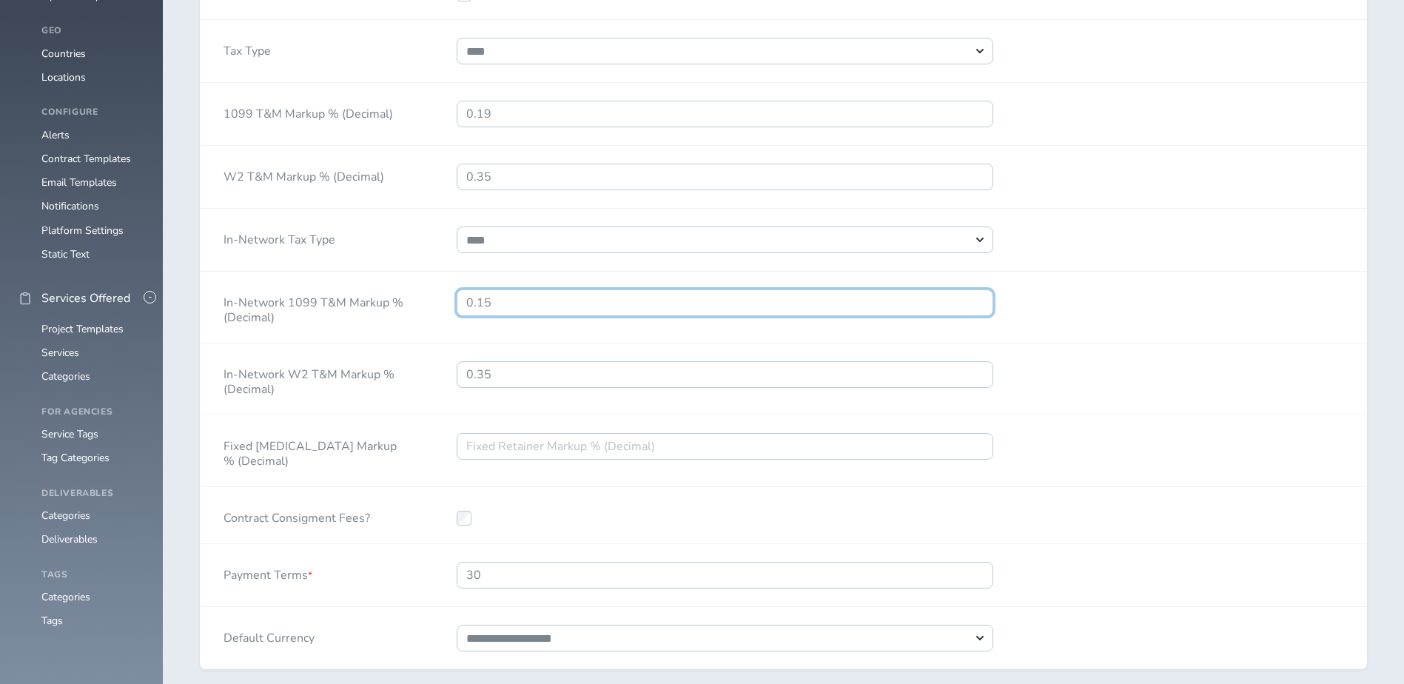
click at [609, 316] on input "0.15" at bounding box center [725, 302] width 537 height 27
type input "0.05"
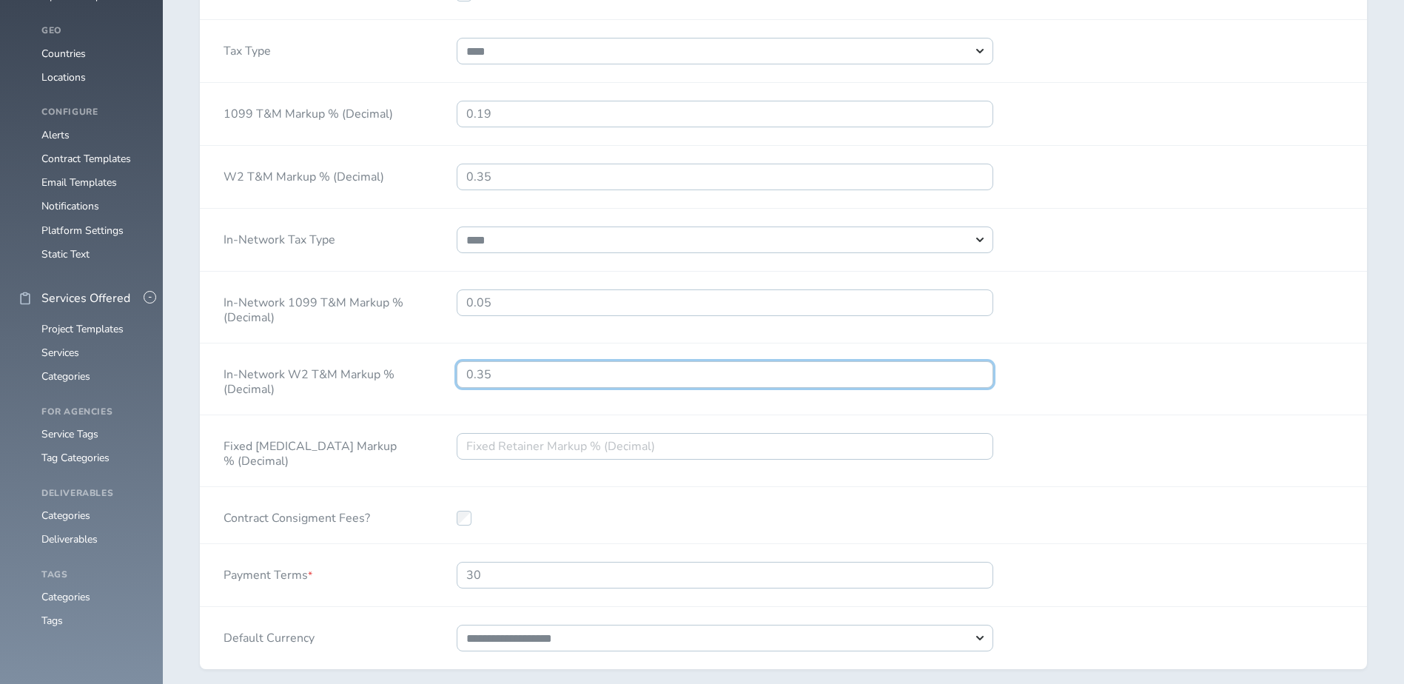
click at [570, 388] on input "0.35" at bounding box center [725, 374] width 537 height 27
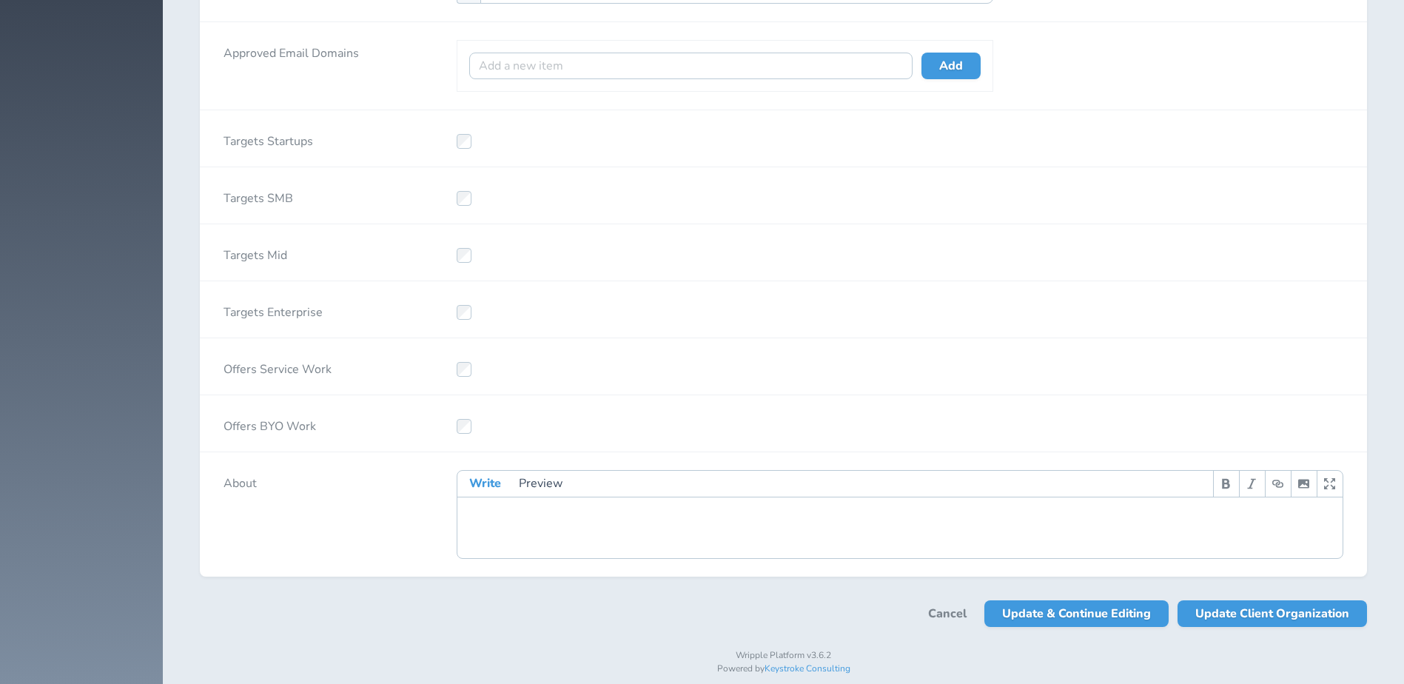
scroll to position [2859, 0]
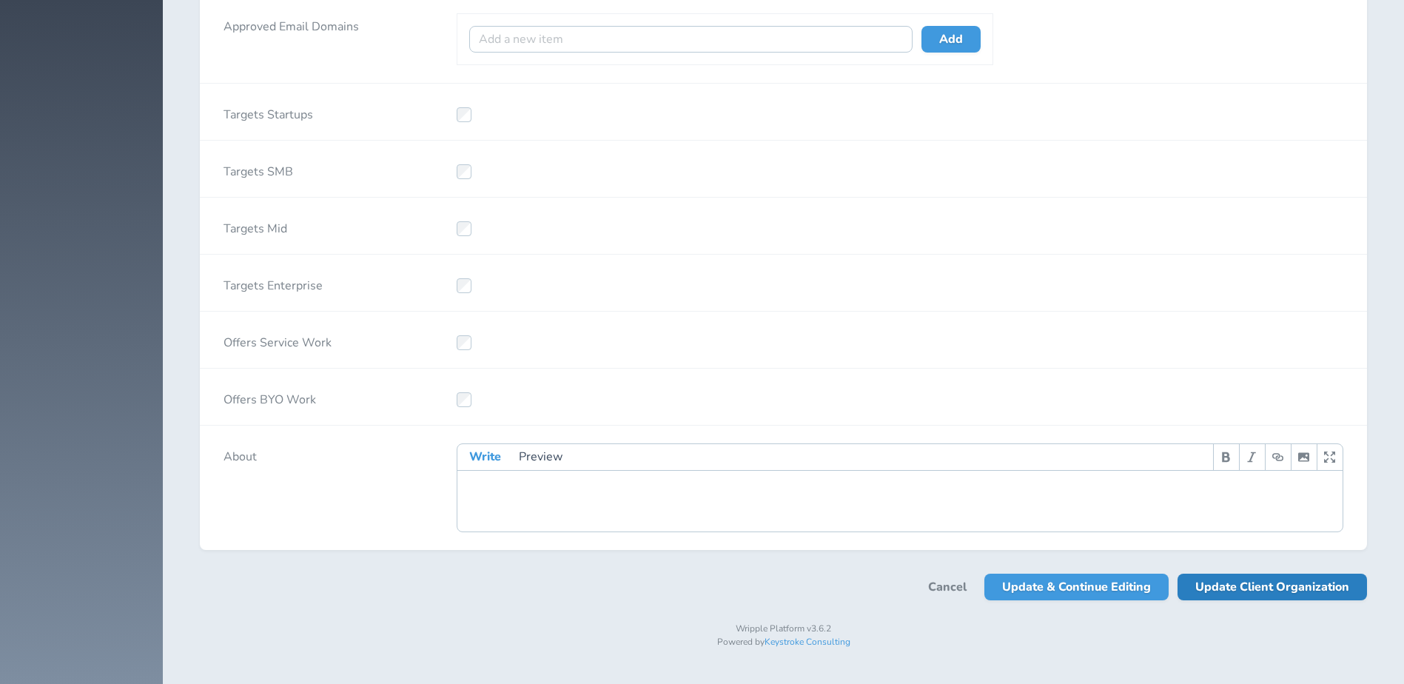
type input "0.14"
click at [1253, 600] on span "Update Client Organization" at bounding box center [1273, 587] width 154 height 27
click at [1231, 599] on span "Update Client Organization" at bounding box center [1273, 587] width 154 height 27
click at [1271, 600] on span "Update Client Organization" at bounding box center [1273, 587] width 154 height 27
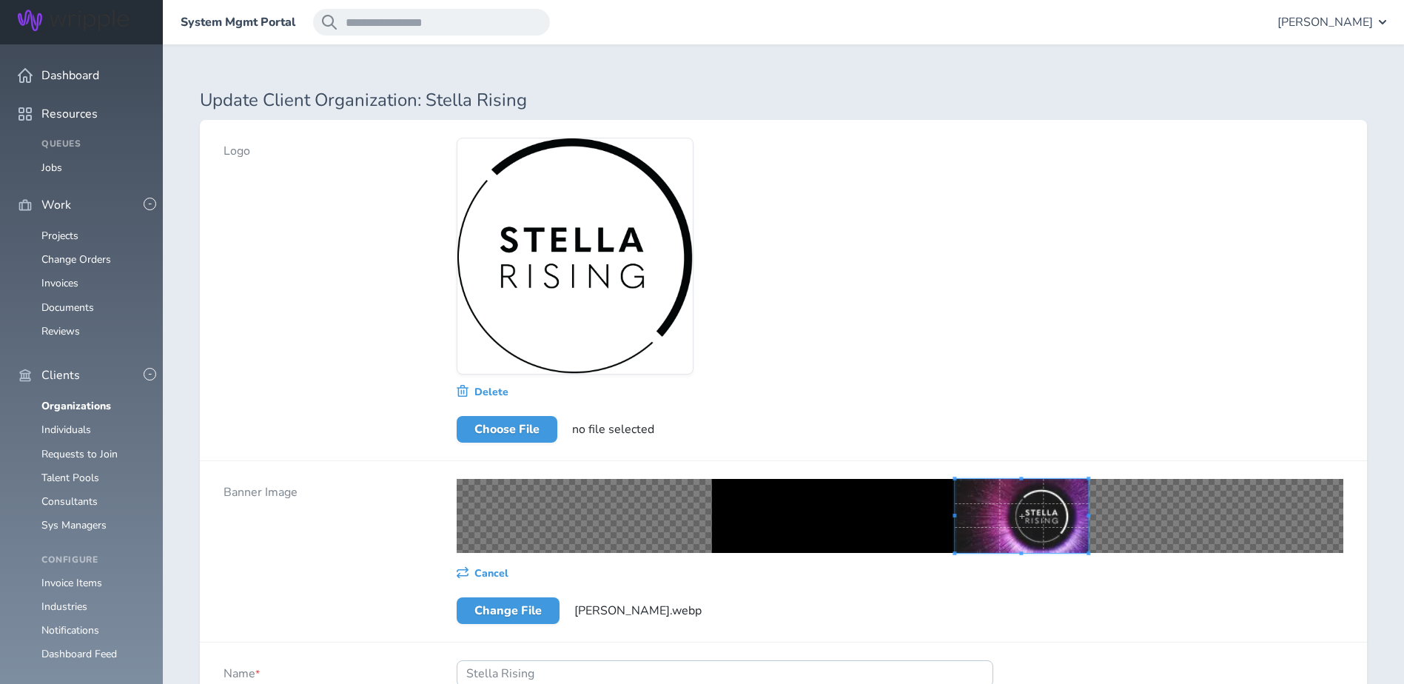
click at [395, 562] on div "Banner Image" at bounding box center [316, 551] width 233 height 181
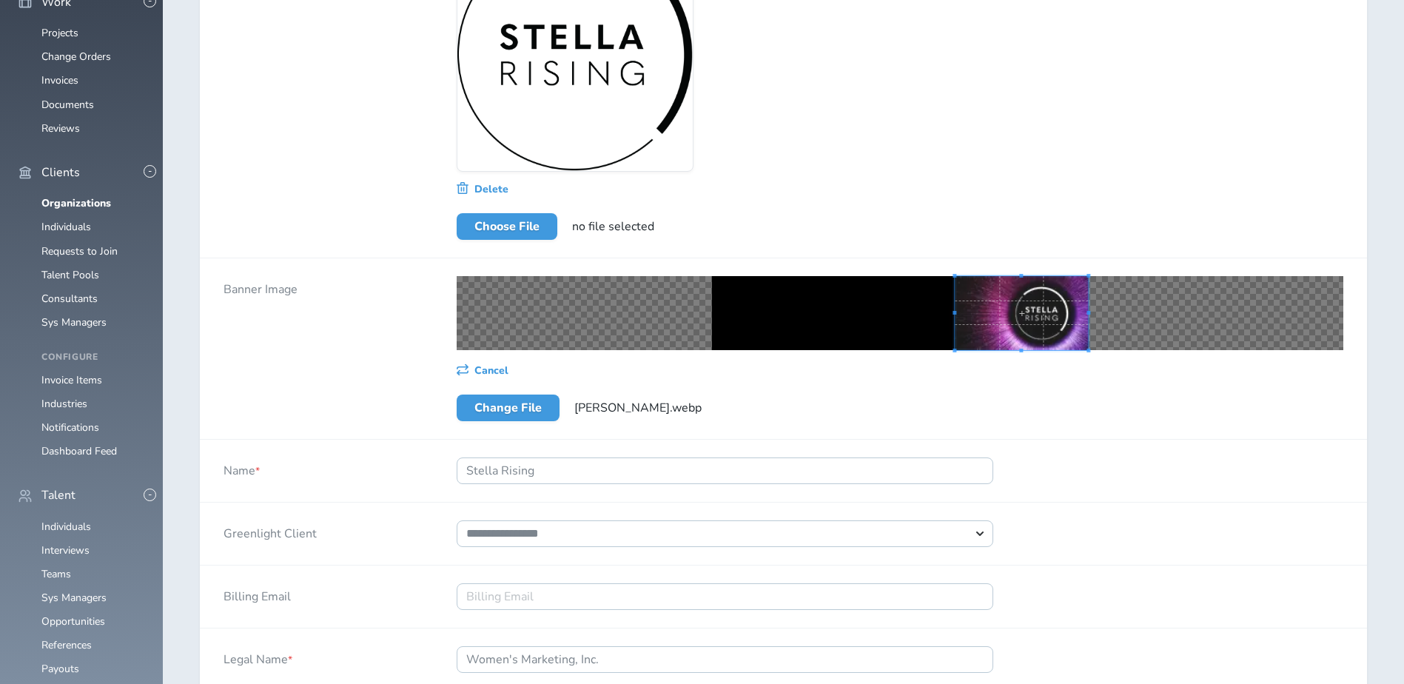
scroll to position [222, 0]
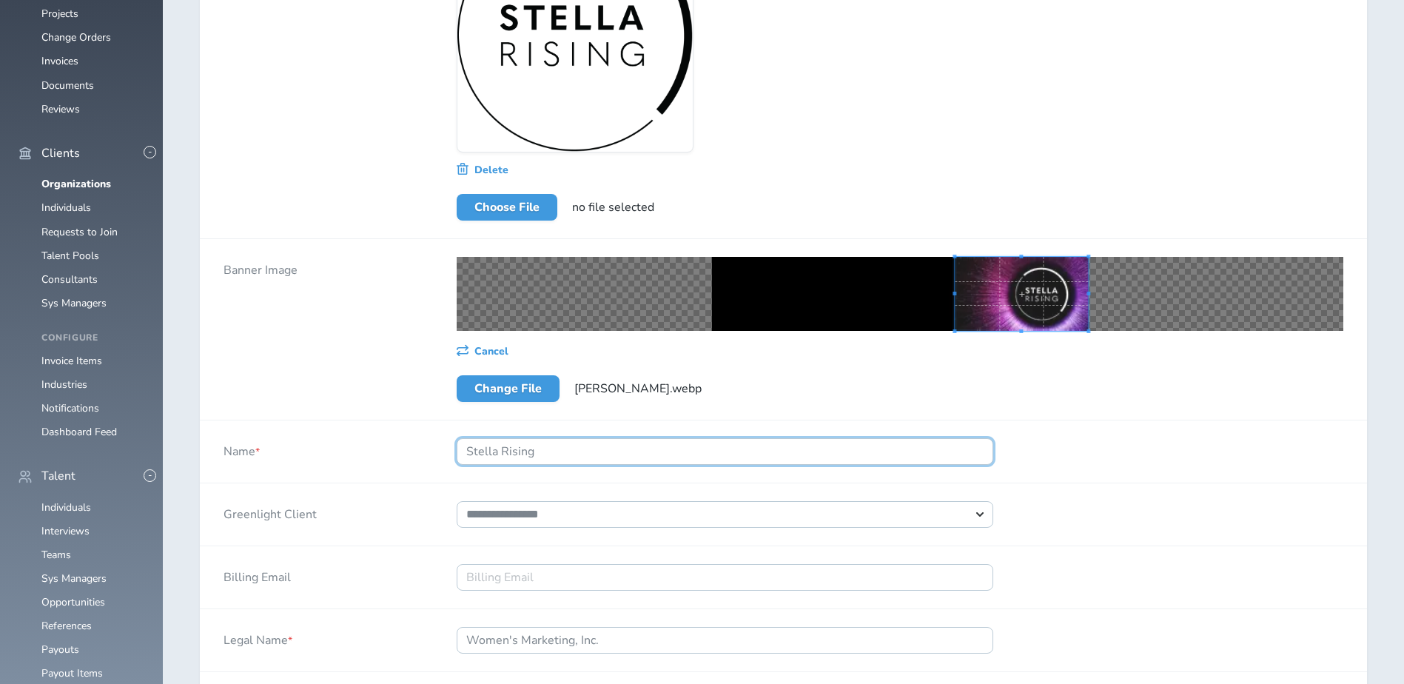
click at [573, 452] on input "Stella Rising" at bounding box center [725, 451] width 537 height 27
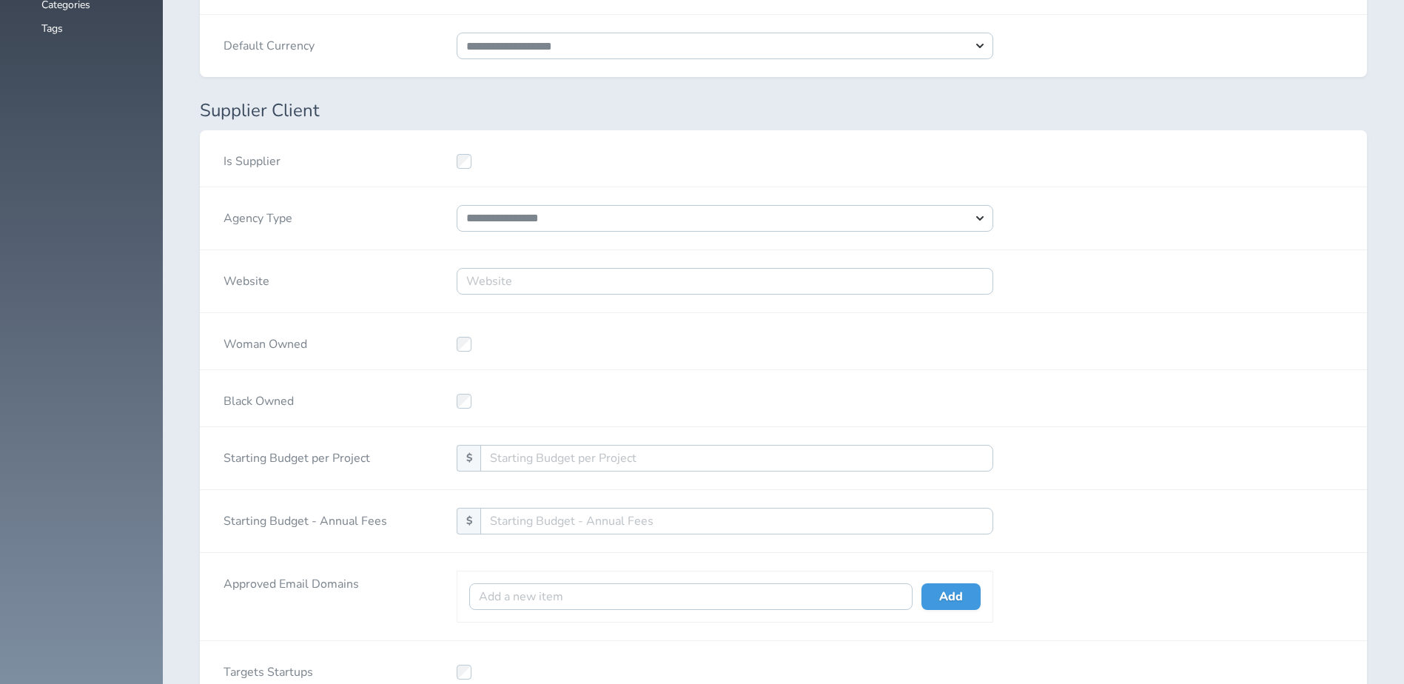
scroll to position [2813, 0]
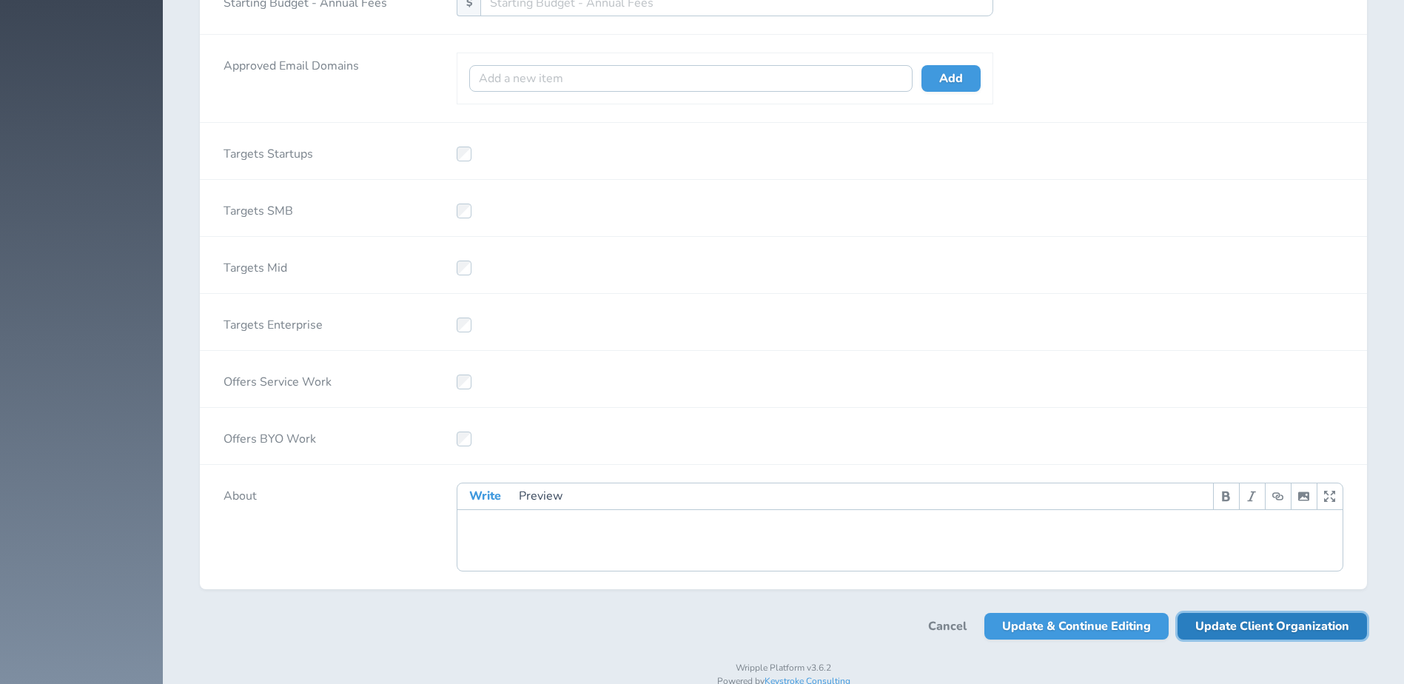
click at [1265, 634] on span "Update Client Organization" at bounding box center [1273, 626] width 154 height 27
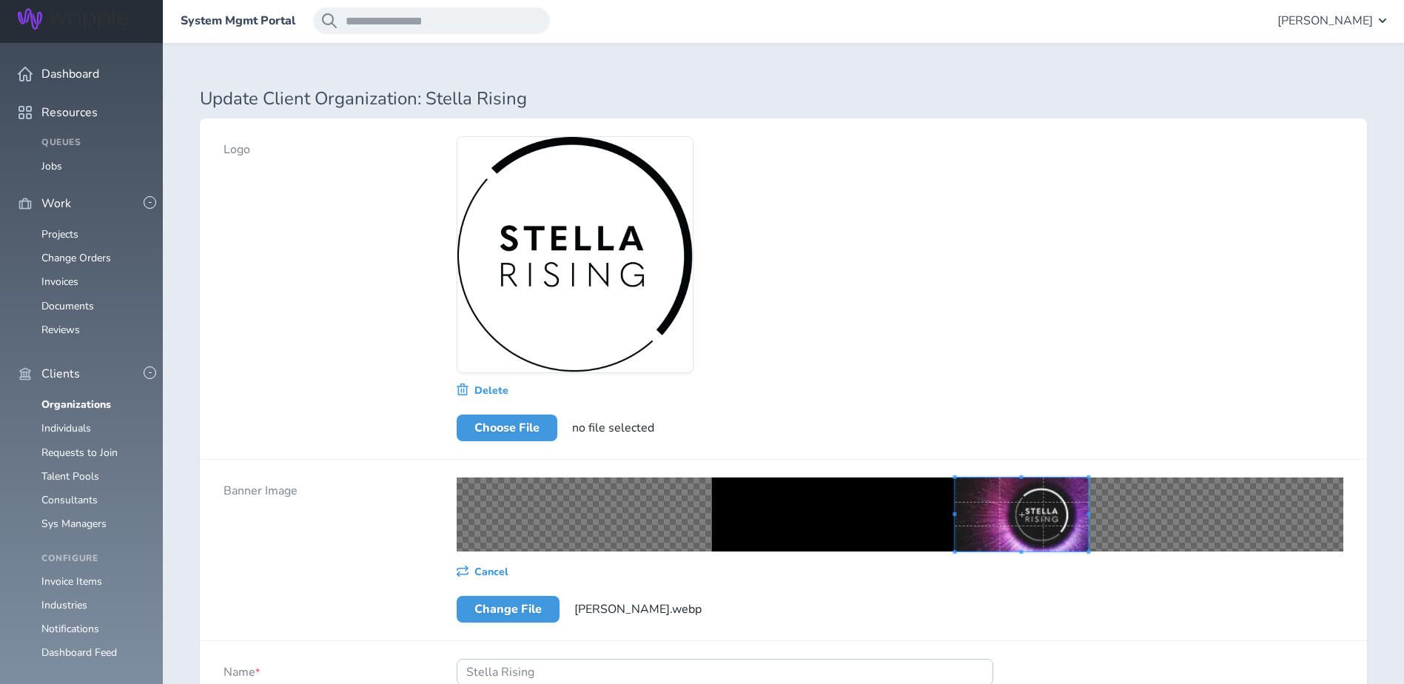
scroll to position [0, 0]
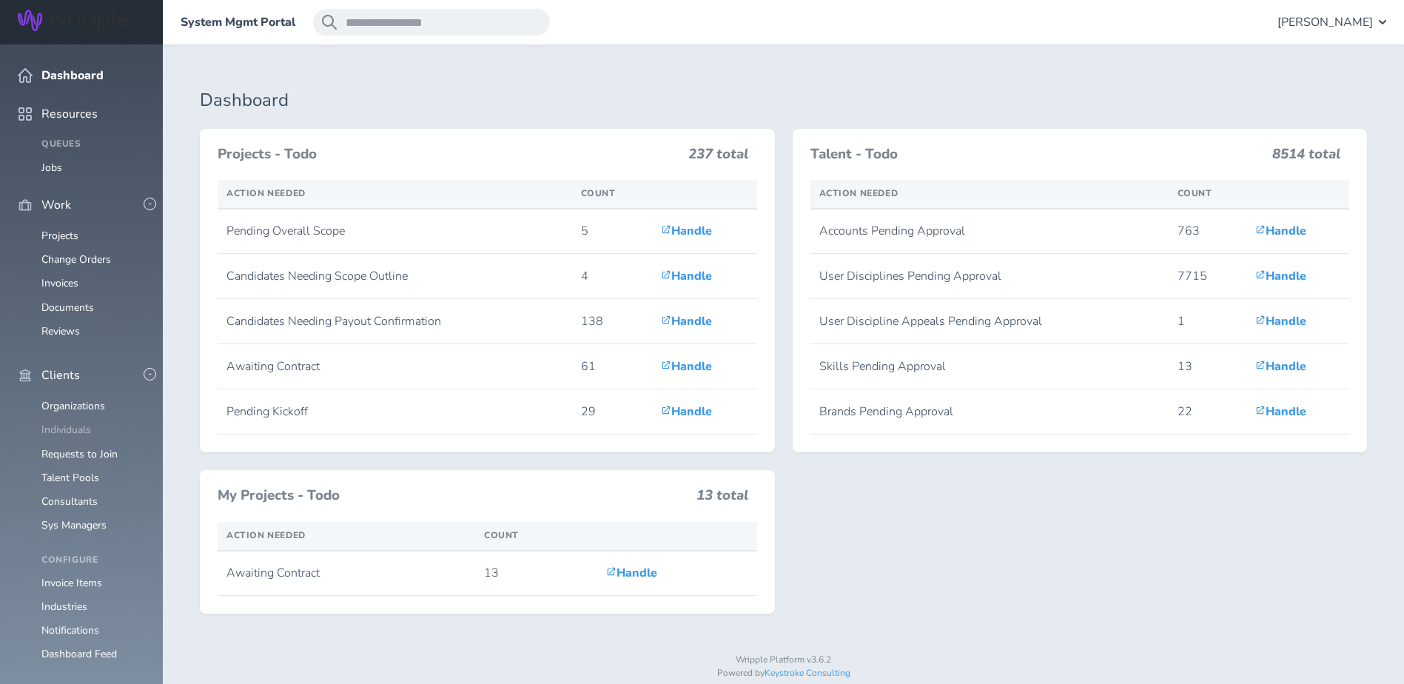
click at [73, 423] on link "Individuals" at bounding box center [66, 430] width 50 height 14
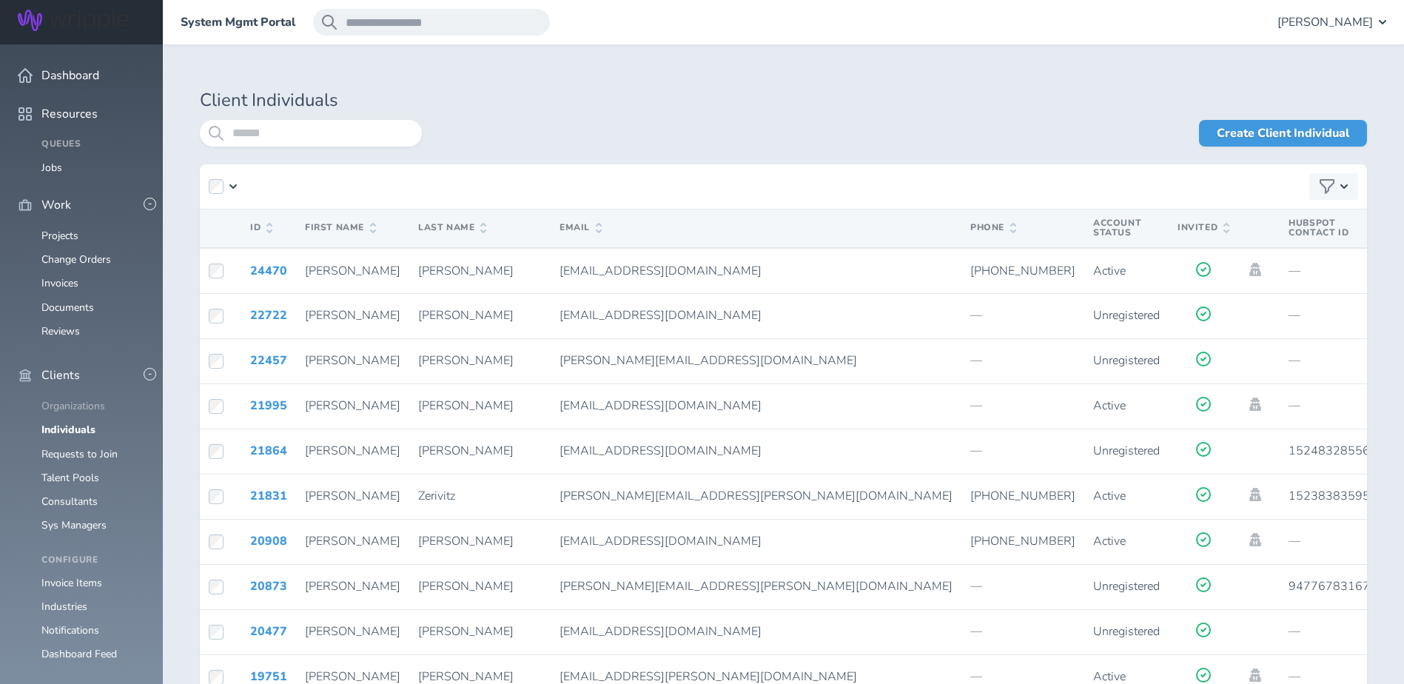
click at [64, 399] on link "Organizations" at bounding box center [73, 406] width 64 height 14
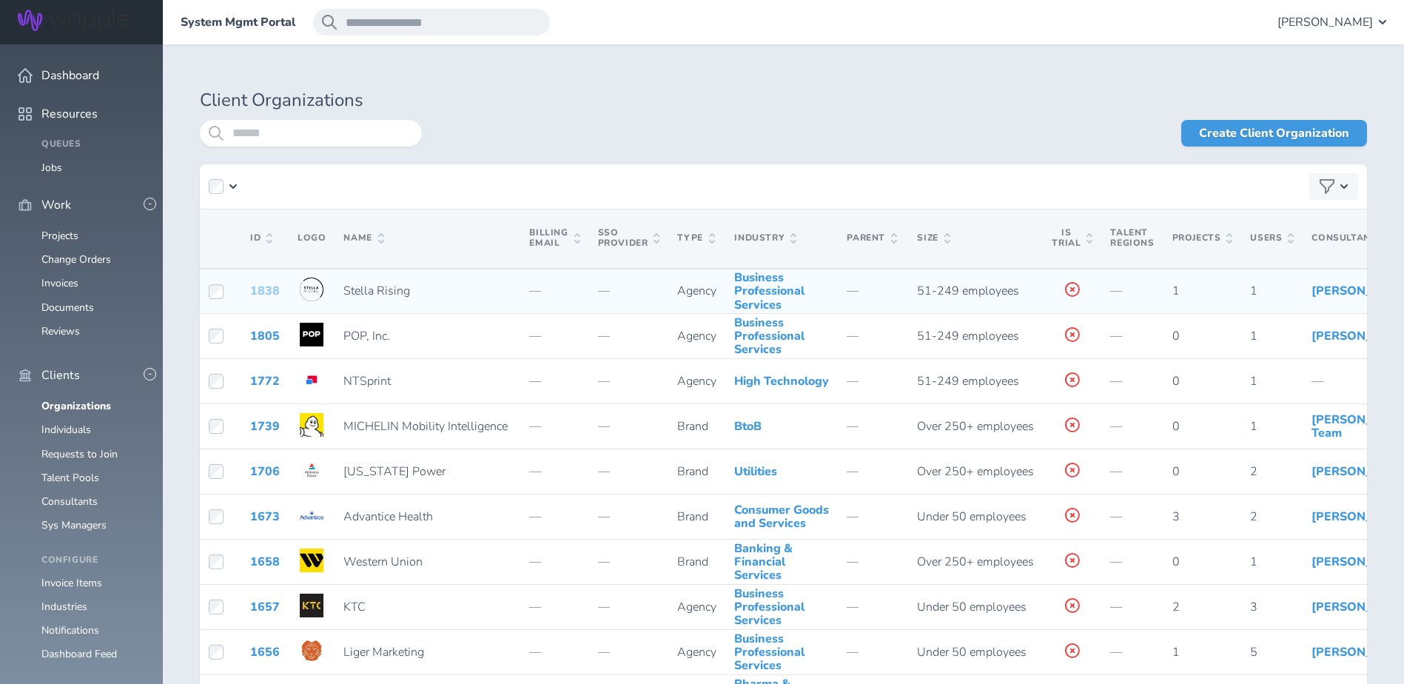
click at [269, 299] on link "1838" at bounding box center [265, 291] width 30 height 16
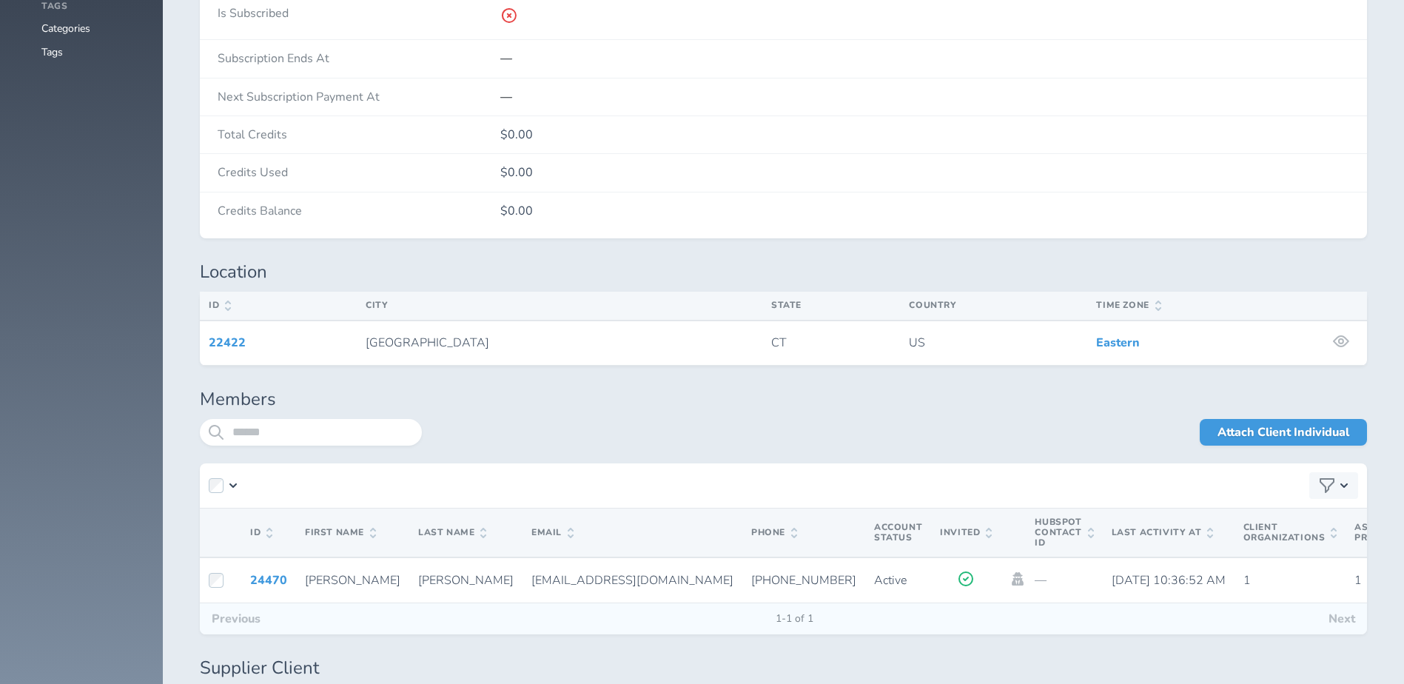
scroll to position [2295, 0]
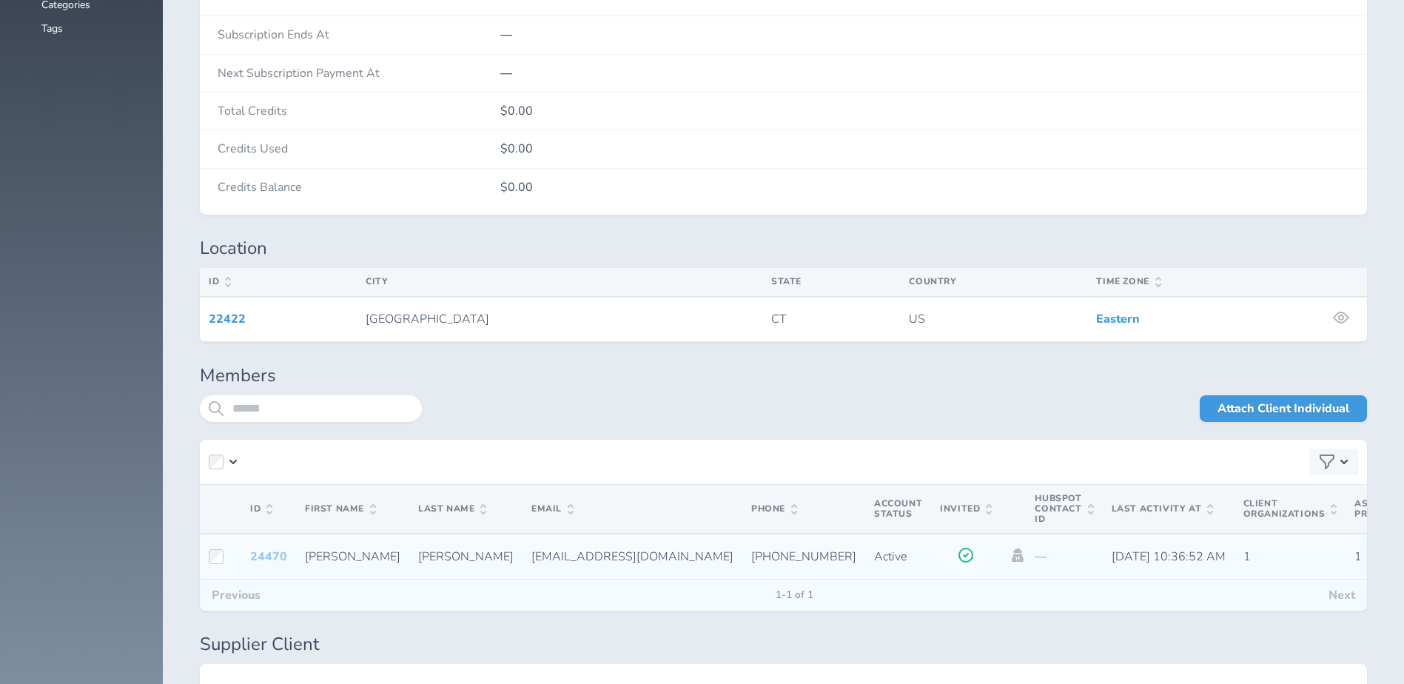
click at [254, 559] on link "24470" at bounding box center [268, 557] width 37 height 16
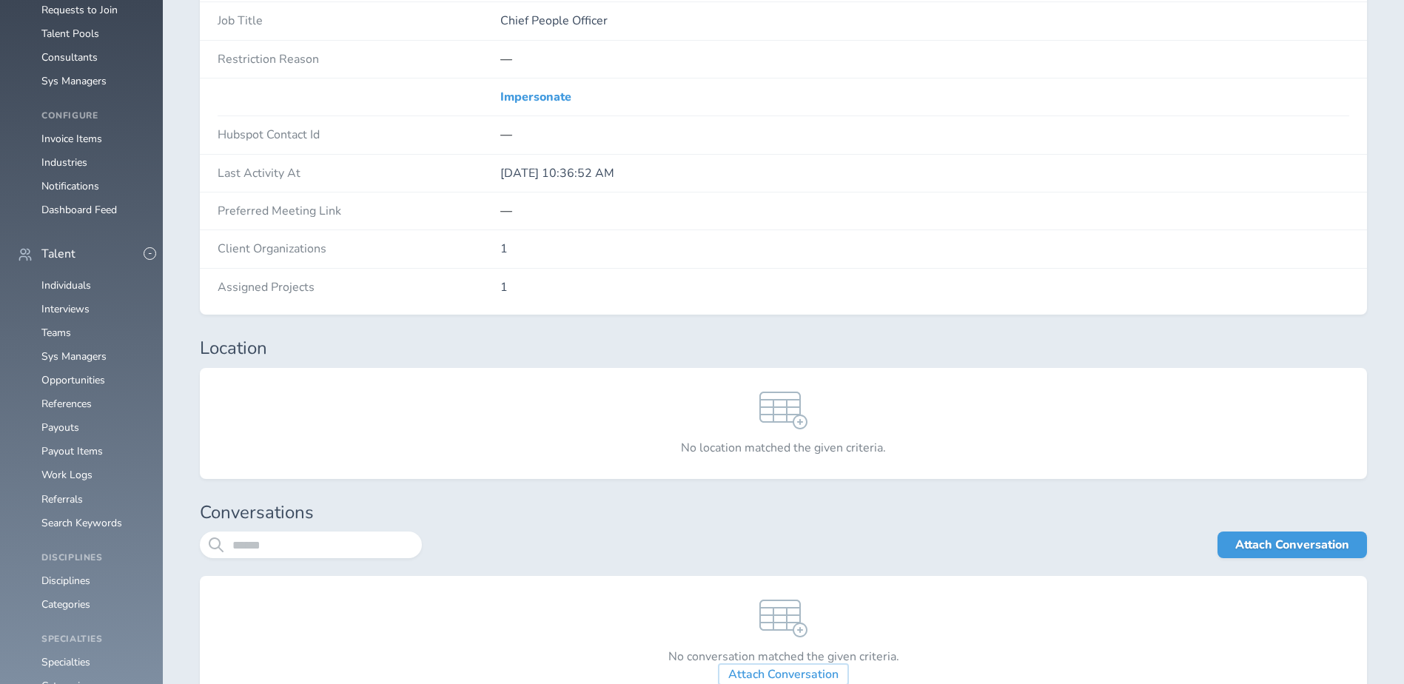
scroll to position [74, 0]
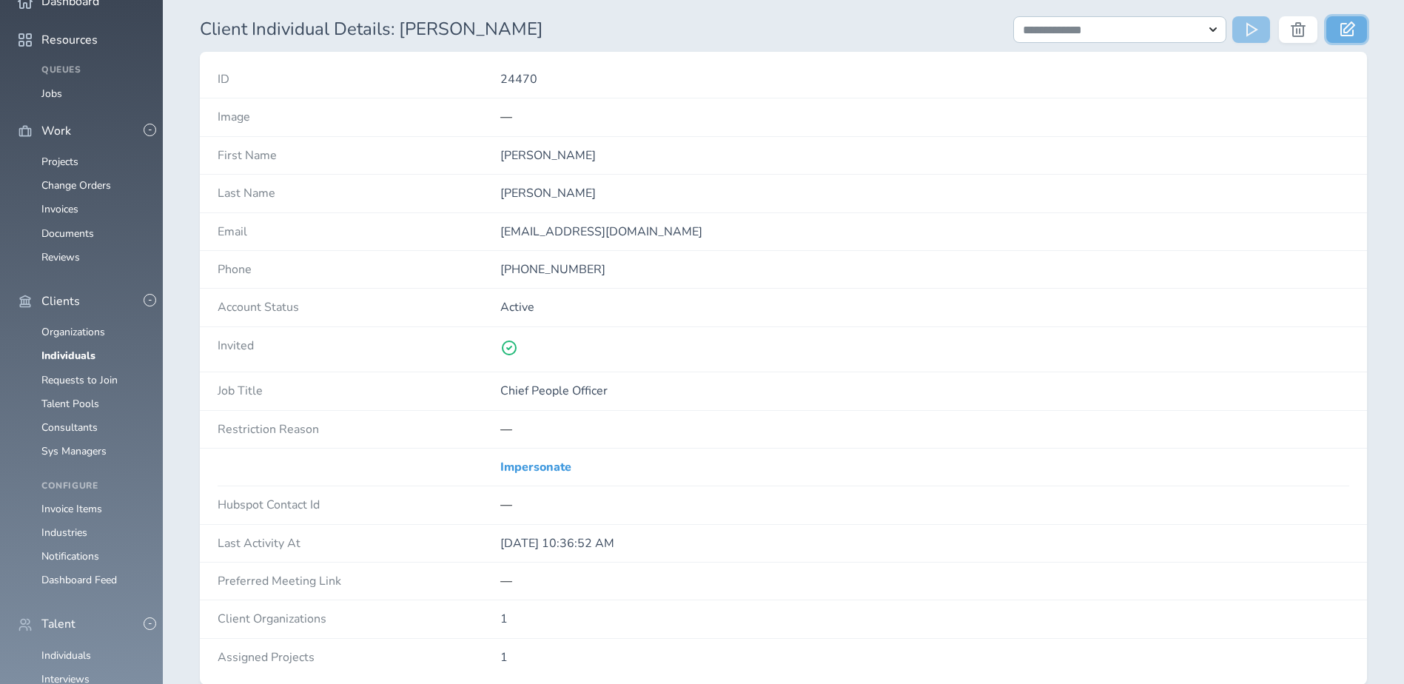
click at [1353, 34] on icon at bounding box center [1348, 28] width 15 height 15
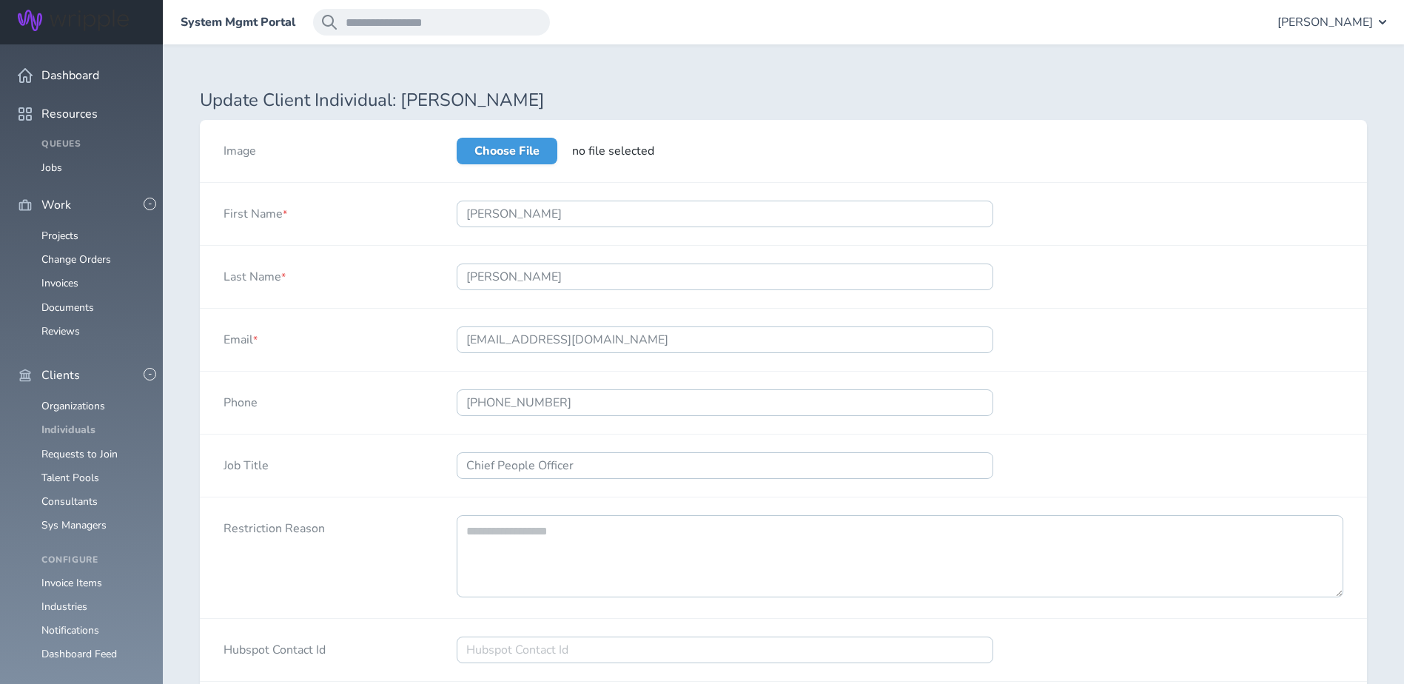
click at [75, 423] on link "Individuals" at bounding box center [68, 430] width 54 height 14
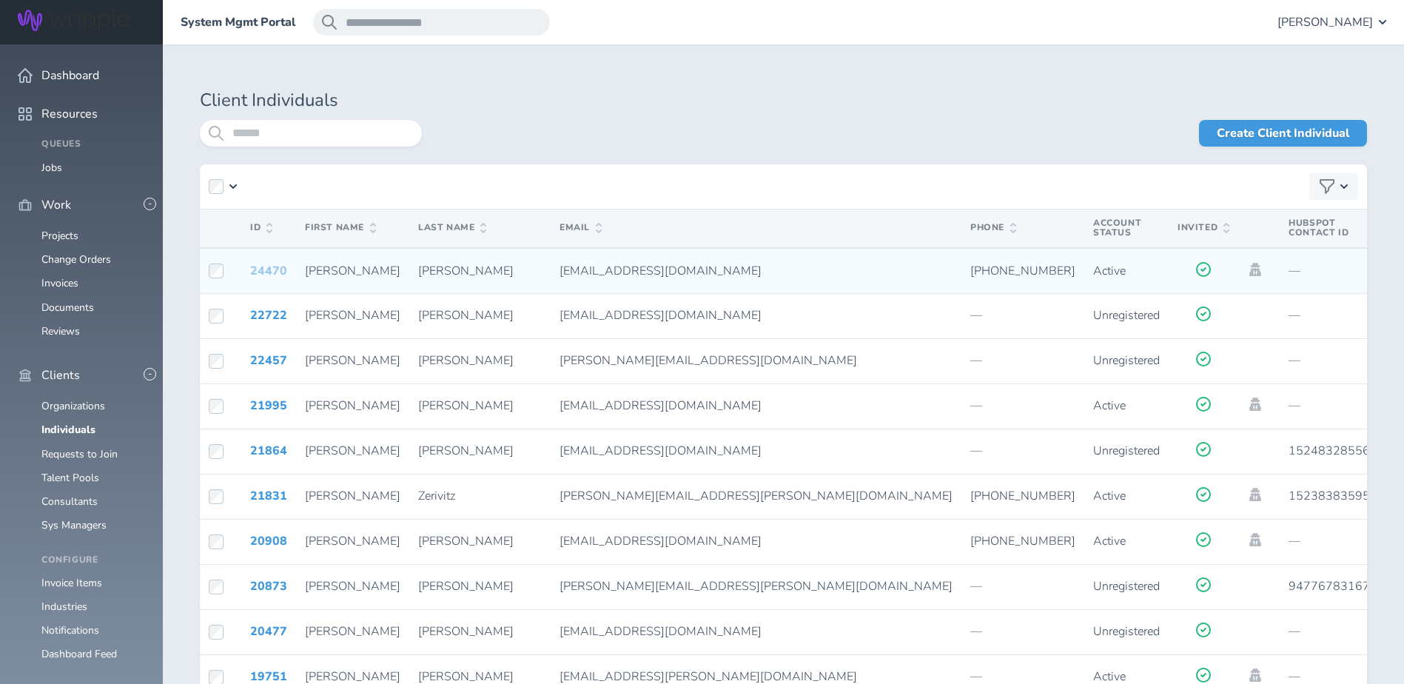
click at [252, 269] on link "24470" at bounding box center [268, 271] width 37 height 16
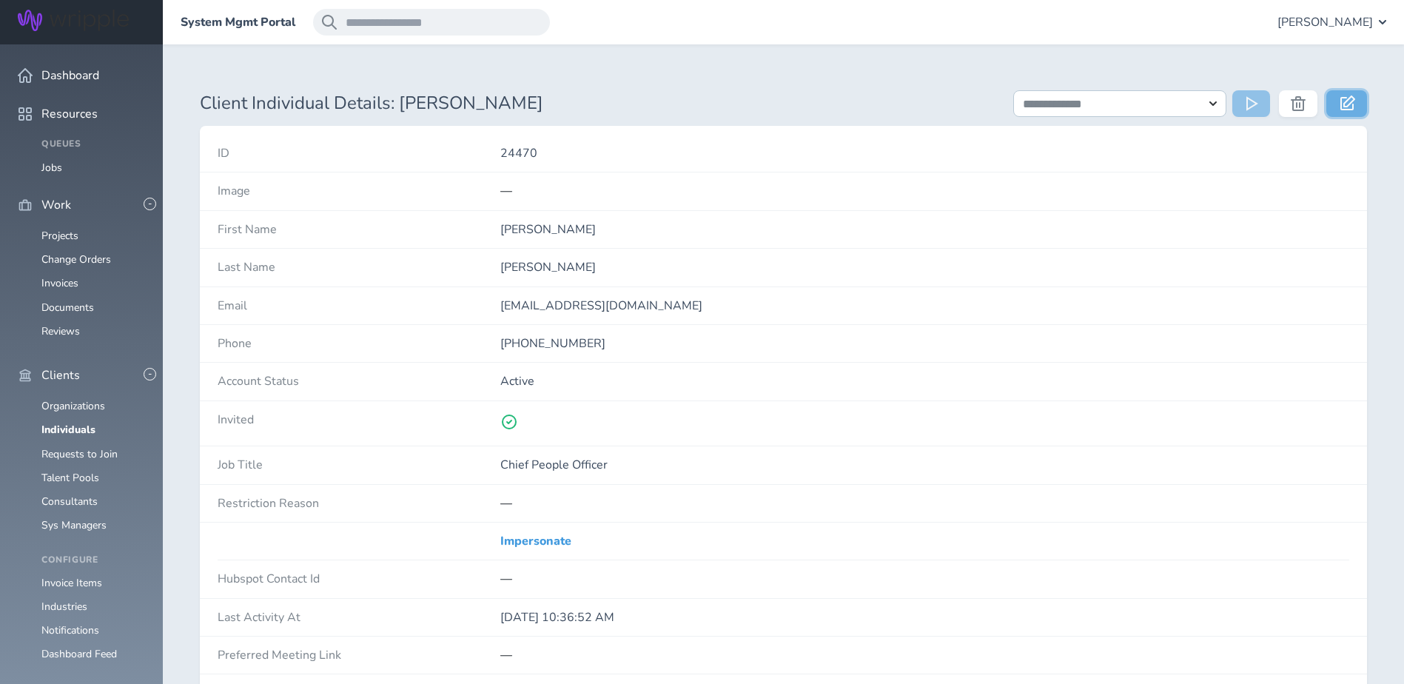
click at [1345, 104] on icon at bounding box center [1348, 103] width 15 height 15
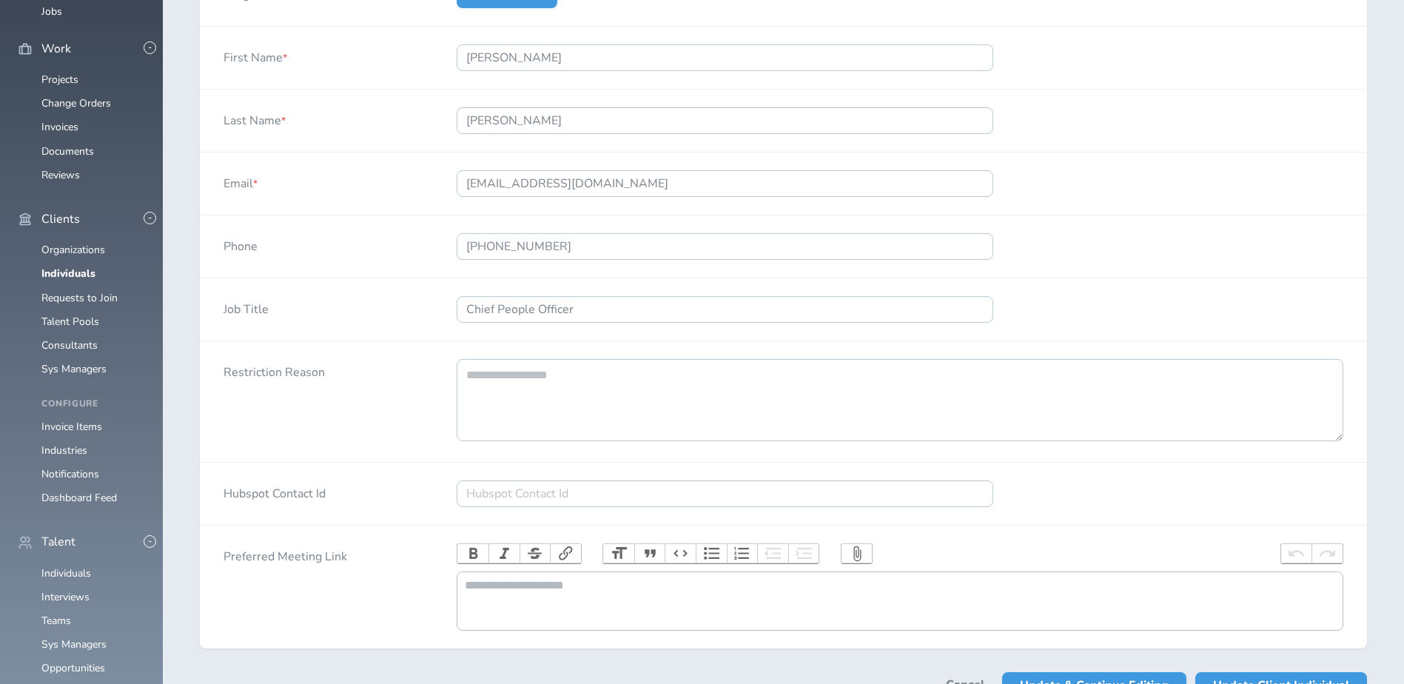
scroll to position [264, 0]
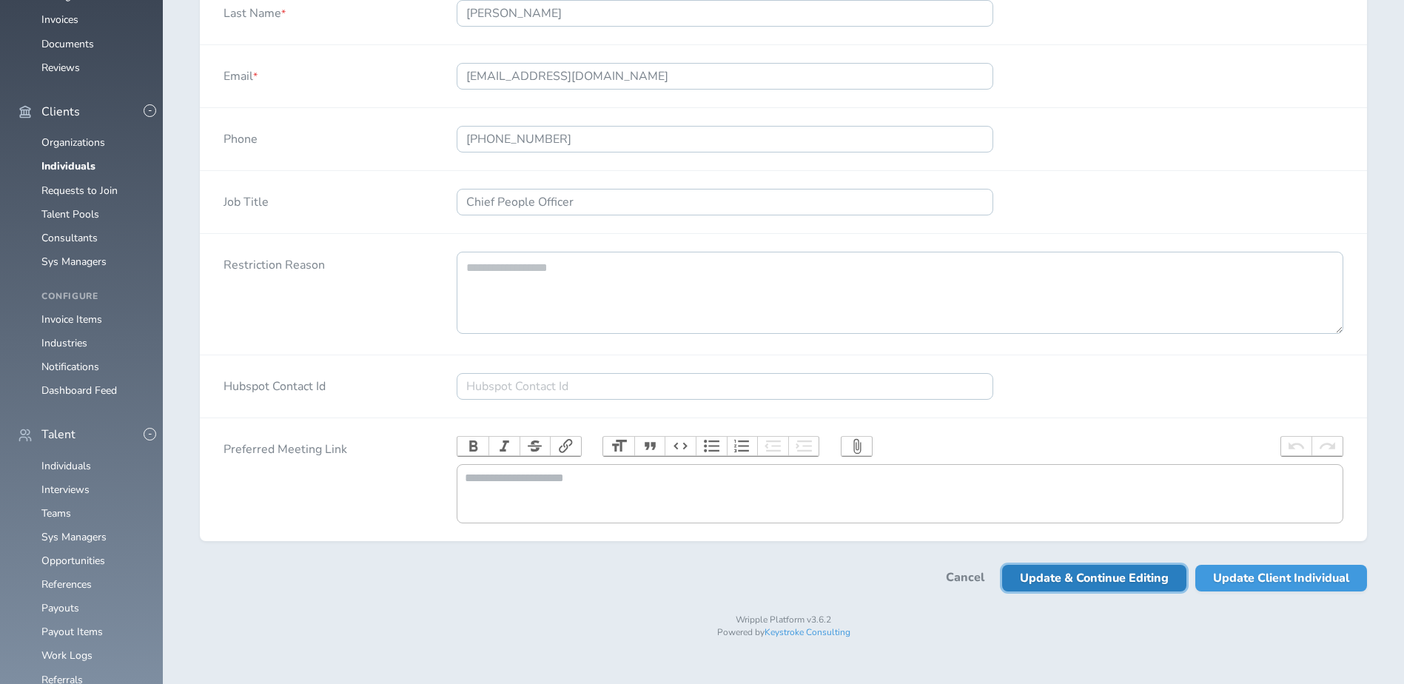
click at [1099, 592] on span "Update & Continue Editing" at bounding box center [1094, 578] width 149 height 27
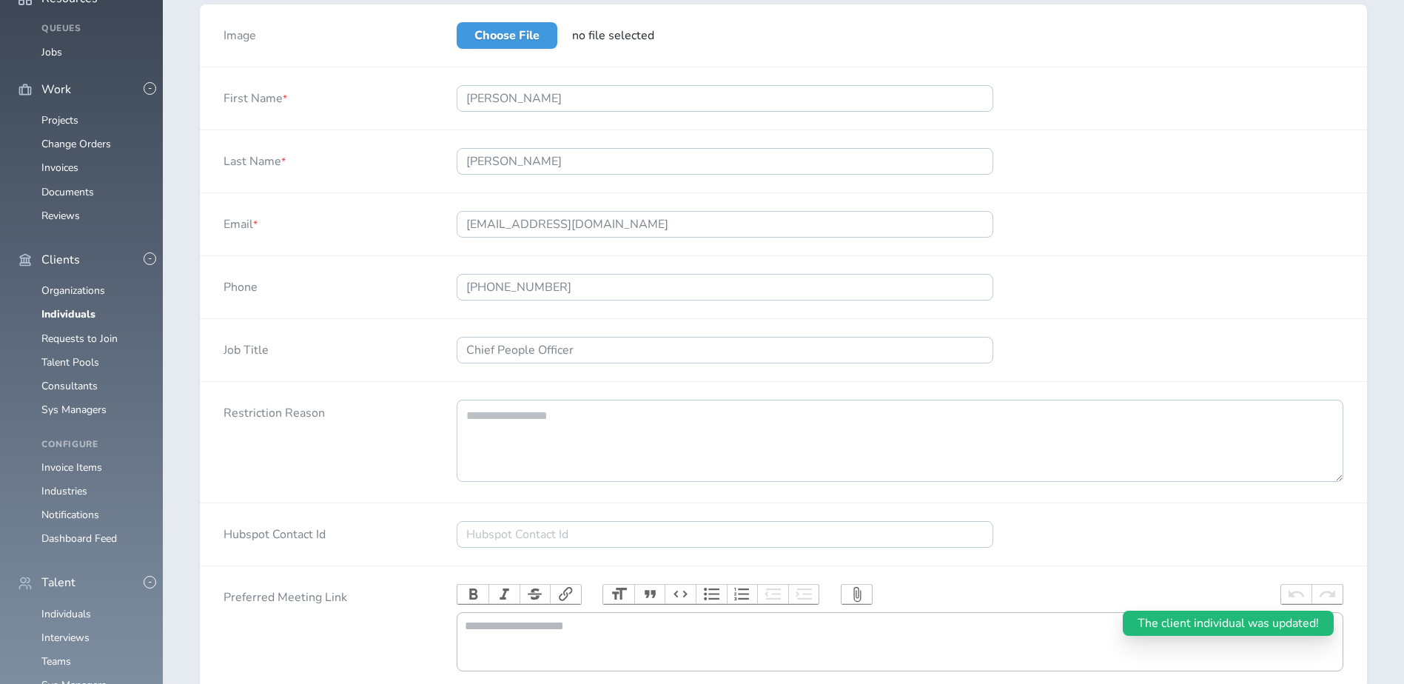
scroll to position [0, 0]
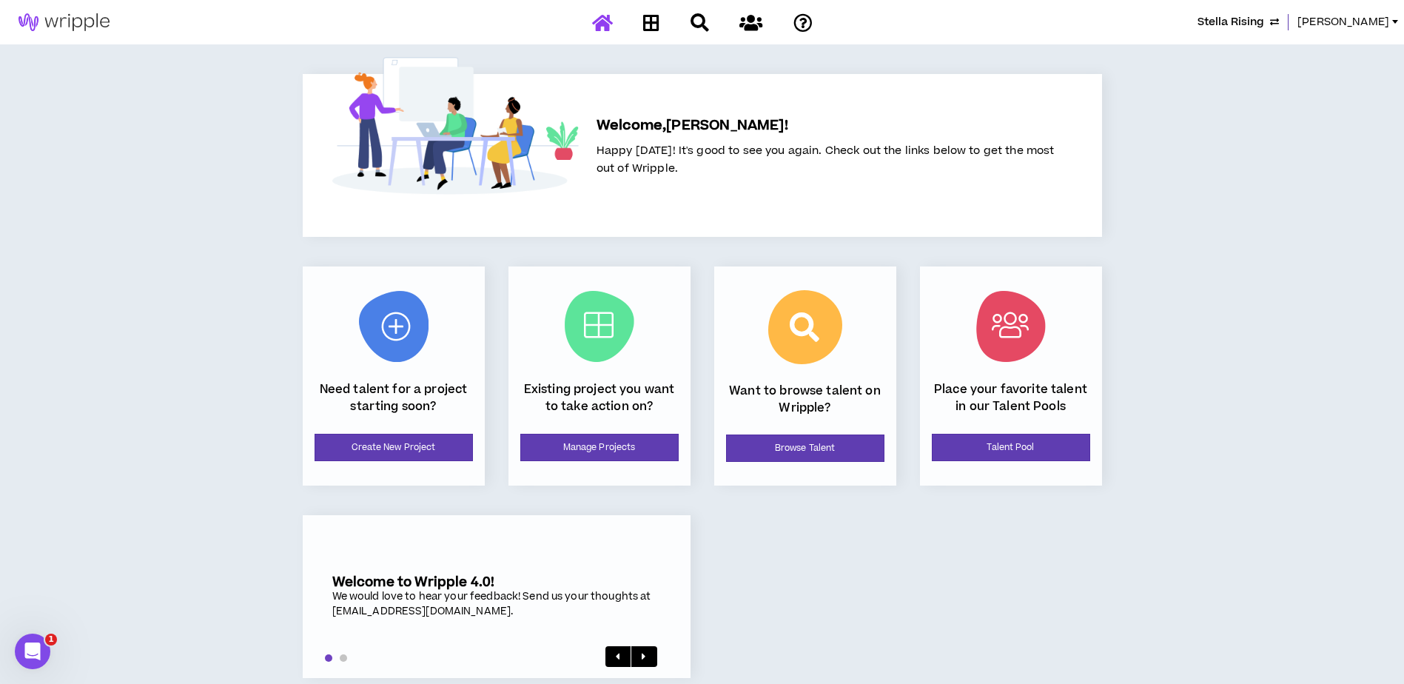
click at [1279, 24] on button "Stella Rising" at bounding box center [1238, 22] width 81 height 16
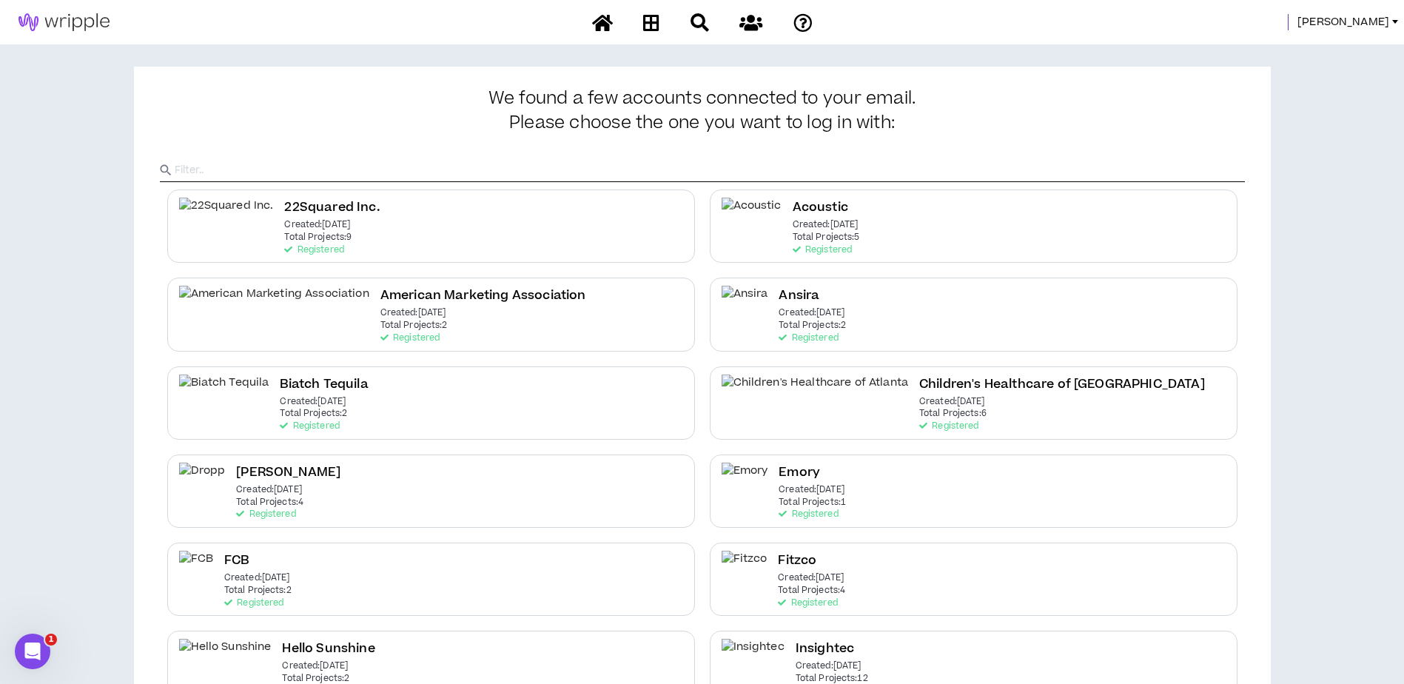
click at [1393, 20] on div at bounding box center [1396, 22] width 6 height 4
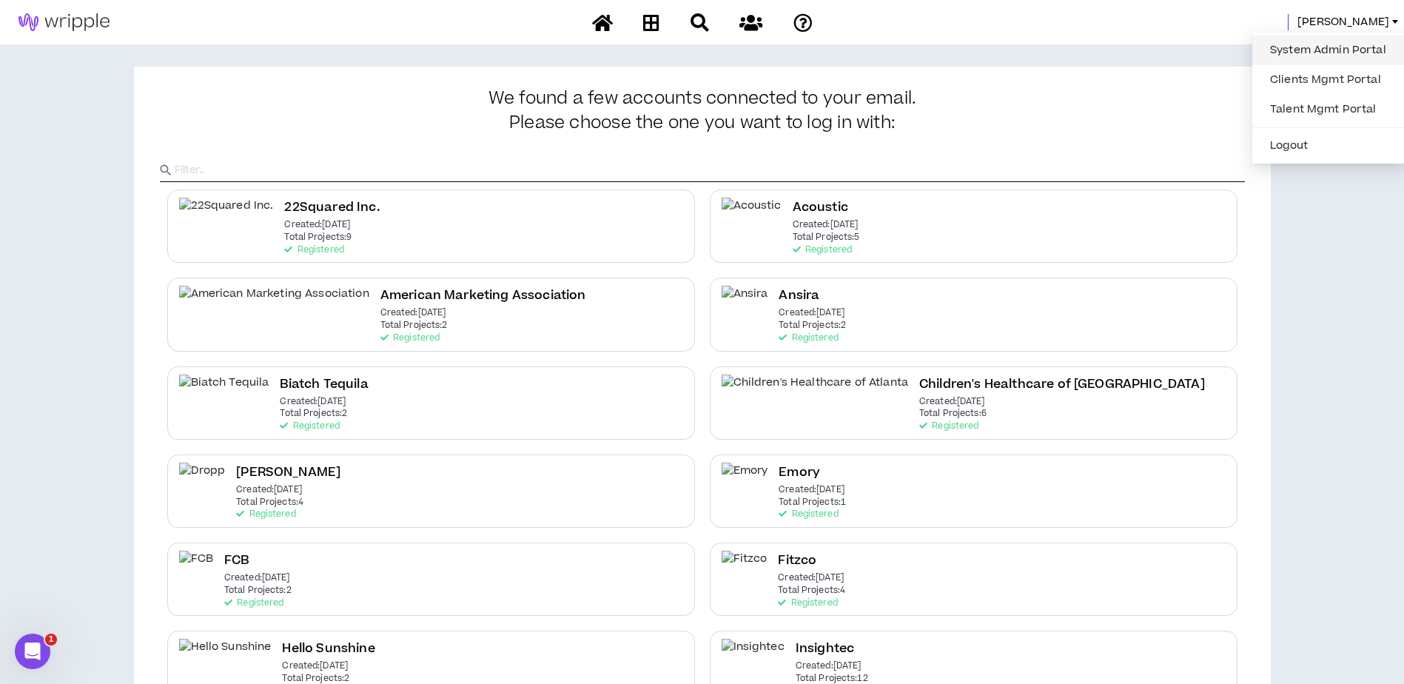
click at [1343, 48] on link "System Admin Portal" at bounding box center [1329, 50] width 134 height 22
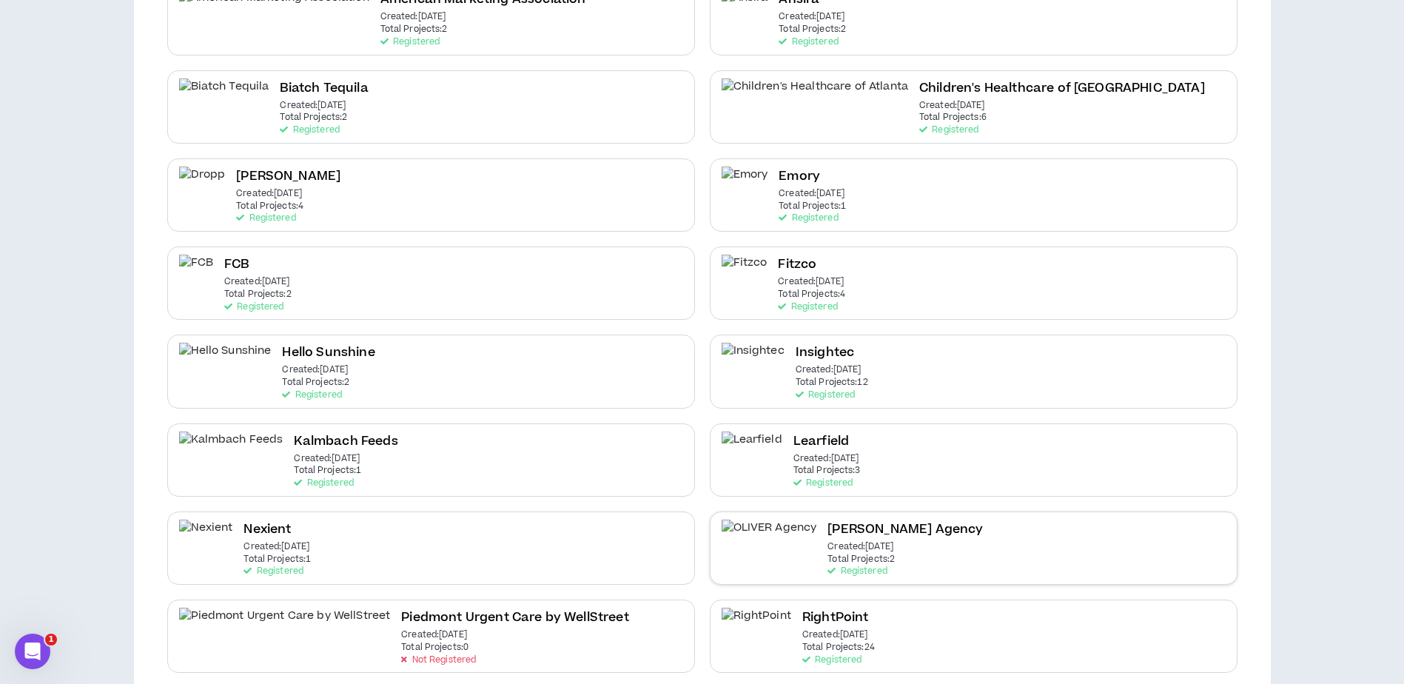
scroll to position [580, 0]
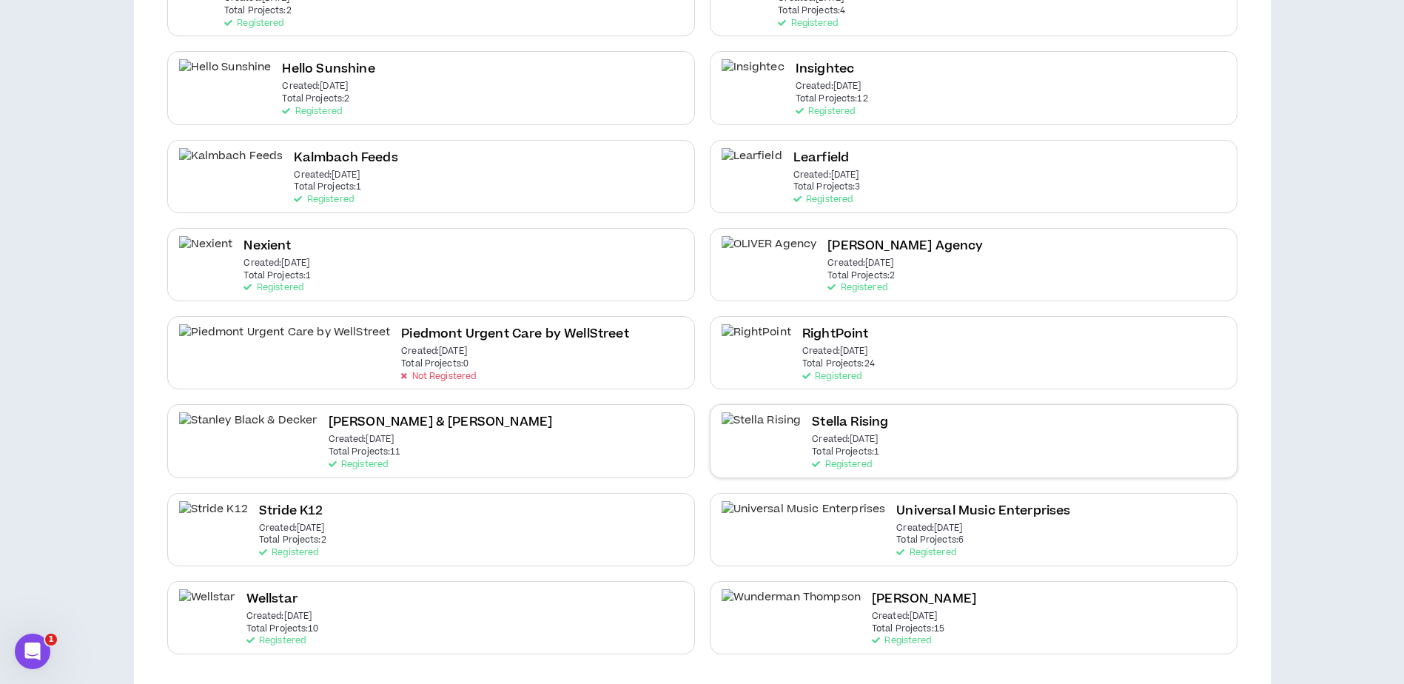
click at [891, 432] on div "Stella Rising Created: [DATE] Total Projects: 1 Registered" at bounding box center [974, 440] width 528 height 73
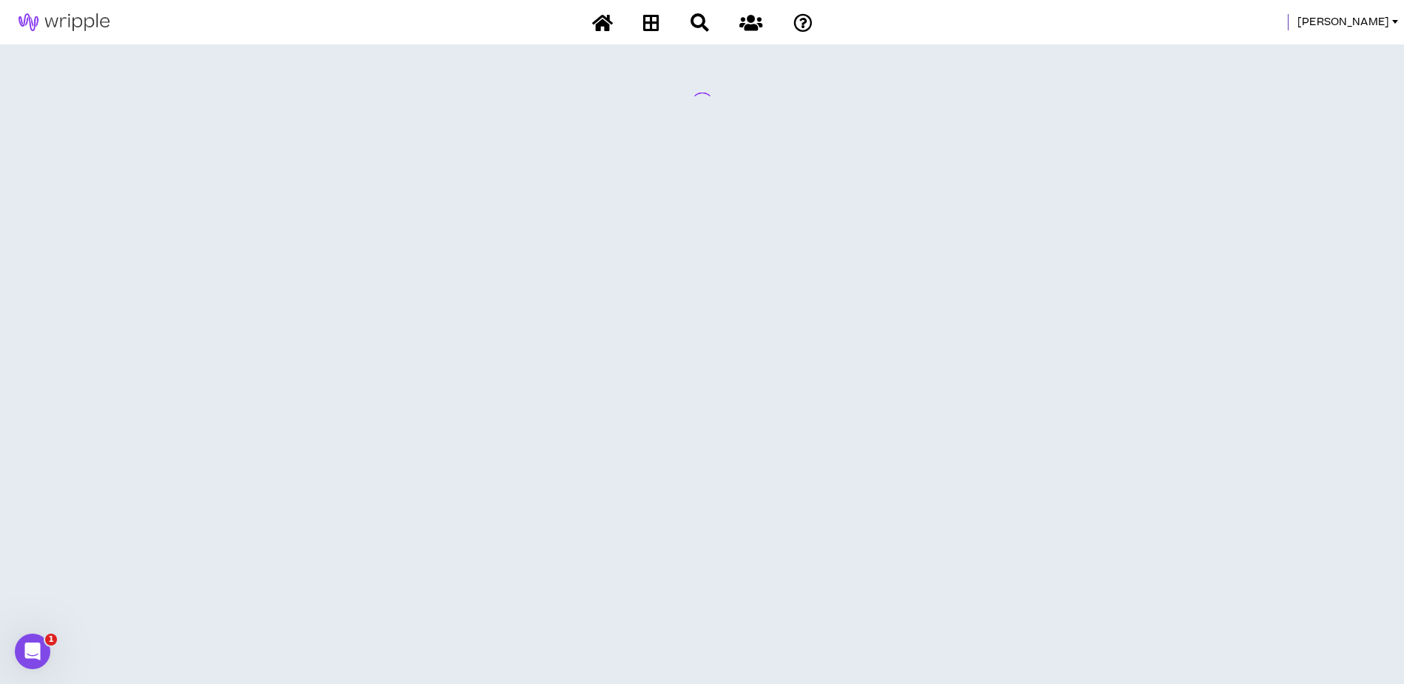
scroll to position [0, 0]
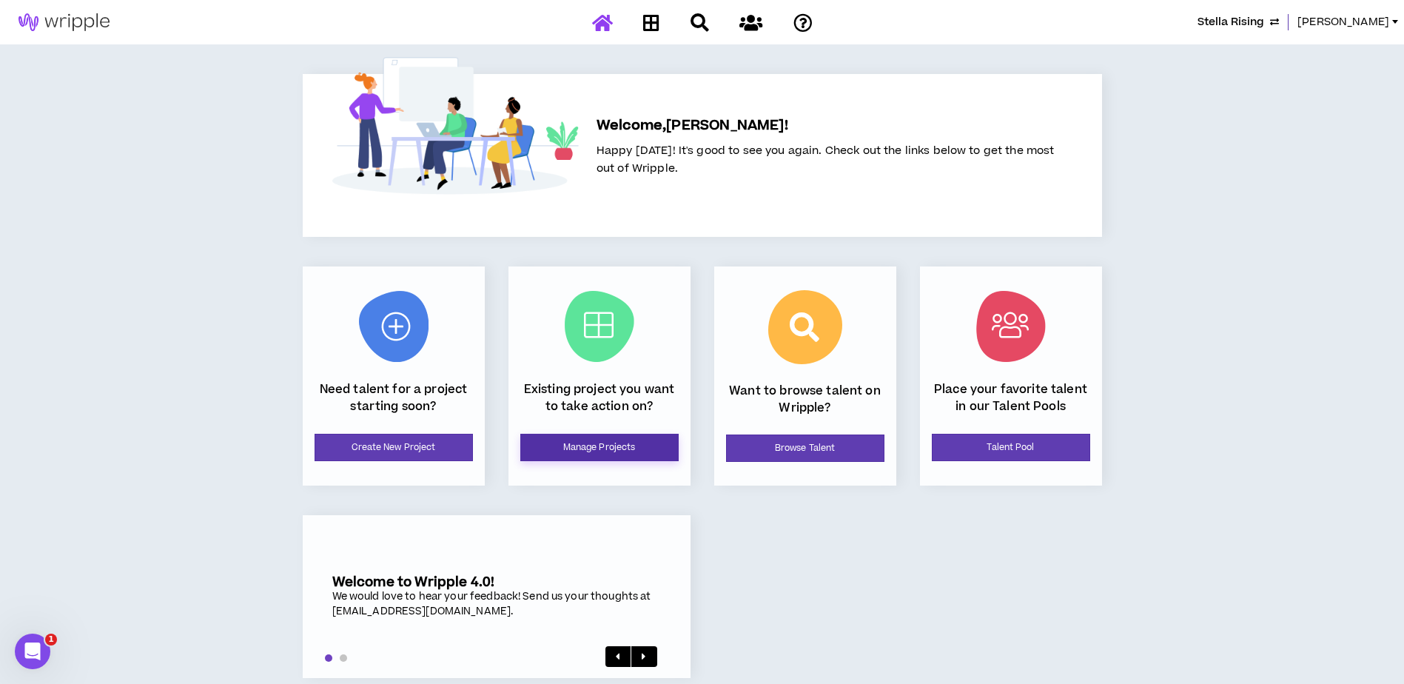
click at [597, 441] on link "Manage Projects" at bounding box center [599, 447] width 158 height 27
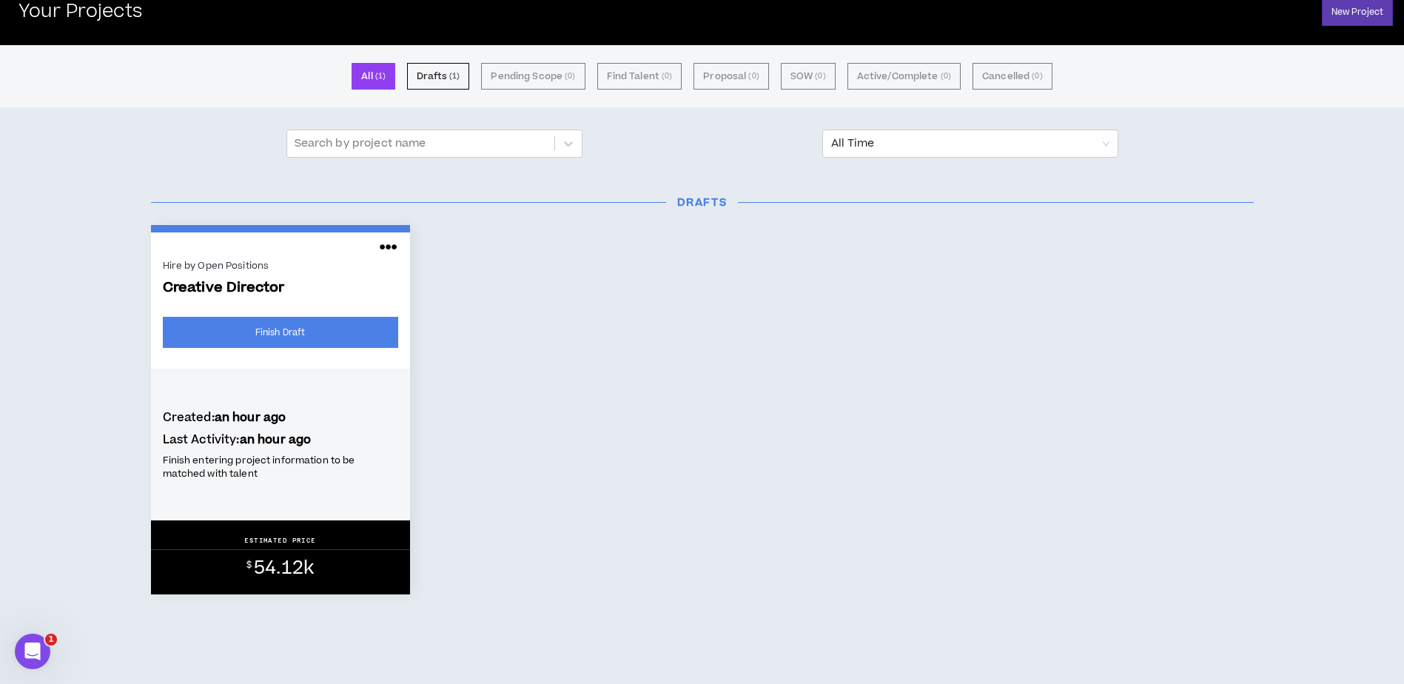
scroll to position [93, 0]
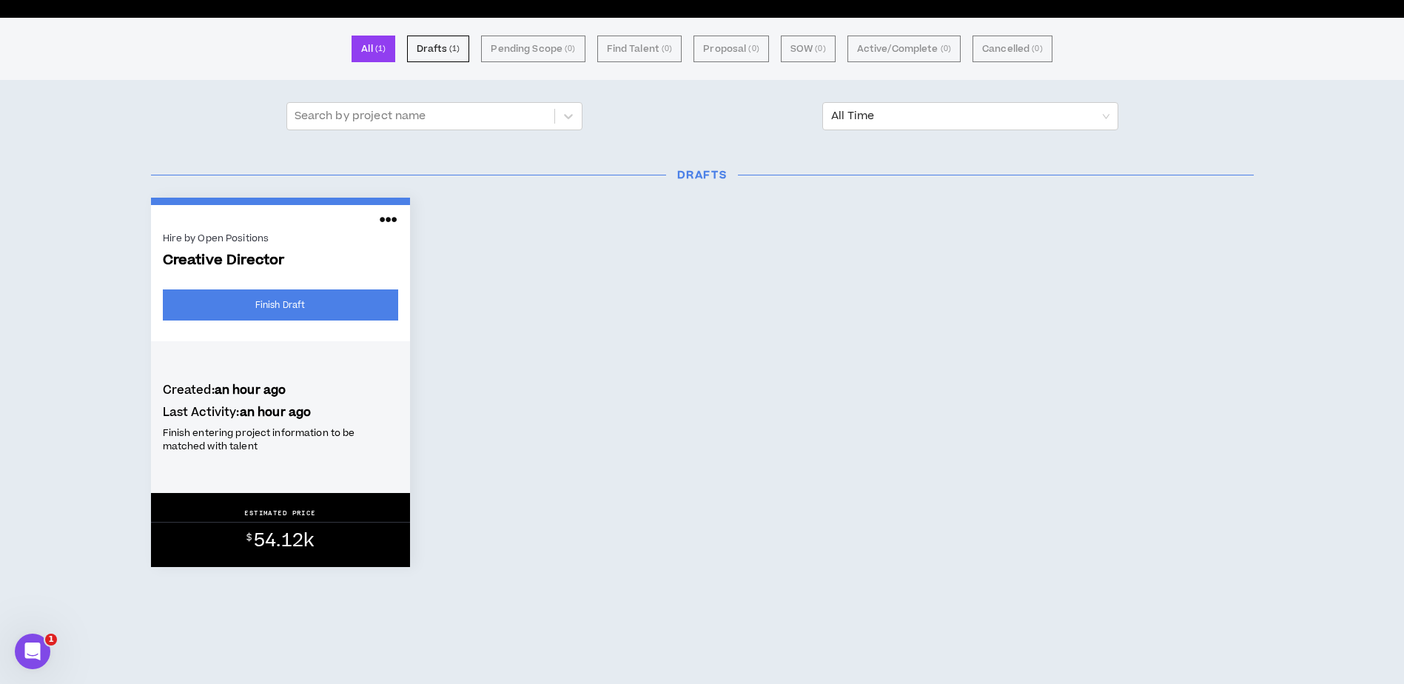
click at [392, 222] on icon at bounding box center [389, 220] width 18 height 24
click at [626, 329] on div "Hire by Open Positions Creative Director Finish Draft Created: an hour ago Last…" at bounding box center [702, 382] width 1125 height 369
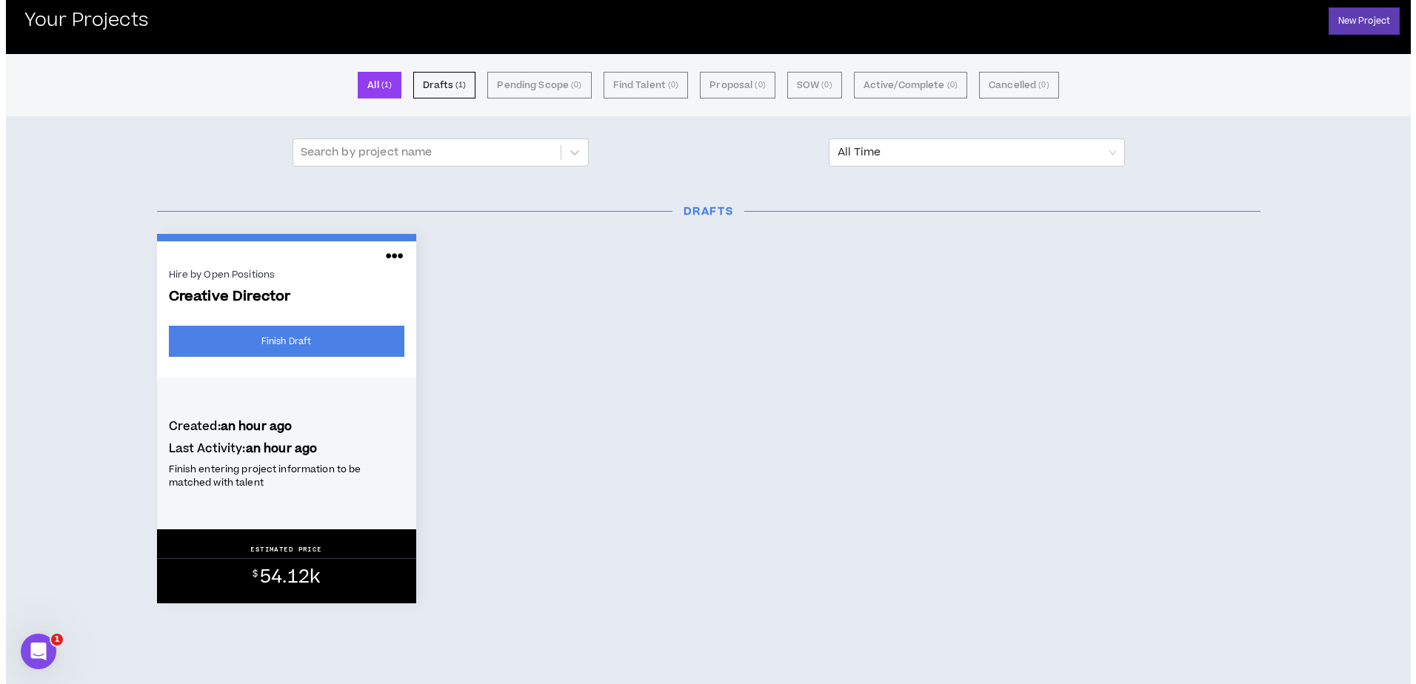
scroll to position [0, 0]
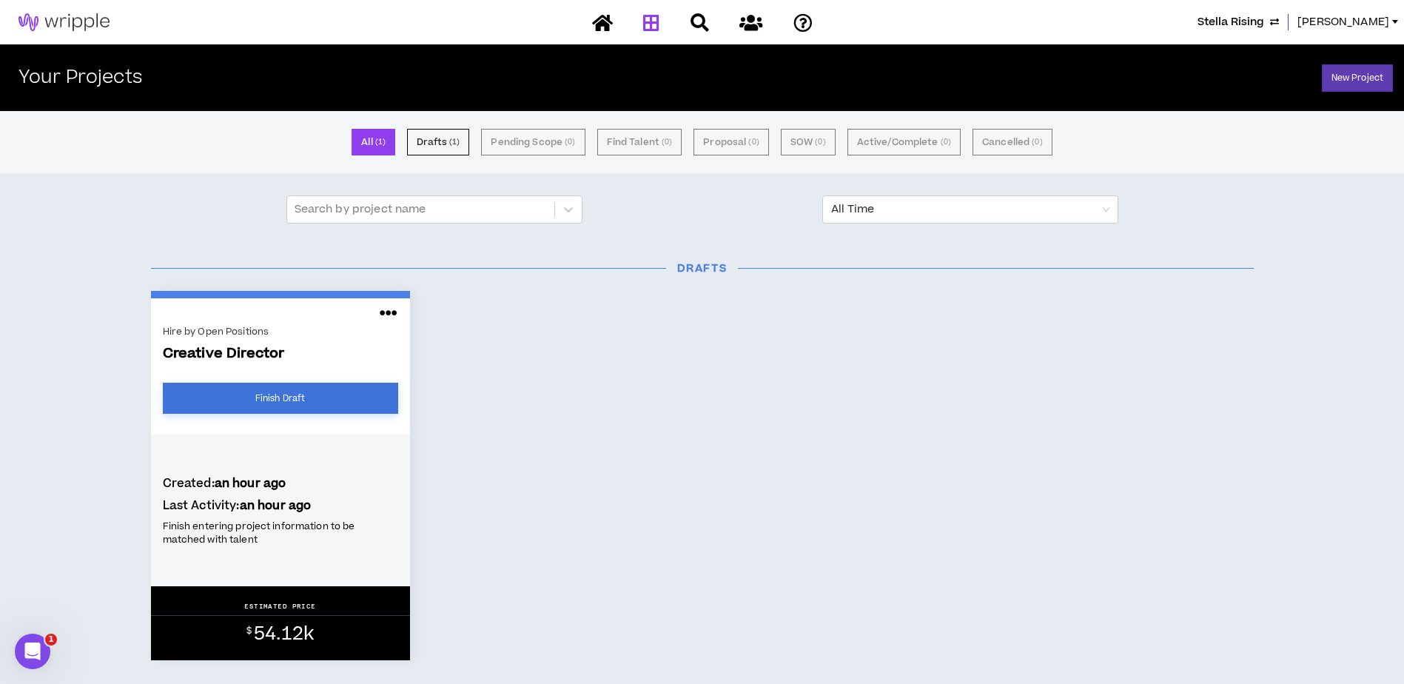
click at [358, 398] on link "Finish Draft" at bounding box center [280, 398] width 235 height 31
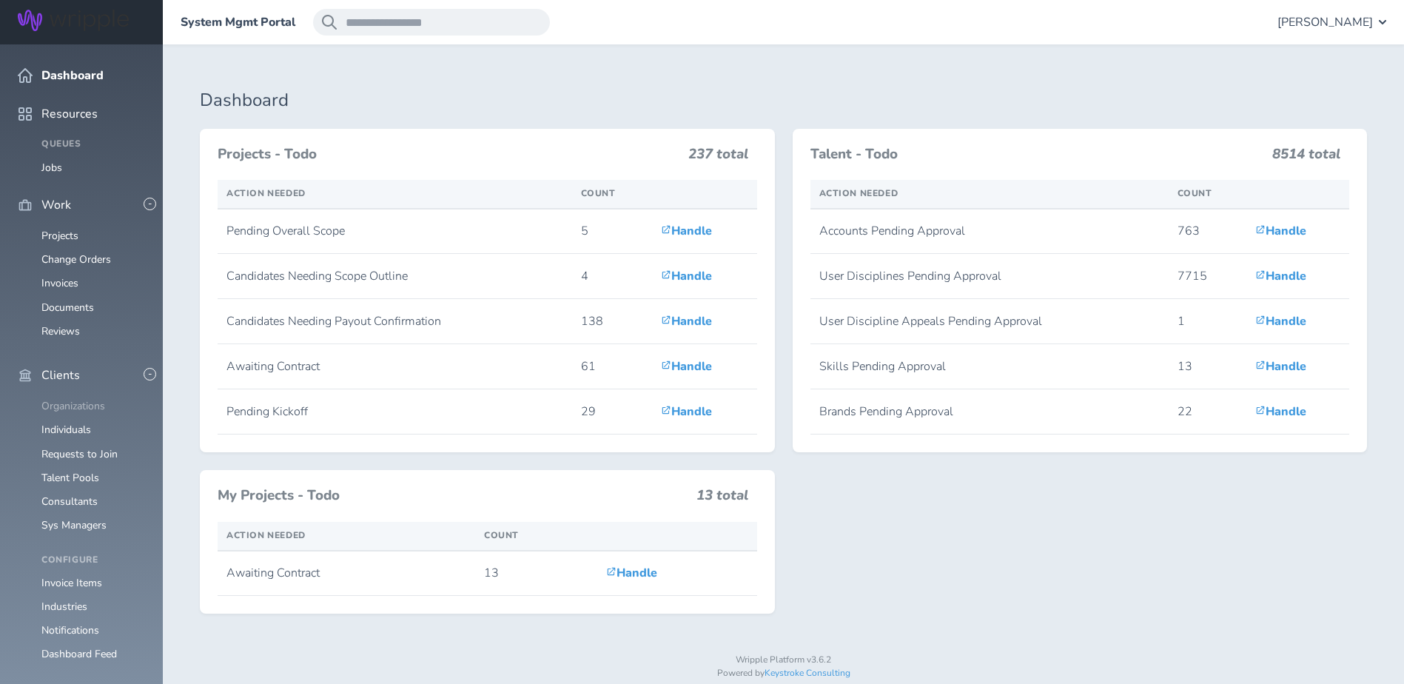
click at [72, 399] on link "Organizations" at bounding box center [73, 406] width 64 height 14
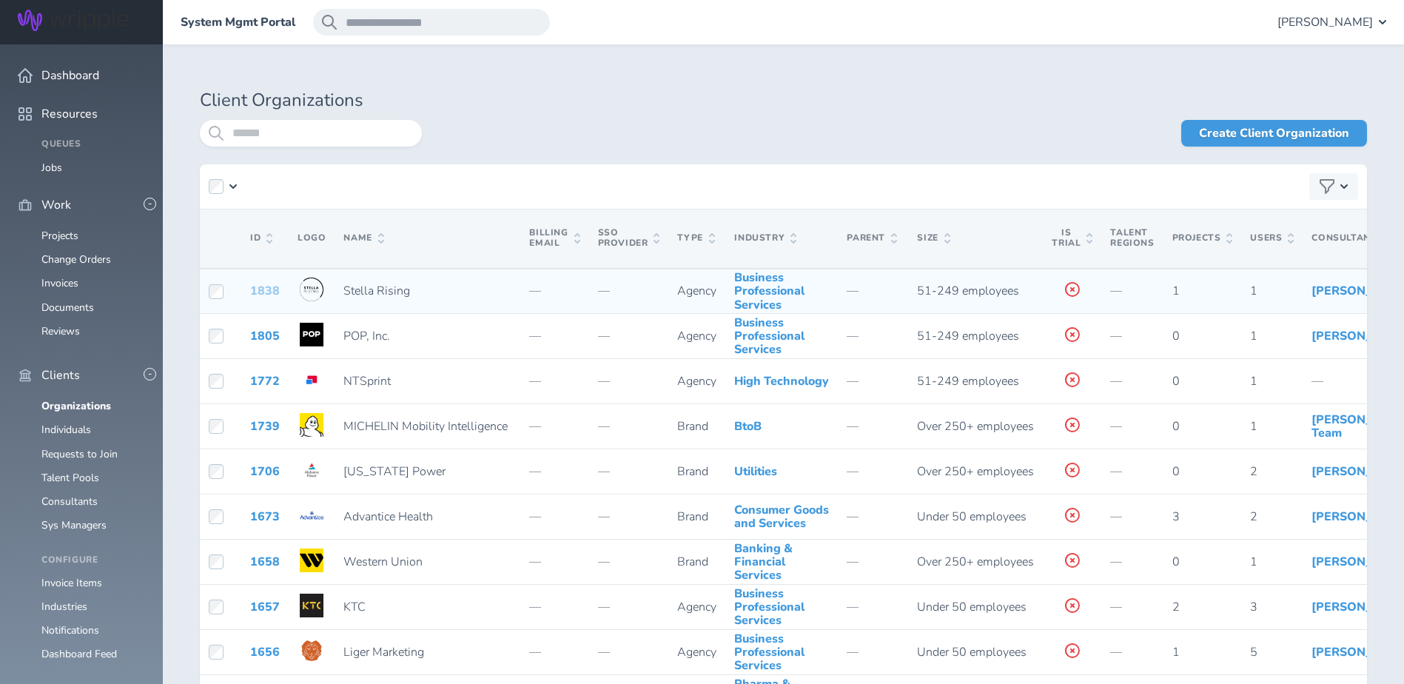
click at [258, 299] on link "1838" at bounding box center [265, 291] width 30 height 16
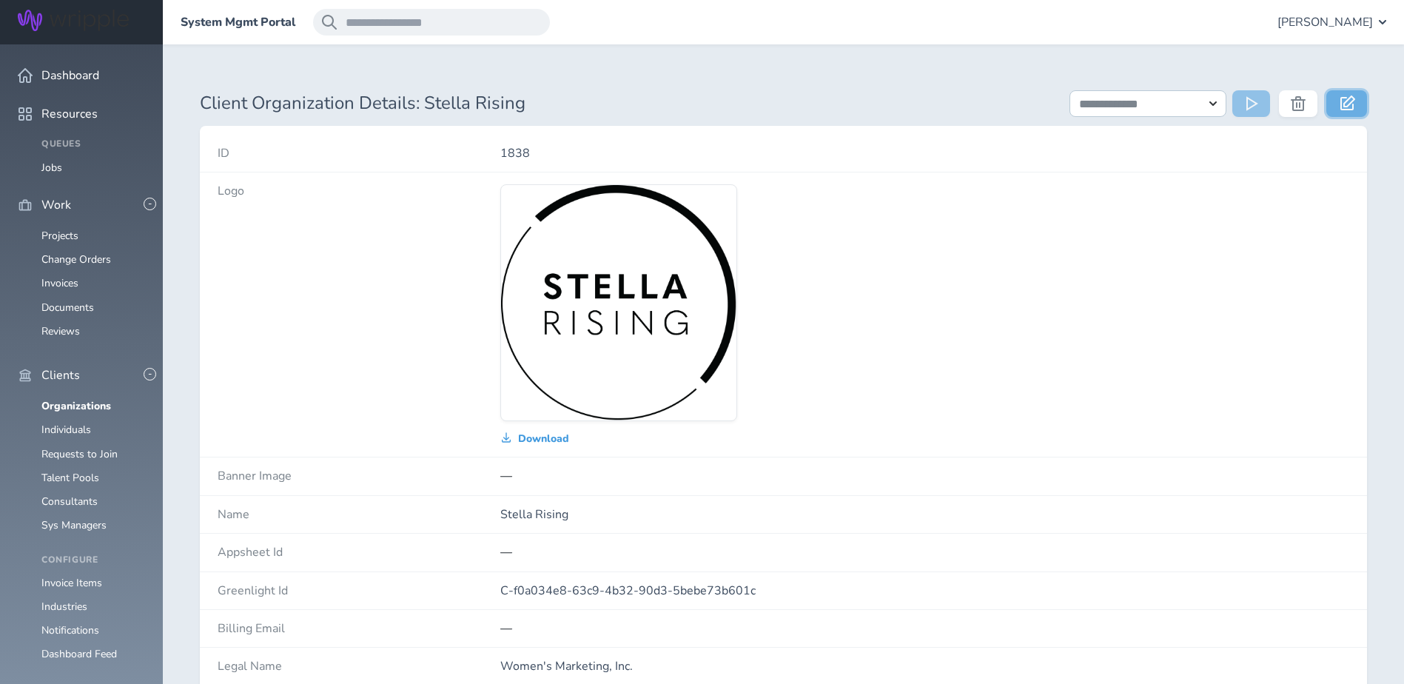
click at [1352, 104] on icon at bounding box center [1348, 103] width 15 height 15
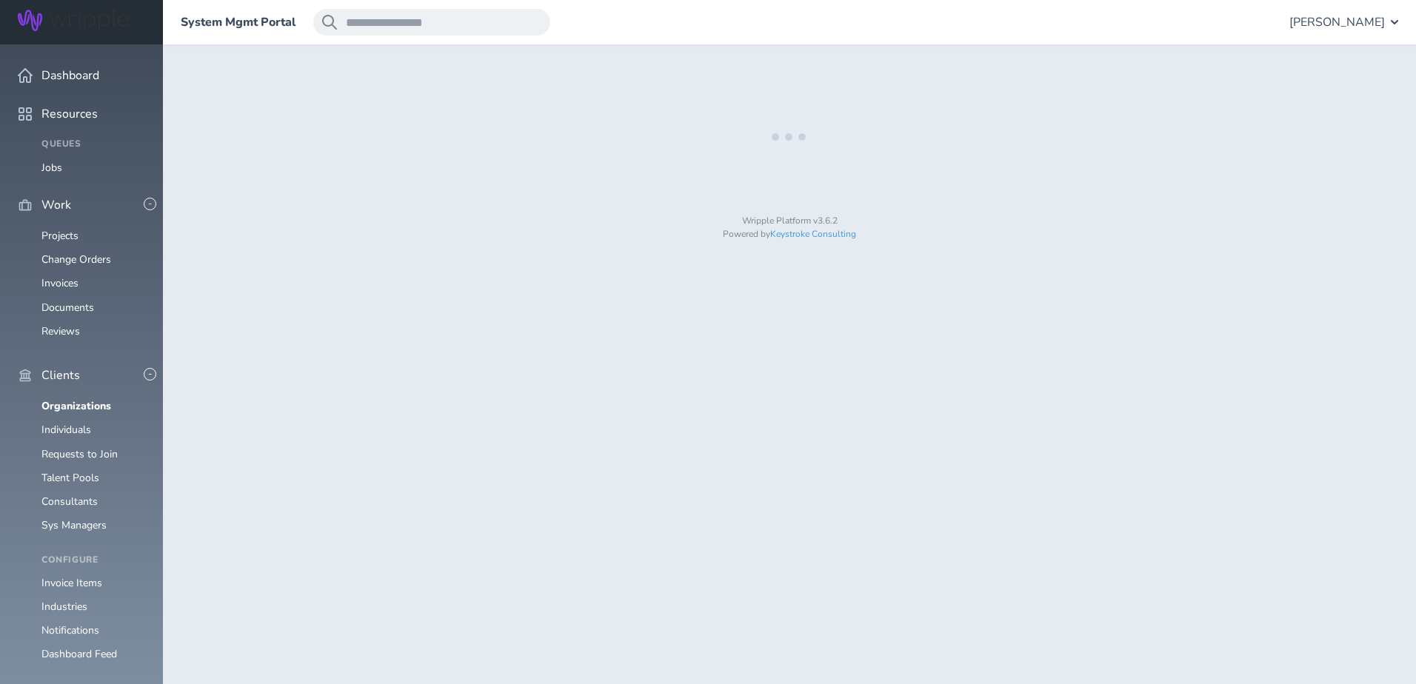
select select "*"
select select "**"
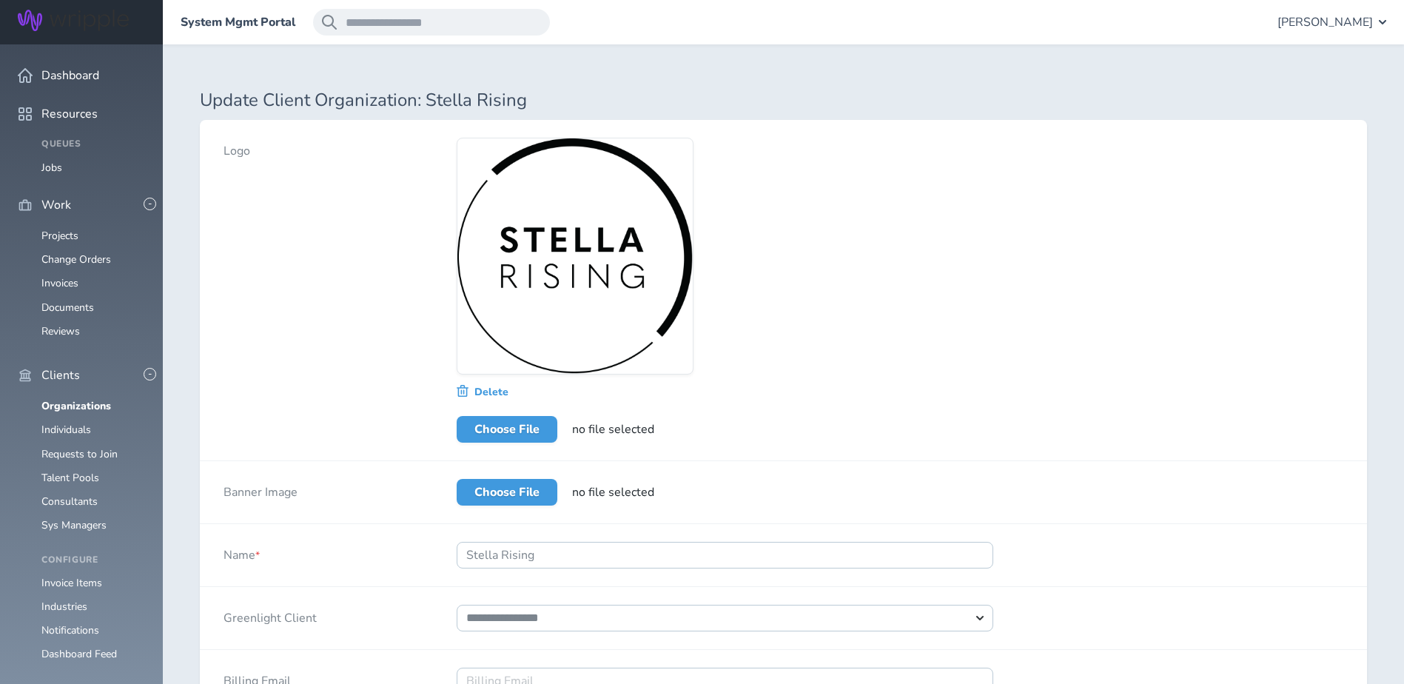
select select "*****"
select select "*"
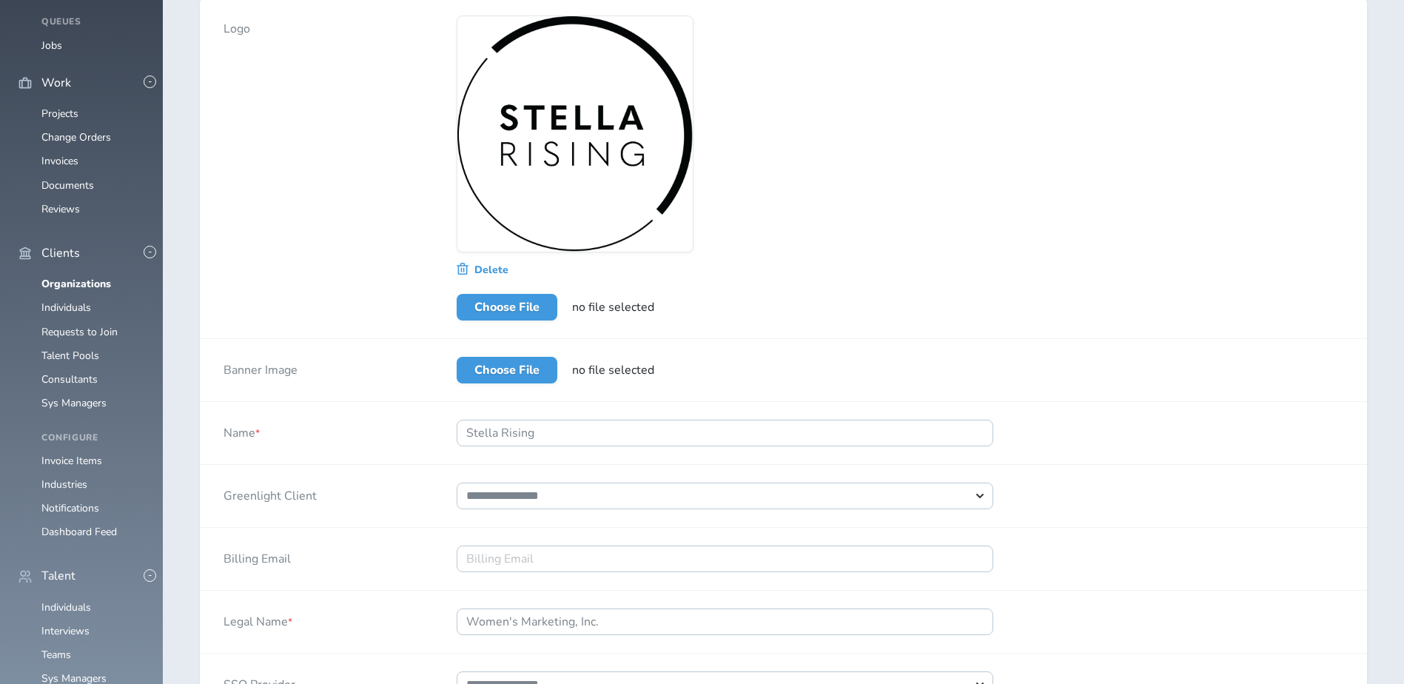
scroll to position [222, 0]
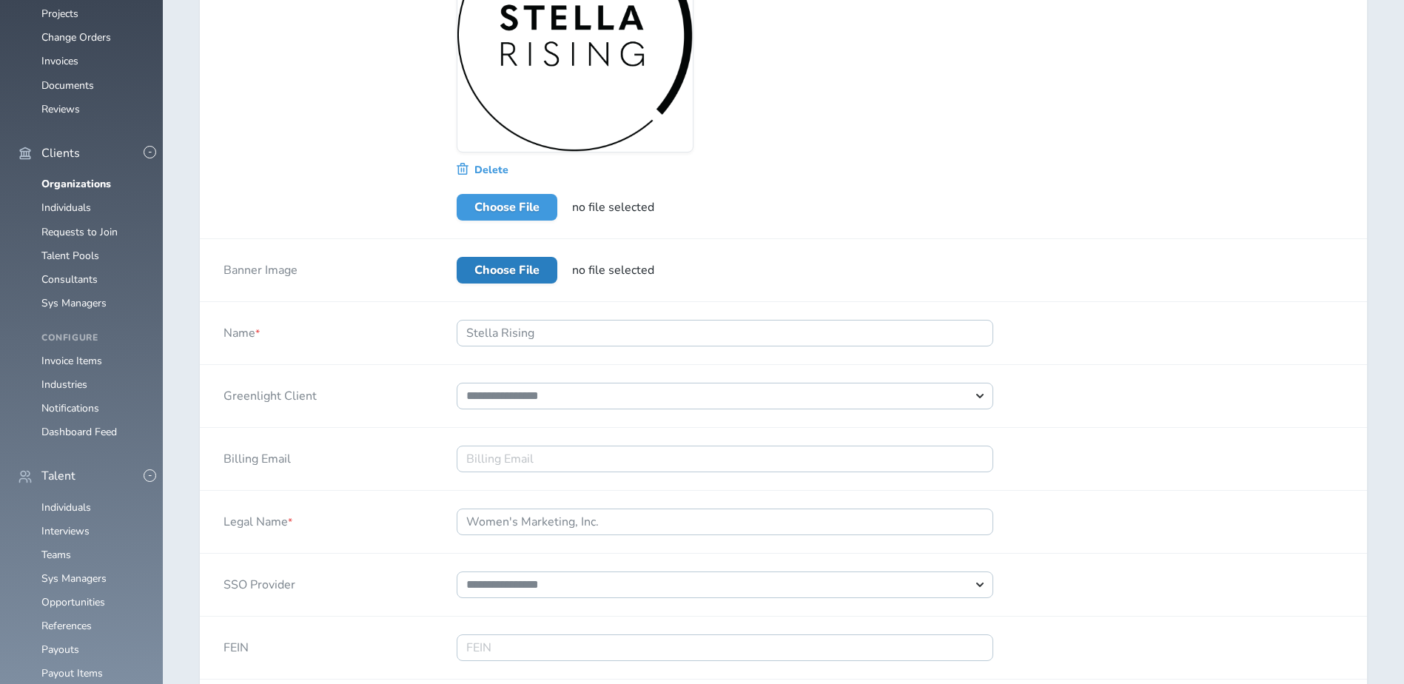
click at [523, 273] on label "Choose File" at bounding box center [507, 270] width 101 height 27
click at [457, 257] on input "Choose File" at bounding box center [457, 257] width 0 height 0
type input "**********"
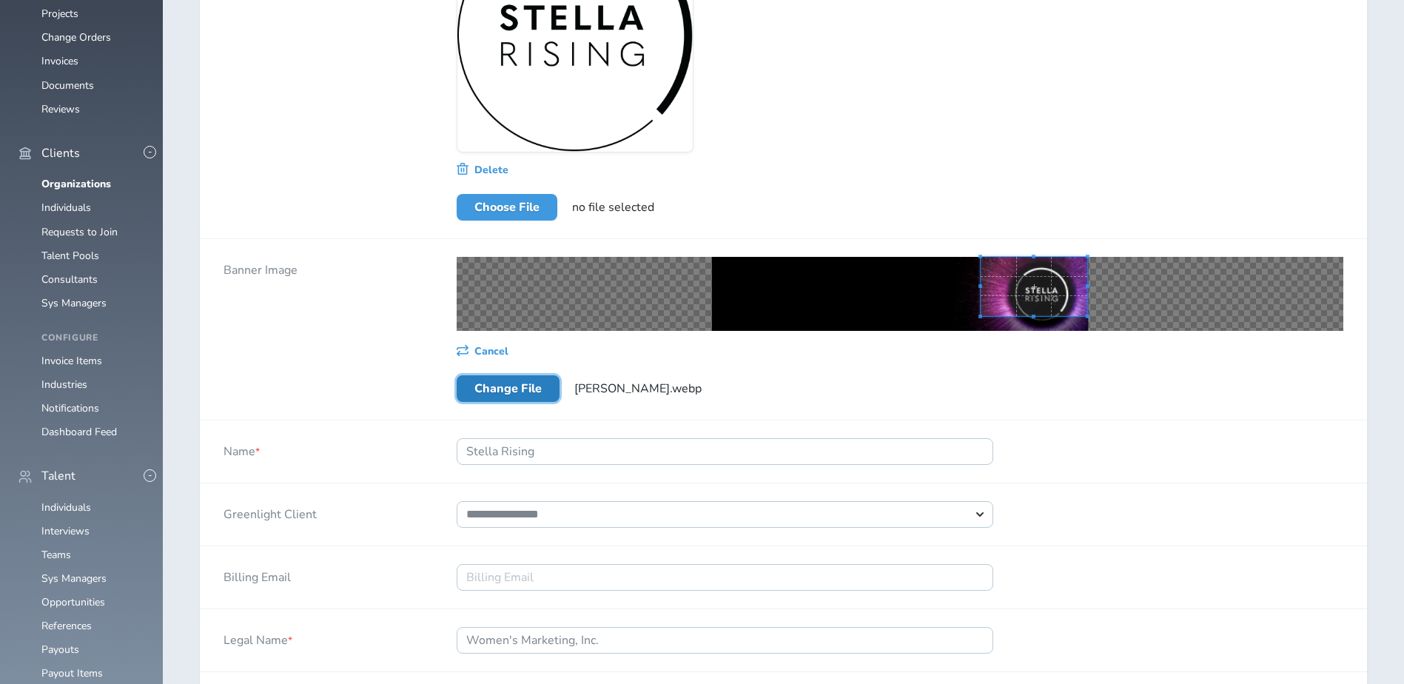
click at [1034, 296] on span at bounding box center [1034, 286] width 107 height 59
click at [1035, 333] on div "Cancel Change File Stella Banner.webp" at bounding box center [900, 329] width 934 height 181
click at [985, 287] on span at bounding box center [1015, 288] width 110 height 61
click at [1091, 332] on span at bounding box center [1089, 331] width 4 height 4
click at [898, 300] on div at bounding box center [900, 294] width 887 height 74
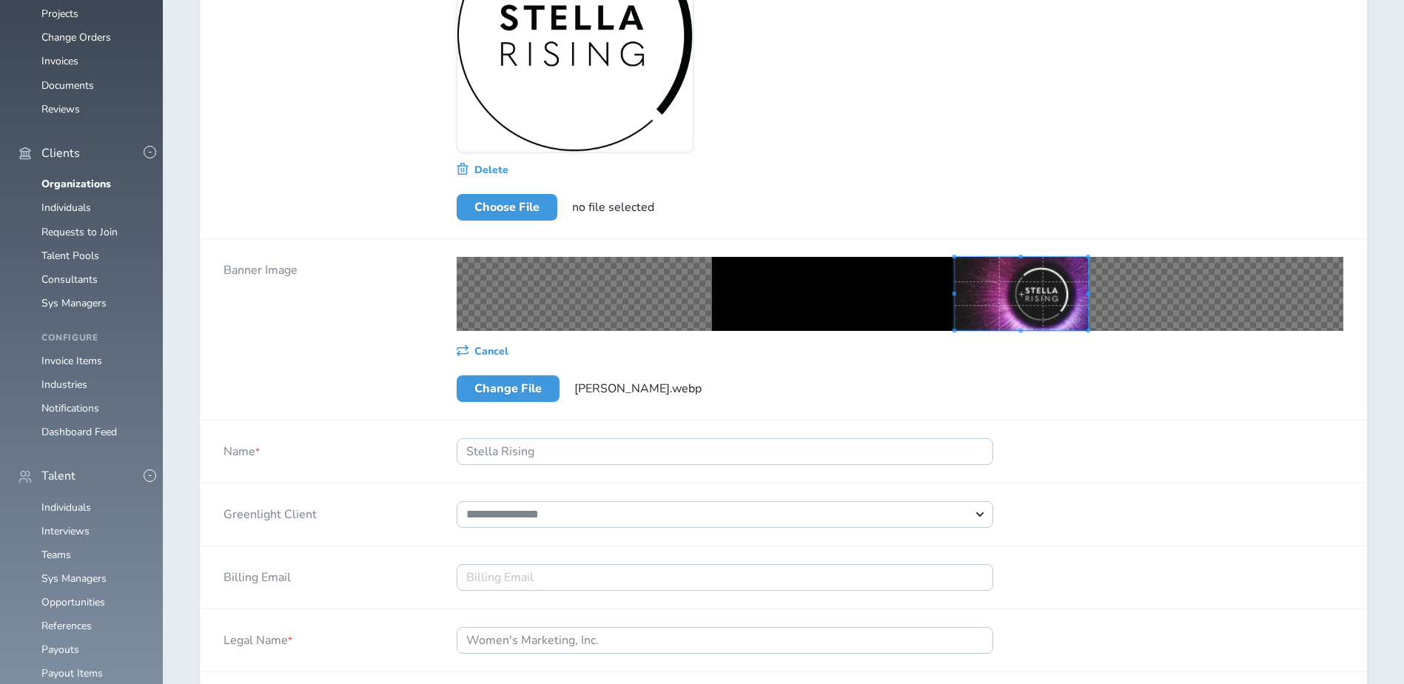
click at [1081, 358] on div "Cancel Change File Stella Banner.webp" at bounding box center [900, 329] width 934 height 181
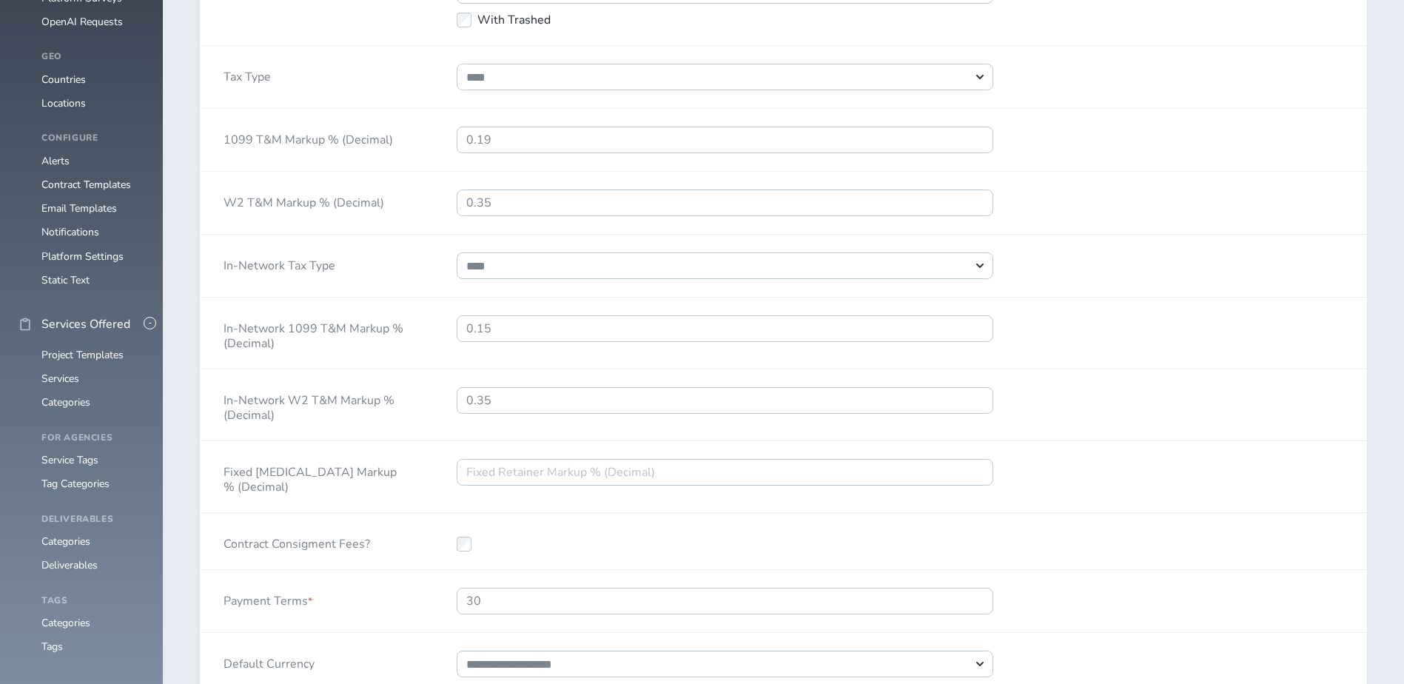
scroll to position [1703, 0]
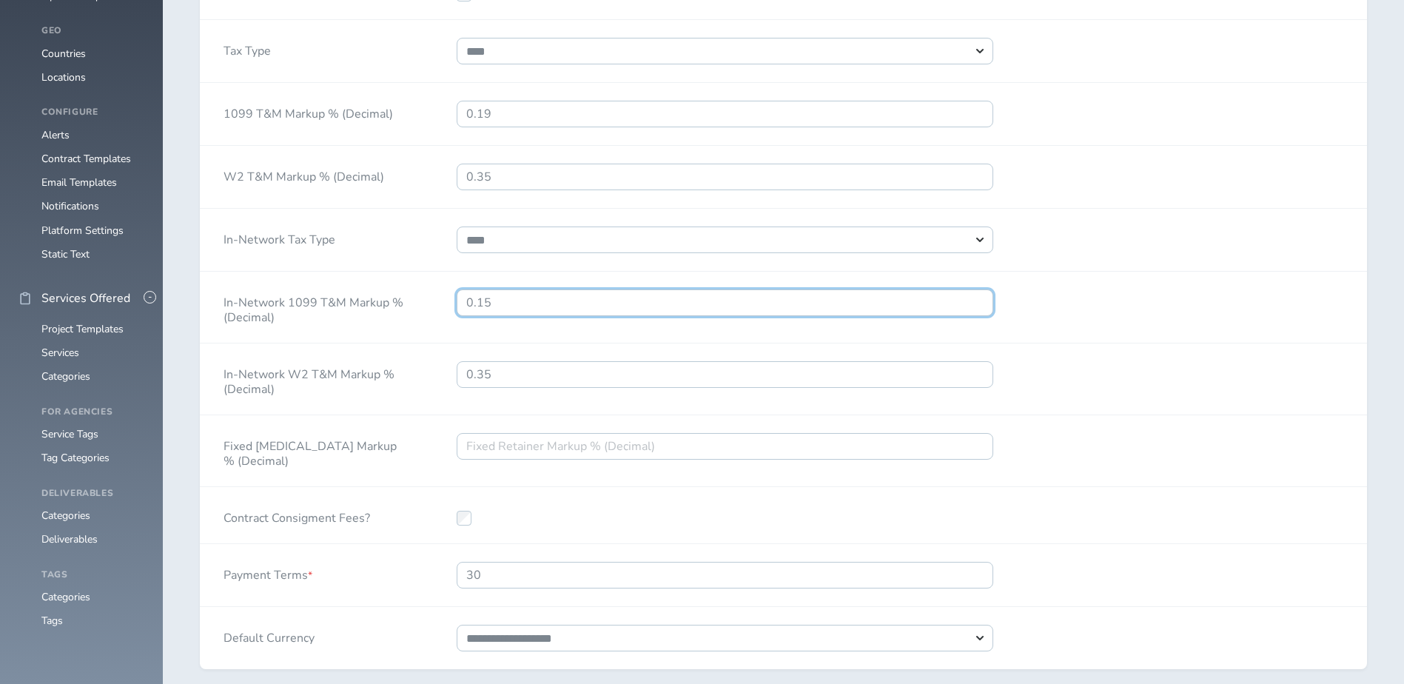
click at [532, 316] on input "0.15" at bounding box center [725, 302] width 537 height 27
type input "0.05"
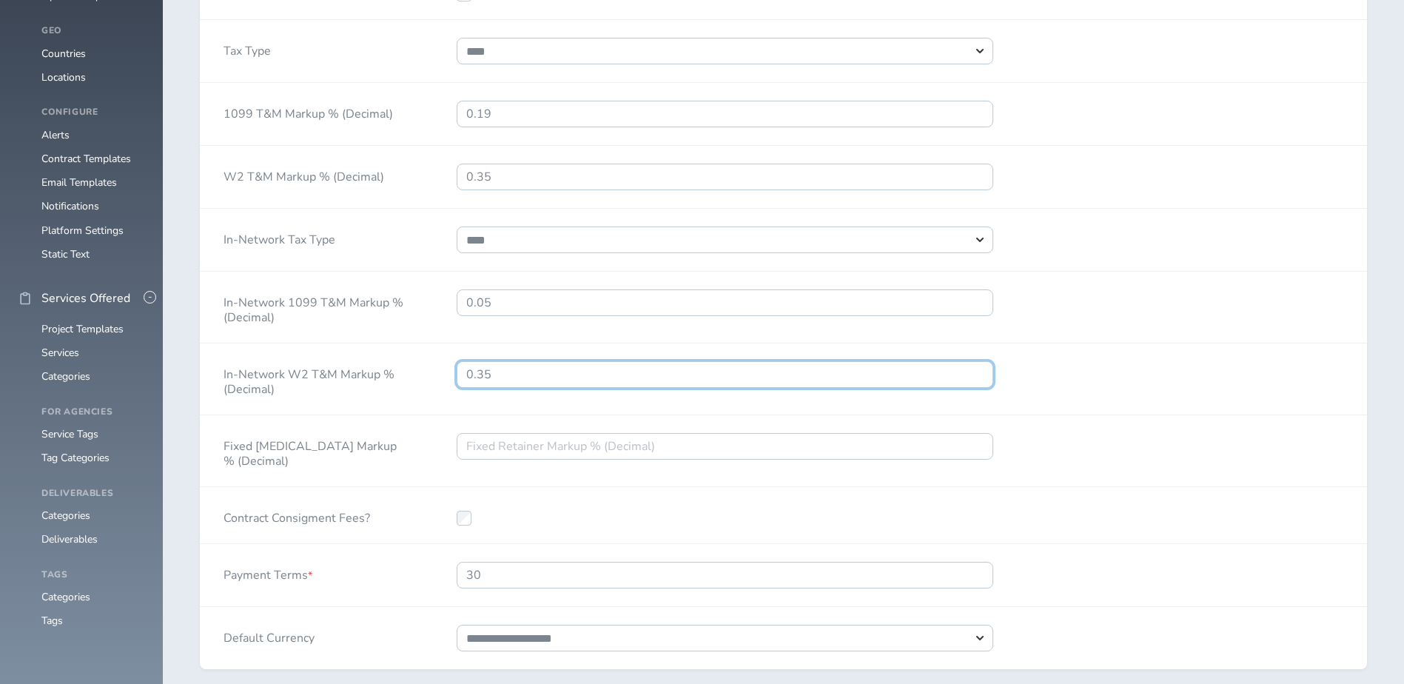
click at [547, 388] on input "0.35" at bounding box center [725, 374] width 537 height 27
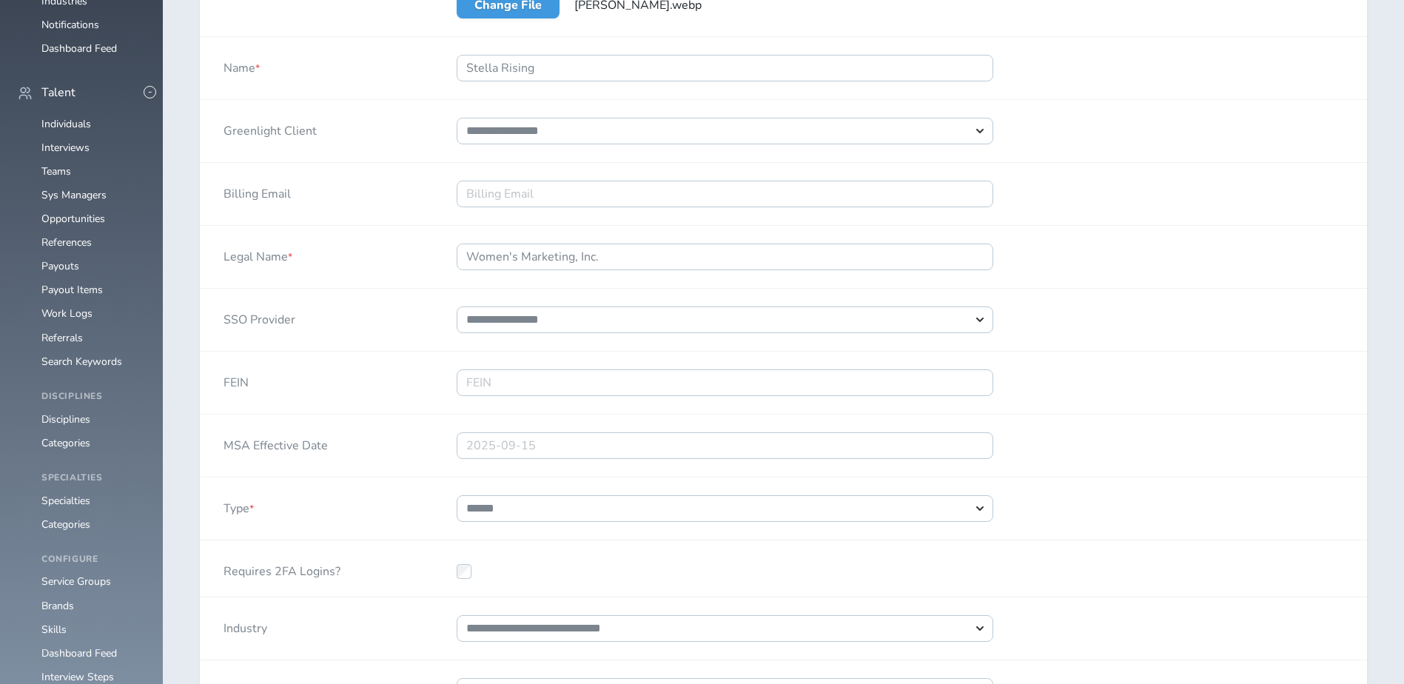
scroll to position [592, 0]
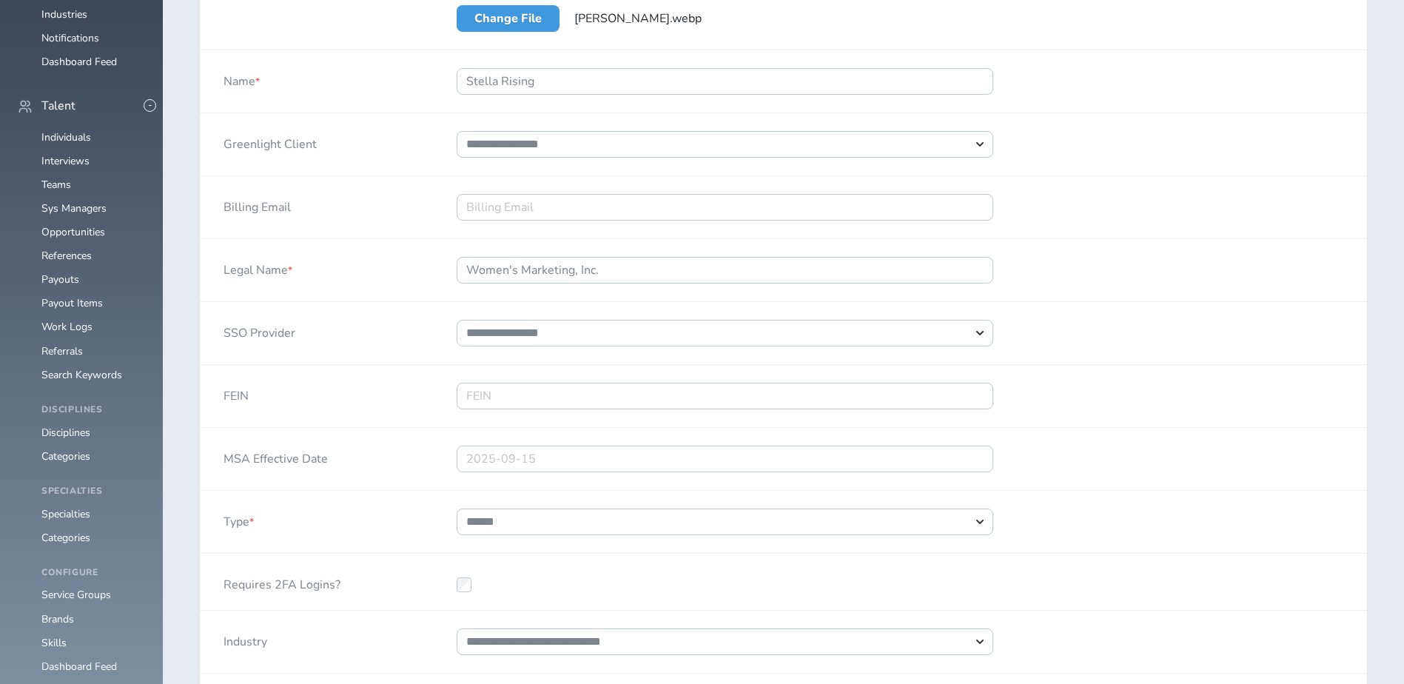
type input "0.14"
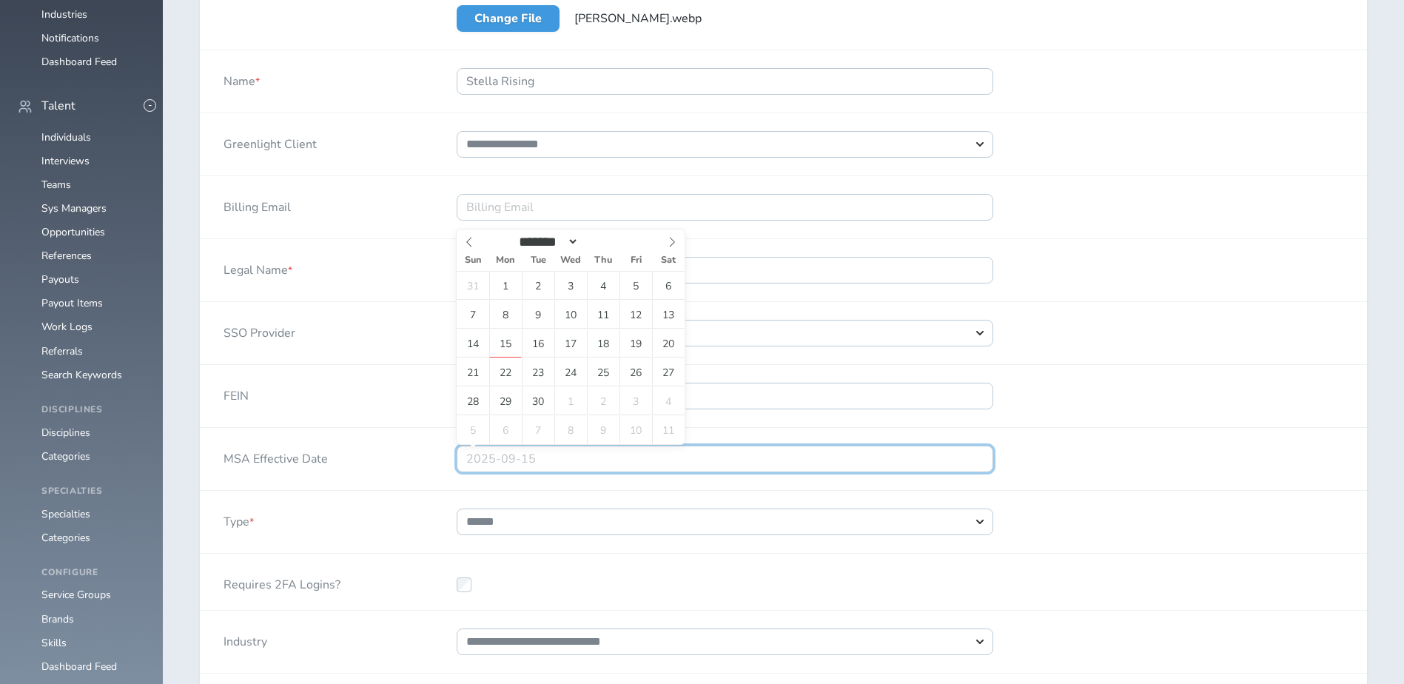
click at [666, 459] on input "text" at bounding box center [725, 459] width 537 height 27
click at [637, 321] on span "12" at bounding box center [636, 314] width 33 height 29
type input "[DATE]"
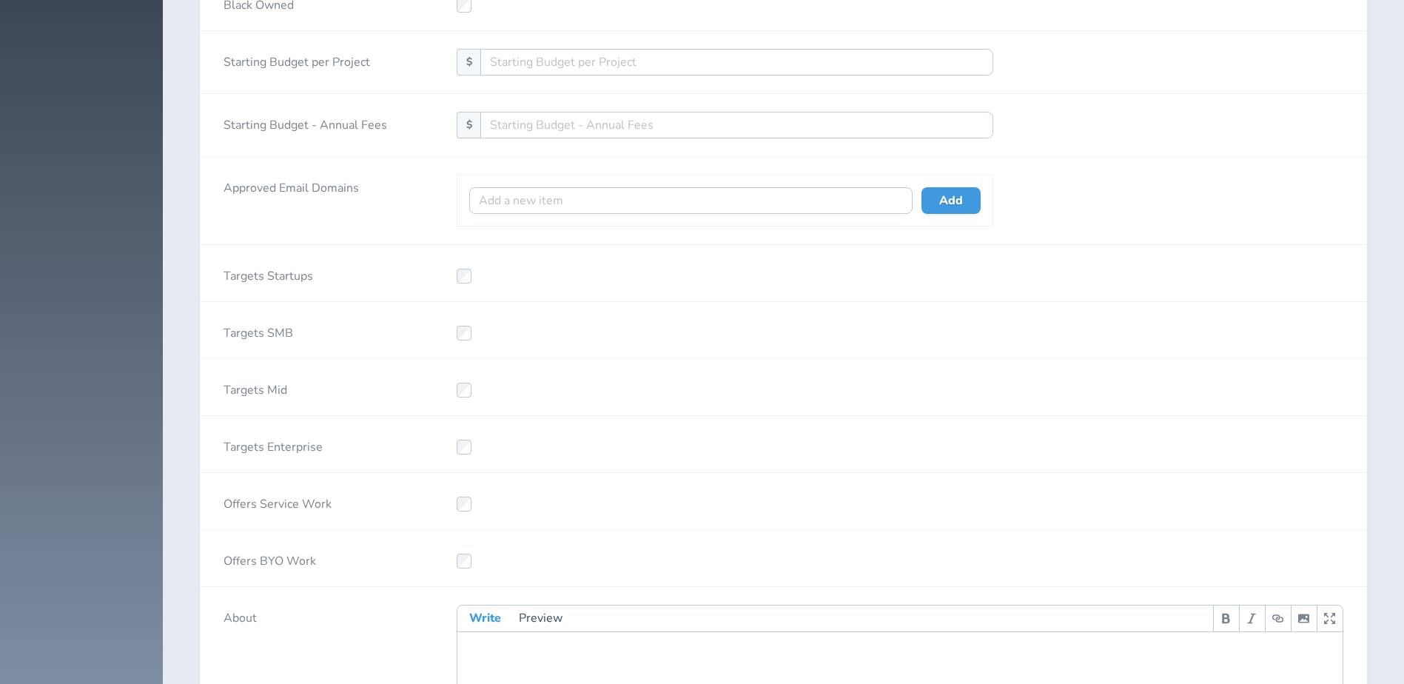
scroll to position [2859, 0]
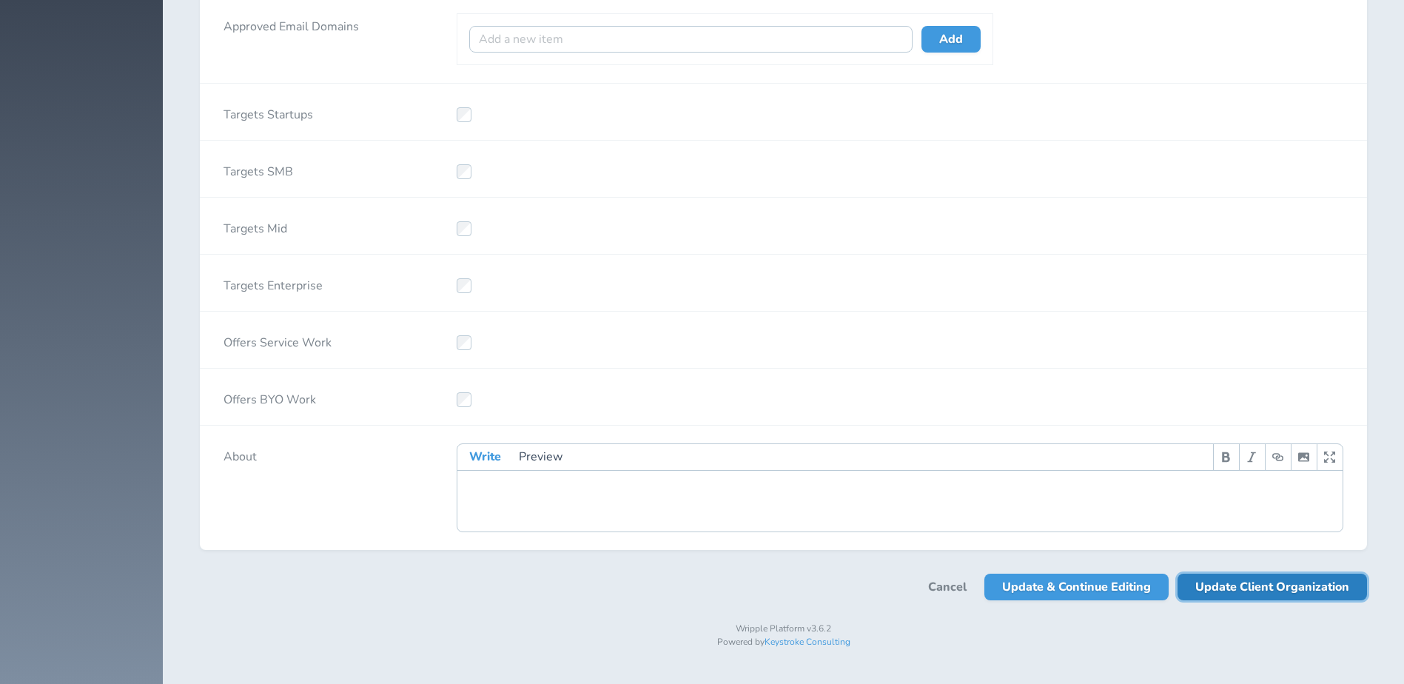
click at [1282, 598] on span "Update Client Organization" at bounding box center [1273, 587] width 154 height 27
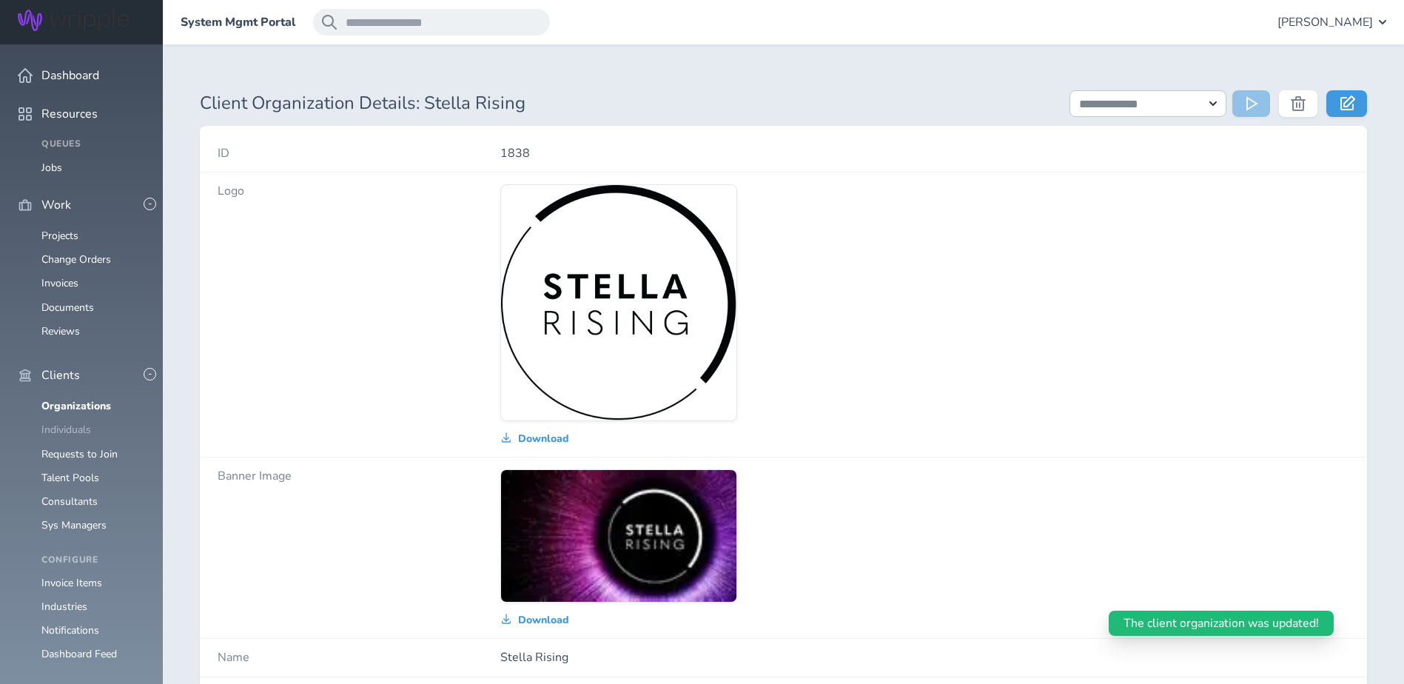
click at [69, 423] on link "Individuals" at bounding box center [66, 430] width 50 height 14
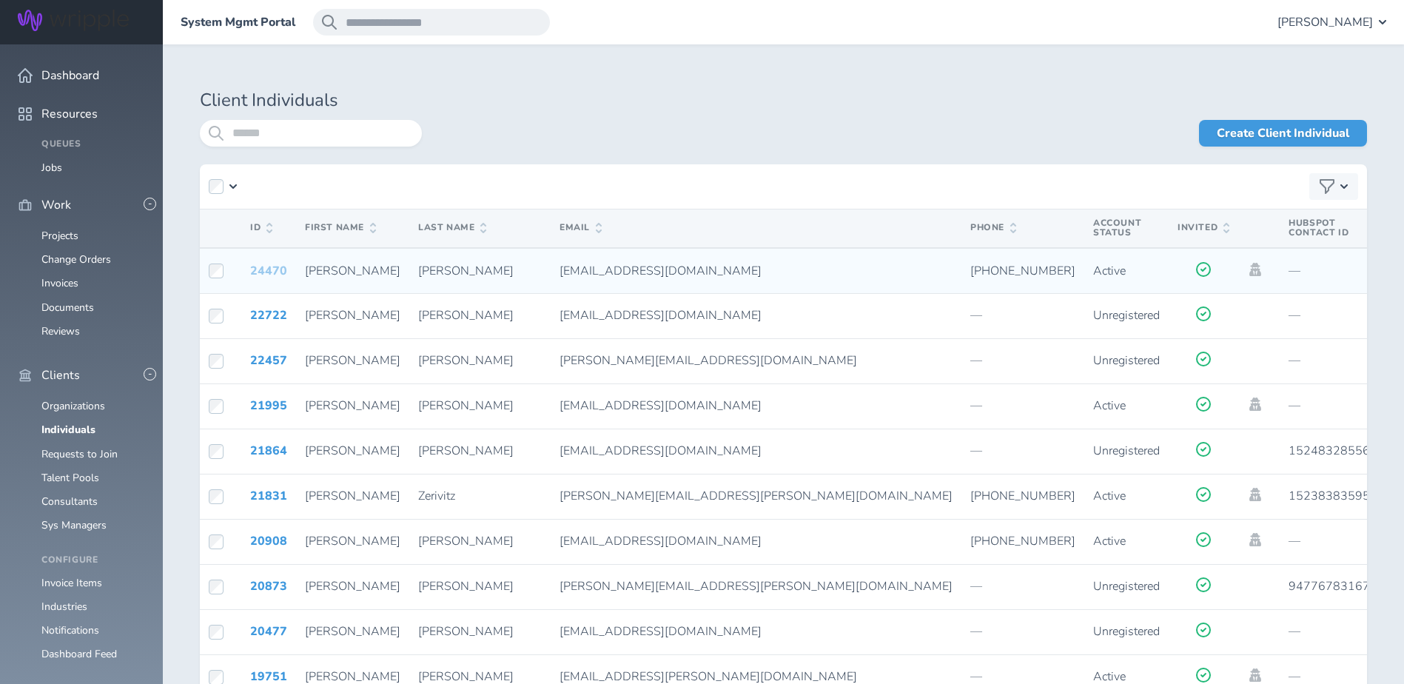
click at [275, 273] on link "24470" at bounding box center [268, 271] width 37 height 16
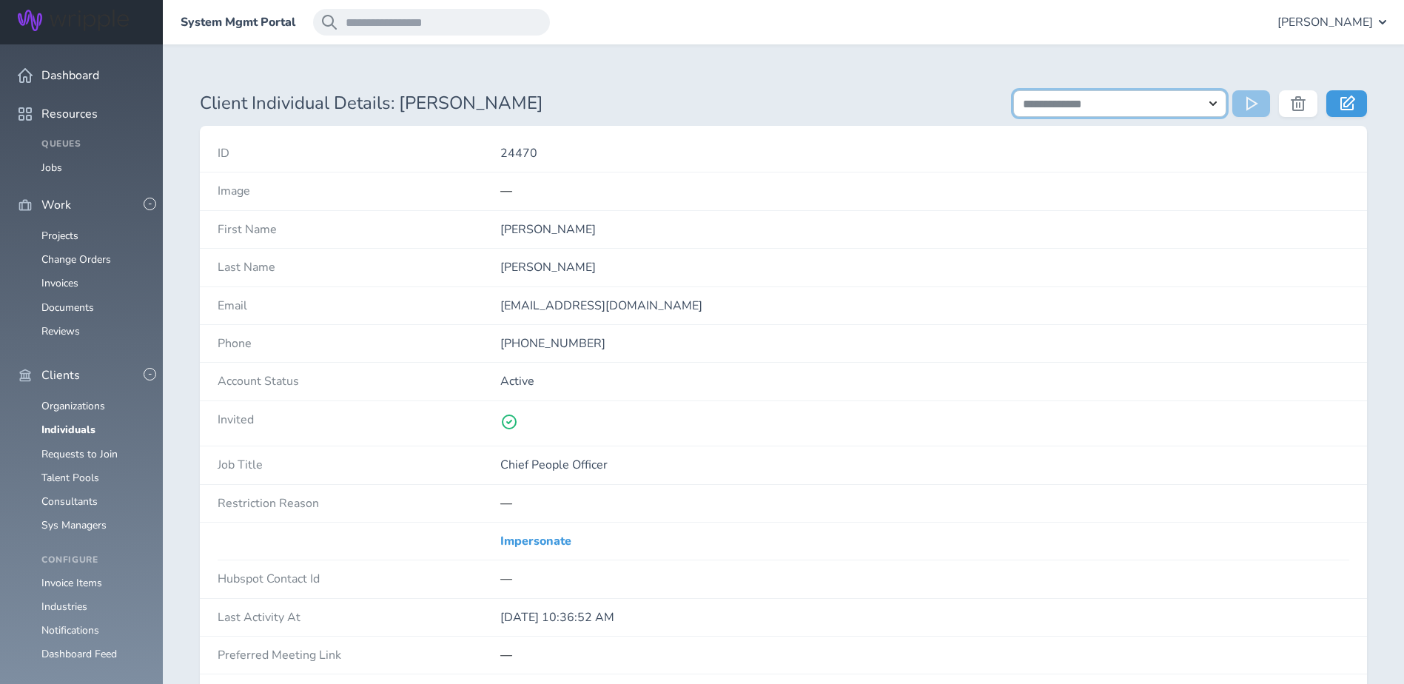
click at [1159, 106] on select "**********" at bounding box center [1120, 103] width 213 height 27
click at [917, 36] on div "System Mgmt Portal [PERSON_NAME]" at bounding box center [784, 22] width 1242 height 44
